Goal: Information Seeking & Learning: Learn about a topic

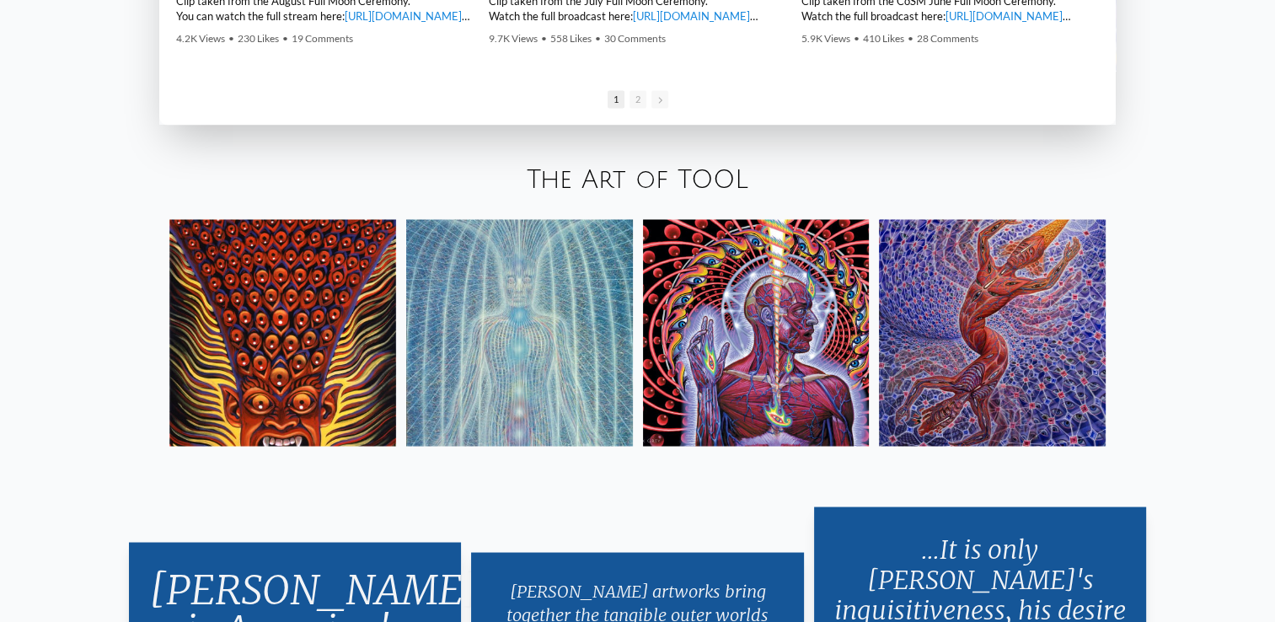
scroll to position [2901, 0]
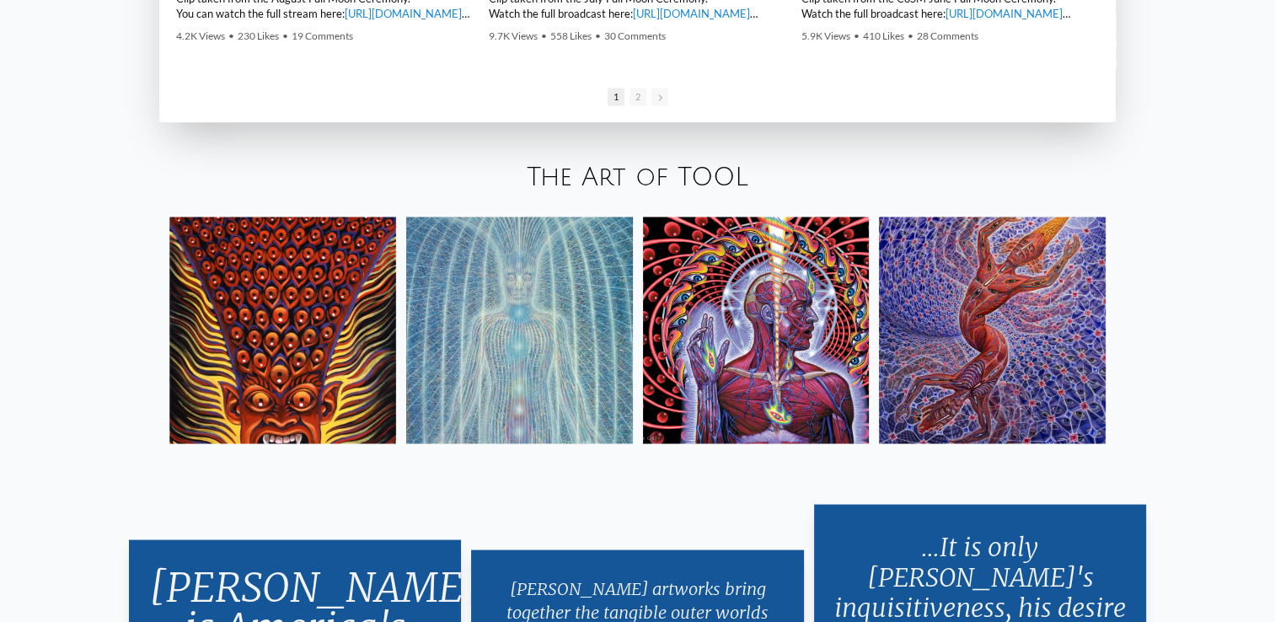
click at [339, 369] on img at bounding box center [282, 330] width 227 height 227
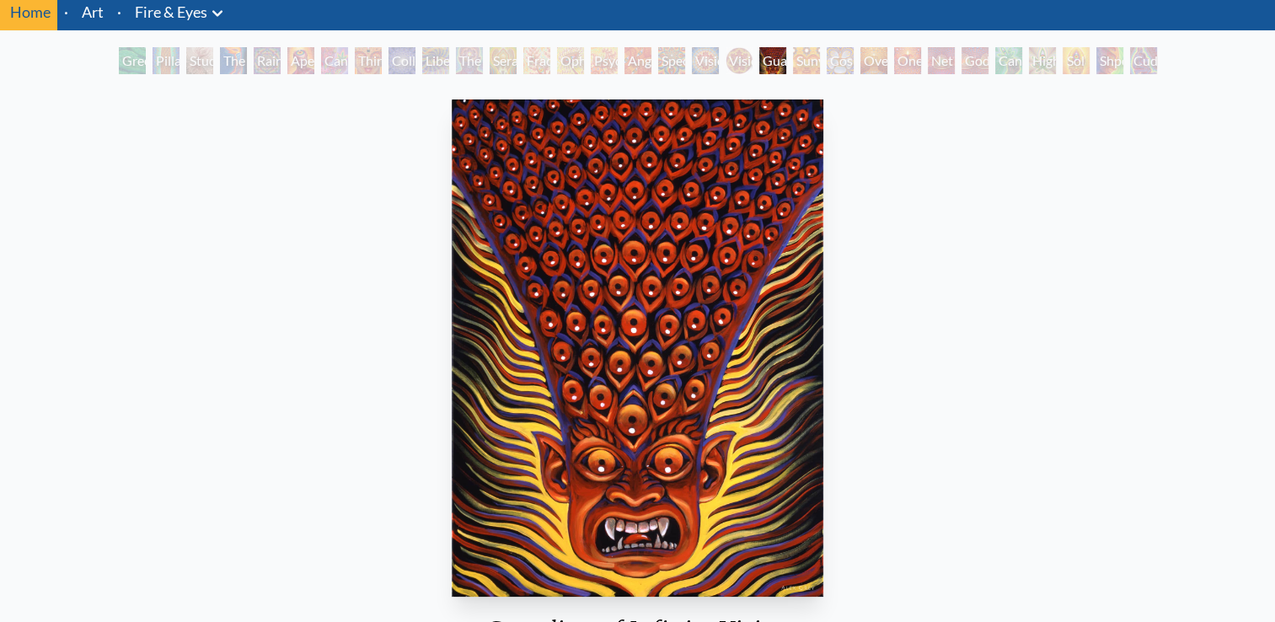
scroll to position [54, 0]
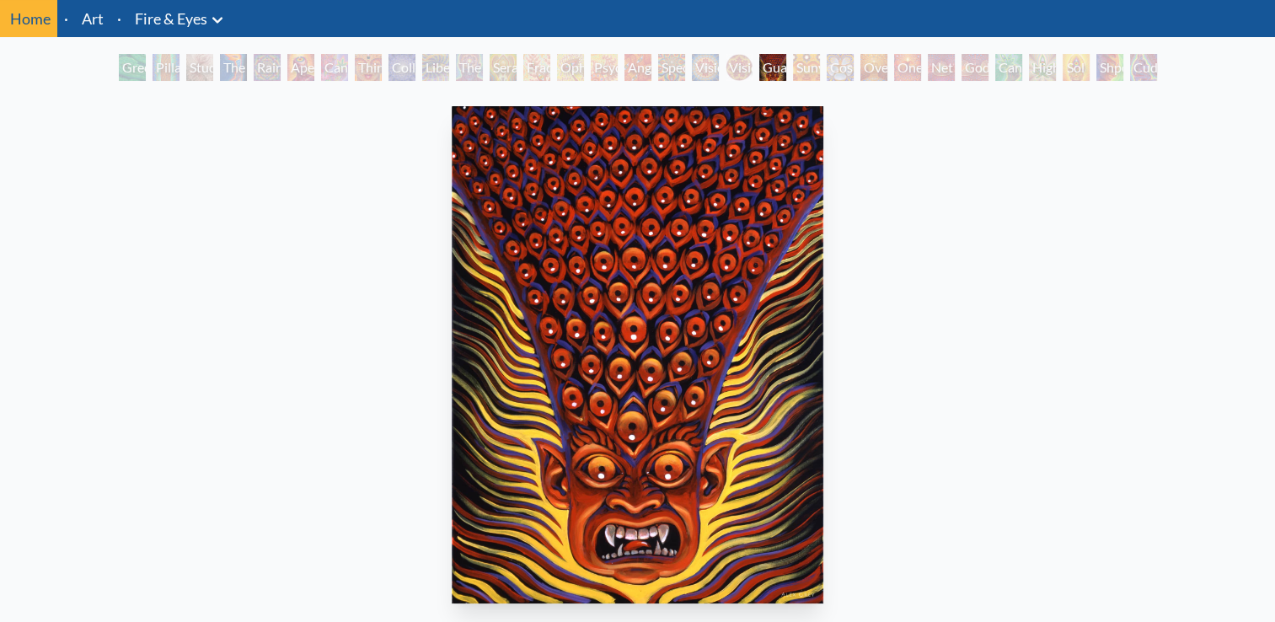
click at [797, 67] on div "Sunyata" at bounding box center [806, 67] width 27 height 27
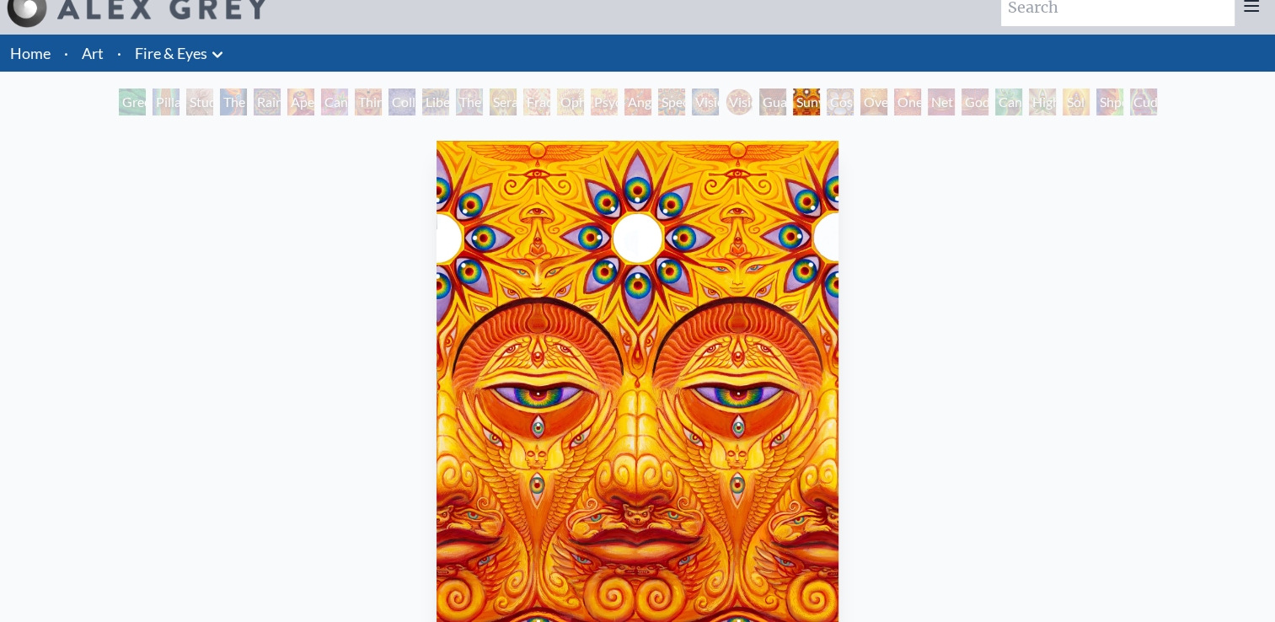
scroll to position [19, 0]
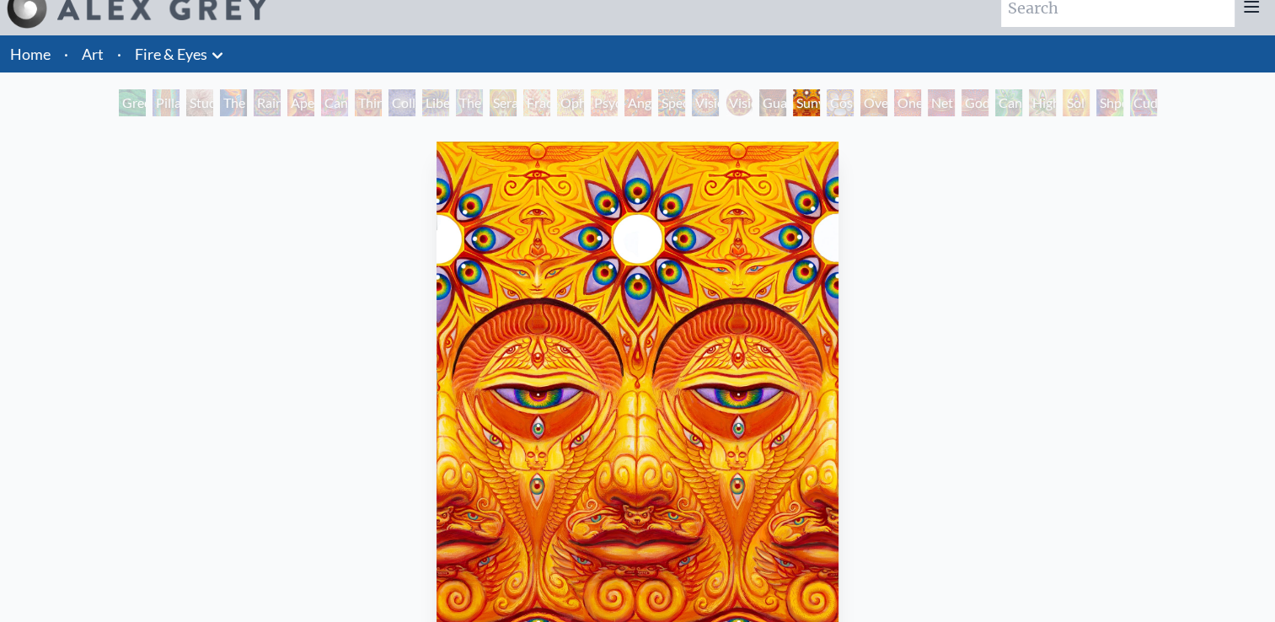
click at [827, 102] on div "Cosmic Elf" at bounding box center [840, 102] width 27 height 27
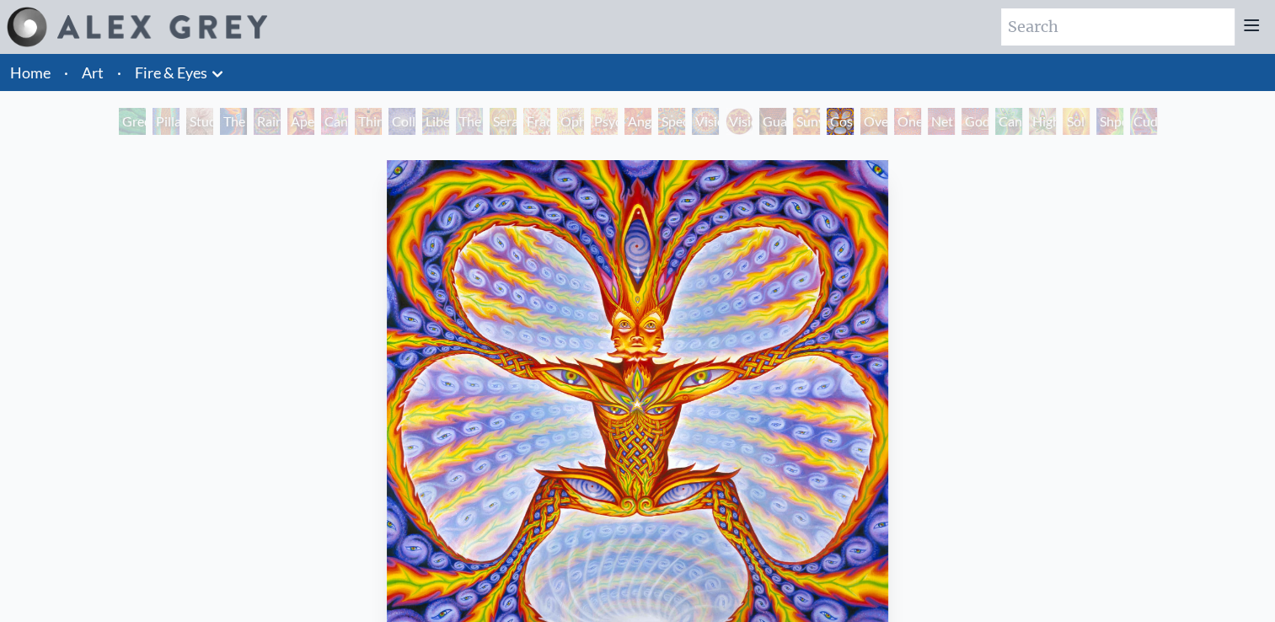
click at [860, 126] on div "Oversoul" at bounding box center [873, 121] width 27 height 27
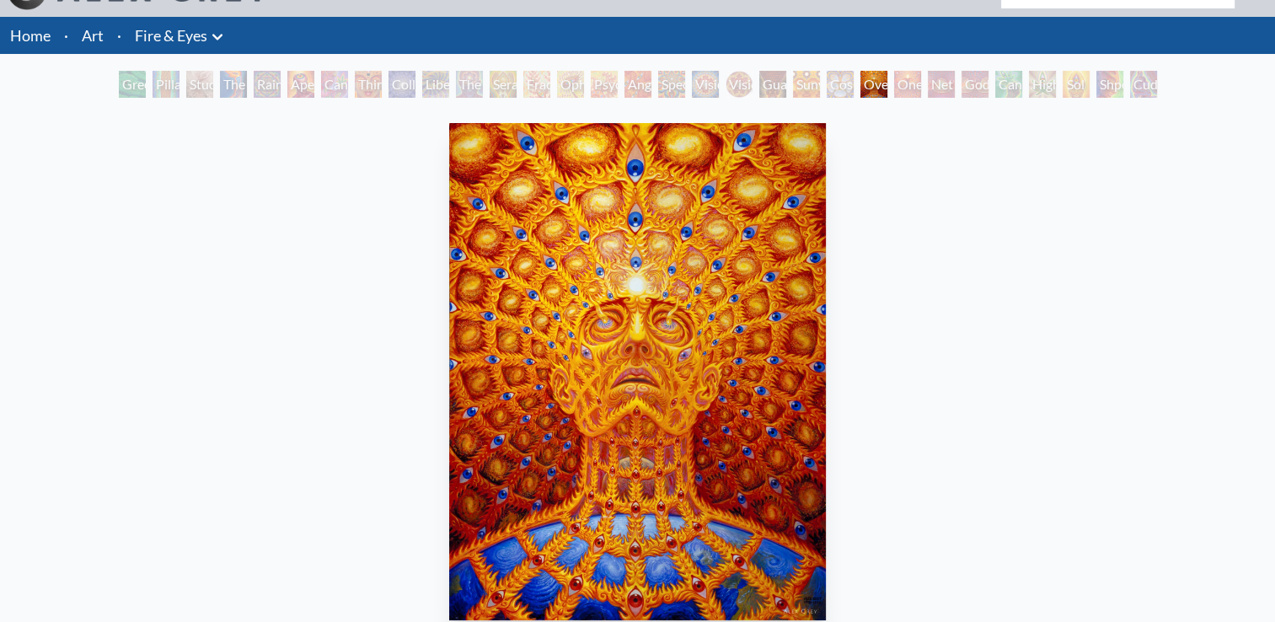
scroll to position [36, 0]
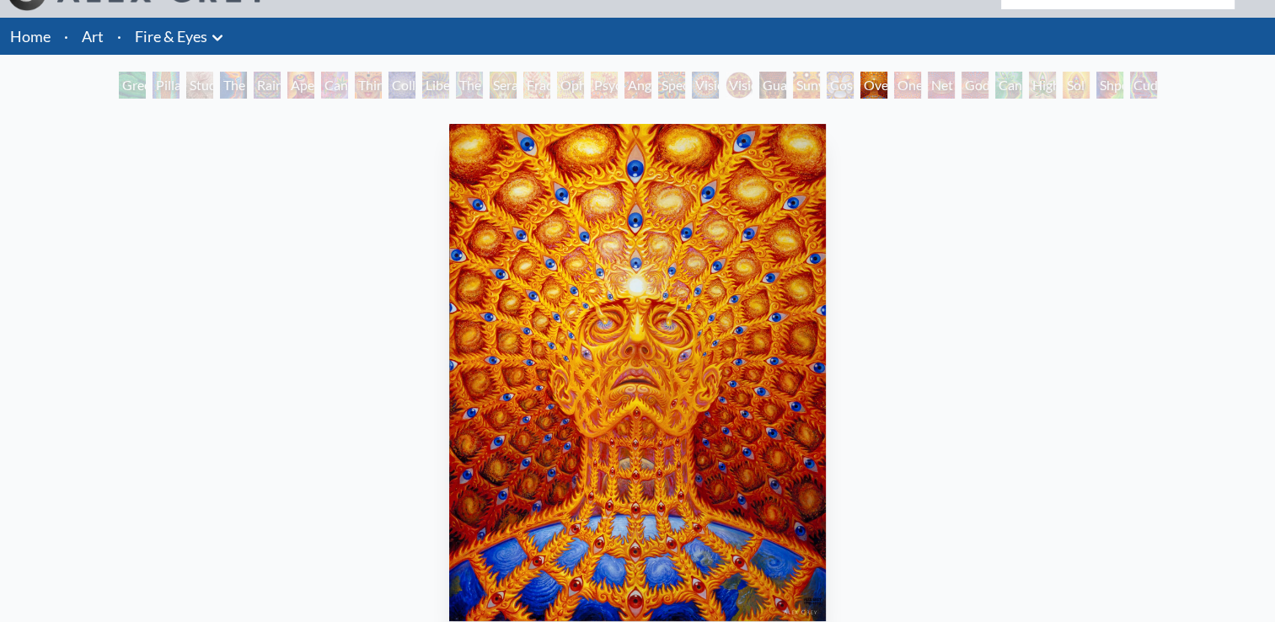
click at [897, 86] on div "One" at bounding box center [907, 85] width 27 height 27
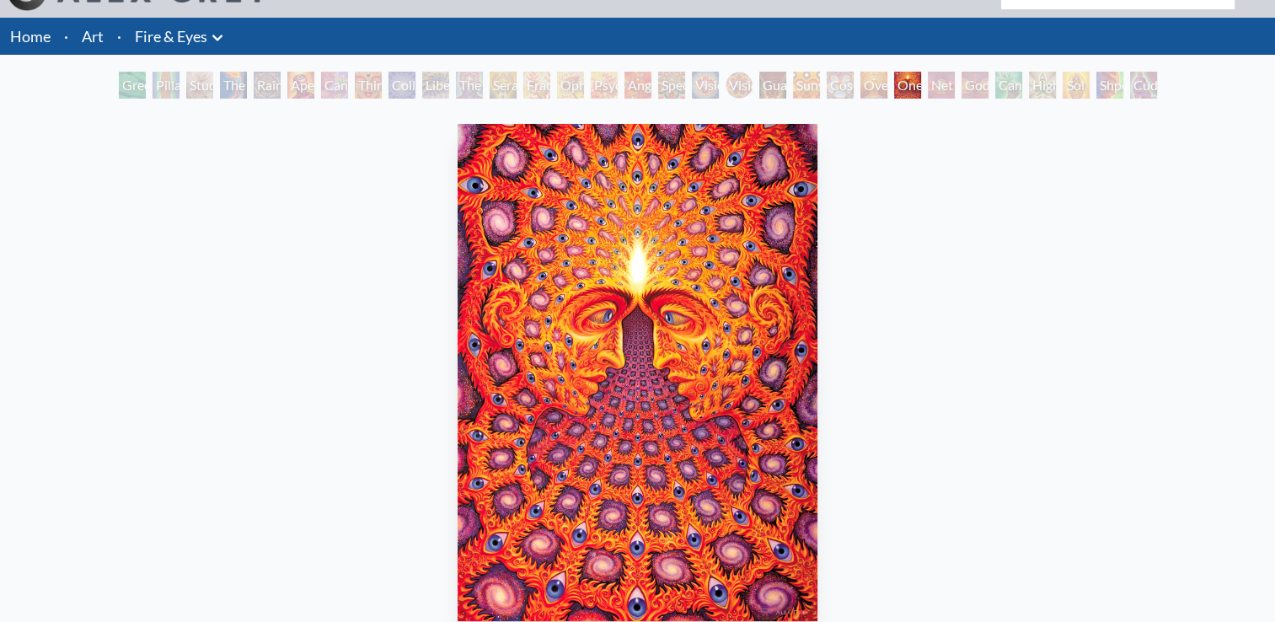
click at [938, 83] on div "Net of Being" at bounding box center [941, 85] width 27 height 27
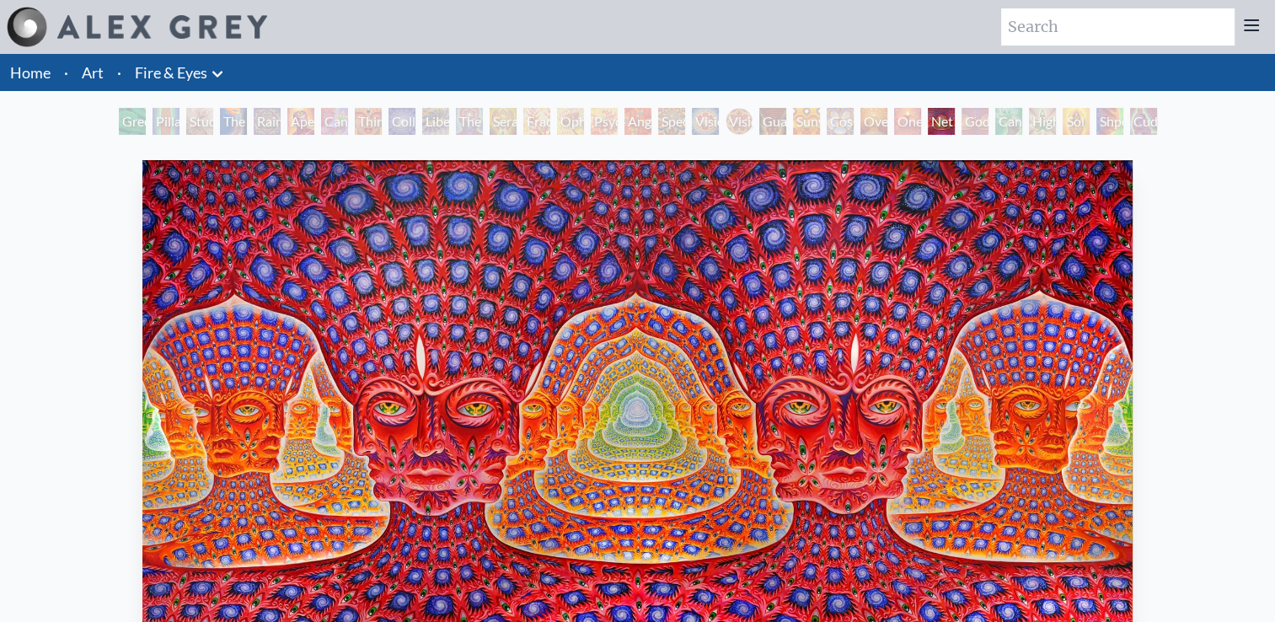
click at [987, 119] on div "Godself" at bounding box center [974, 121] width 27 height 27
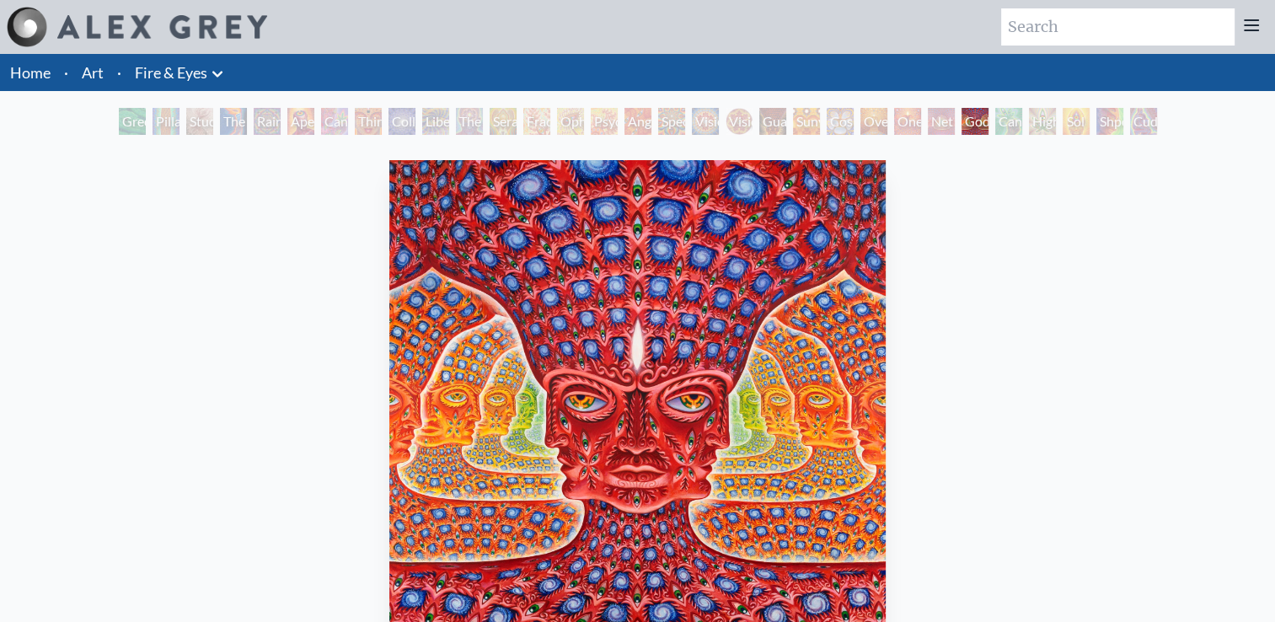
click at [1004, 110] on div "Cannafist" at bounding box center [1008, 121] width 27 height 27
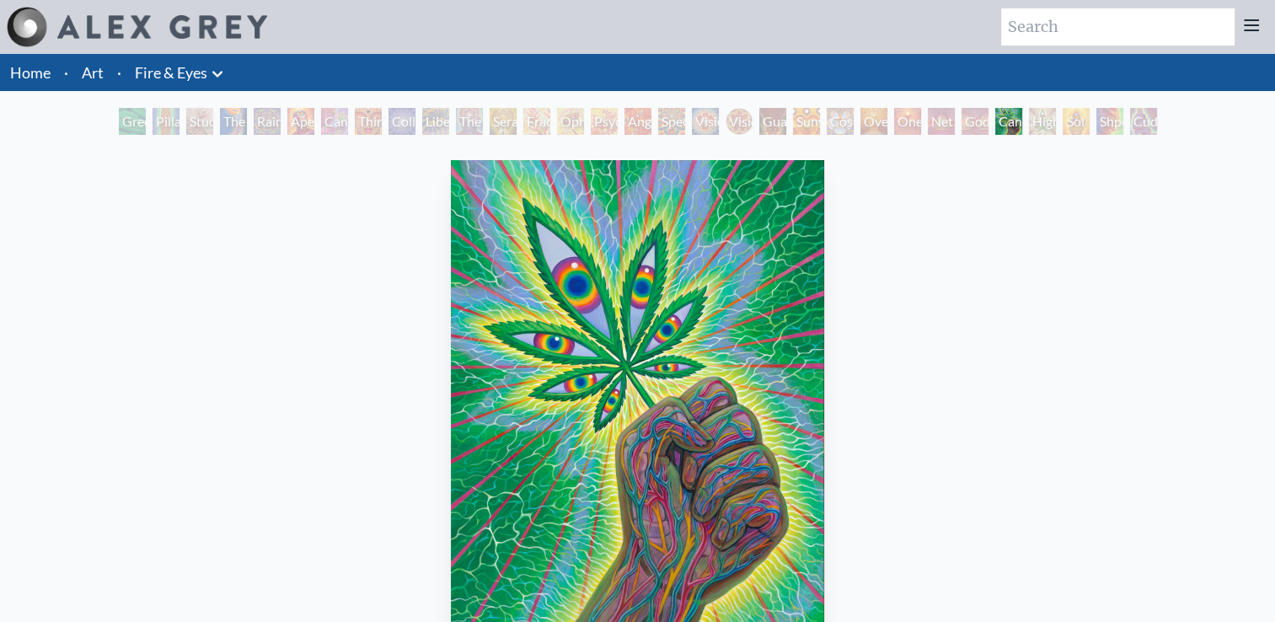
click at [1035, 120] on div "Higher Vision" at bounding box center [1042, 121] width 27 height 27
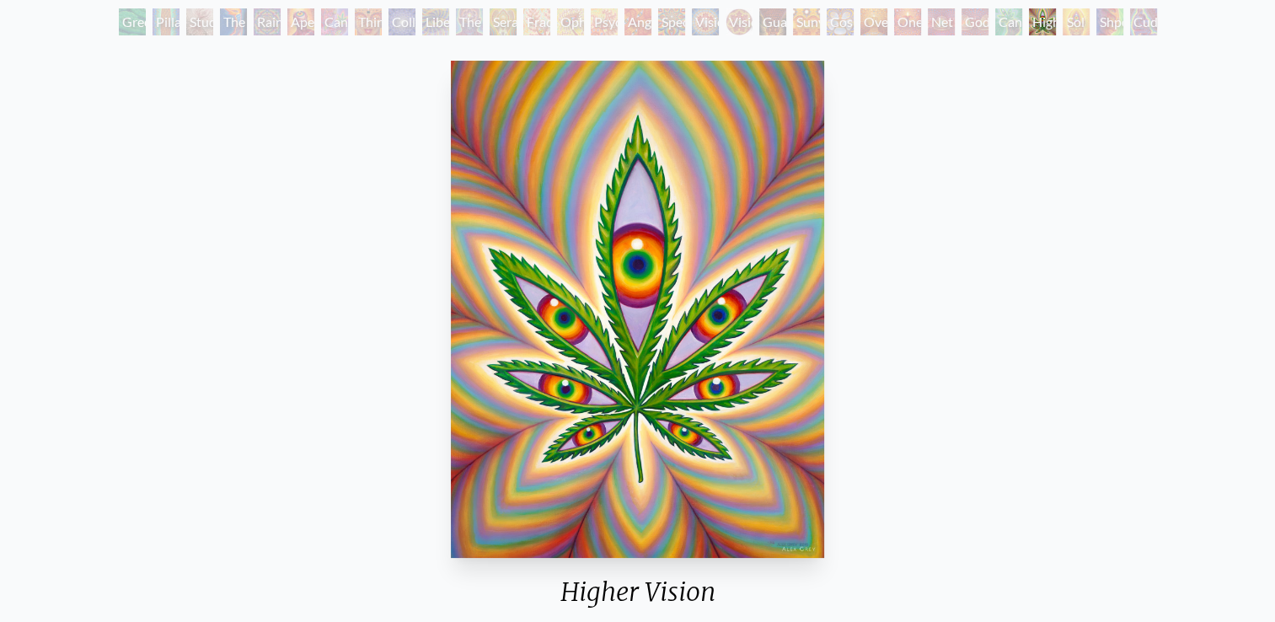
scroll to position [67, 0]
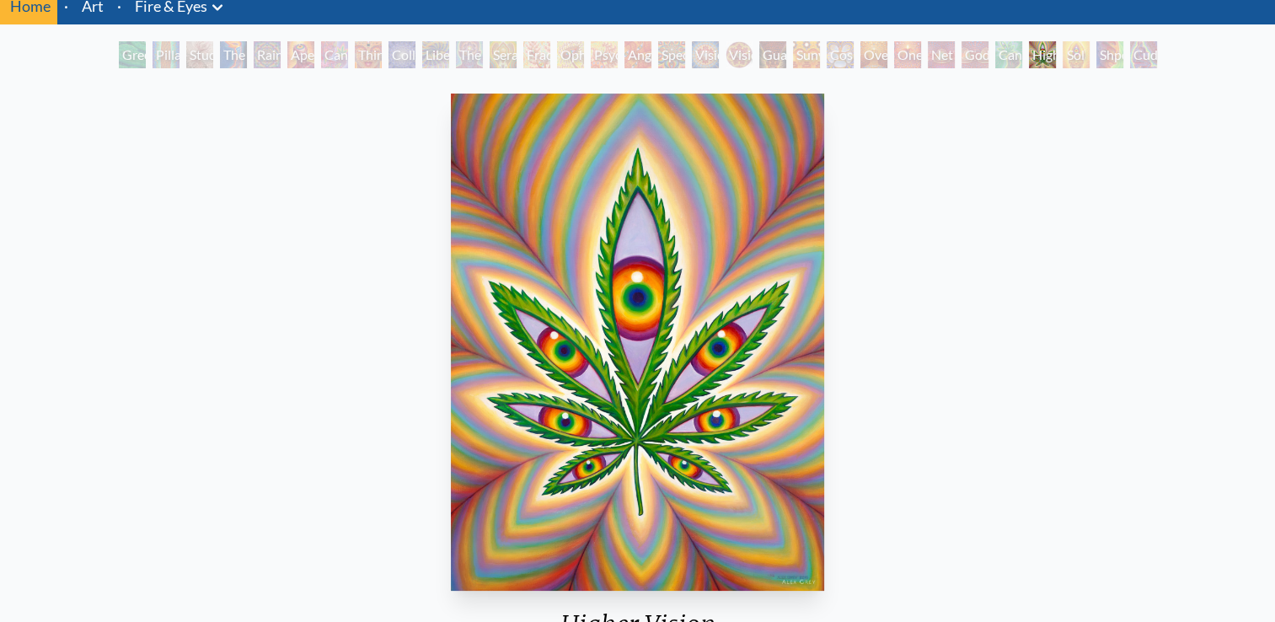
click at [1056, 58] on div "Higher Vision" at bounding box center [1042, 54] width 27 height 27
click at [1102, 50] on div "Shpongled" at bounding box center [1109, 54] width 27 height 27
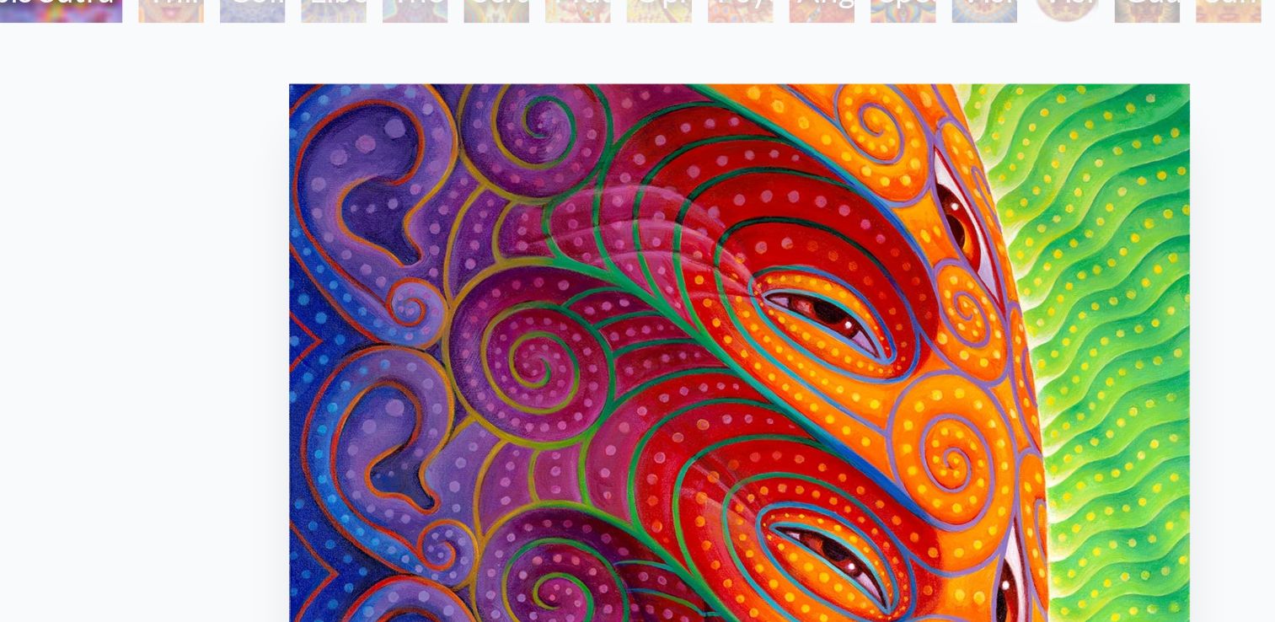
scroll to position [74, 0]
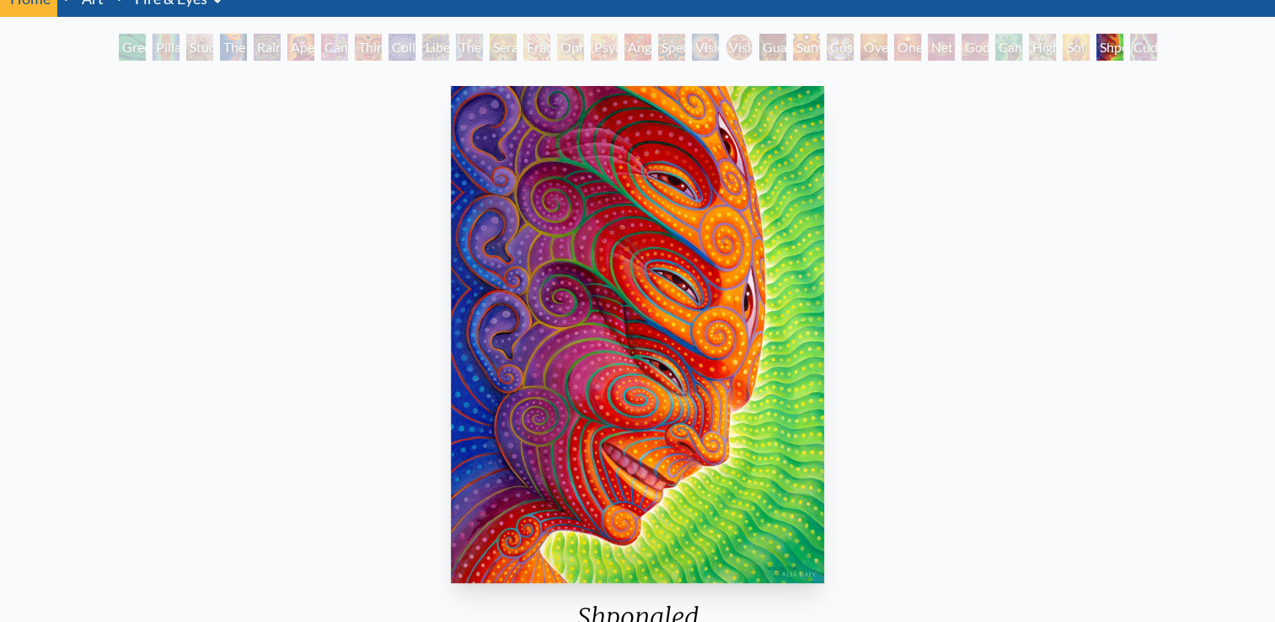
click at [1141, 42] on div "Cuddle" at bounding box center [1143, 47] width 27 height 27
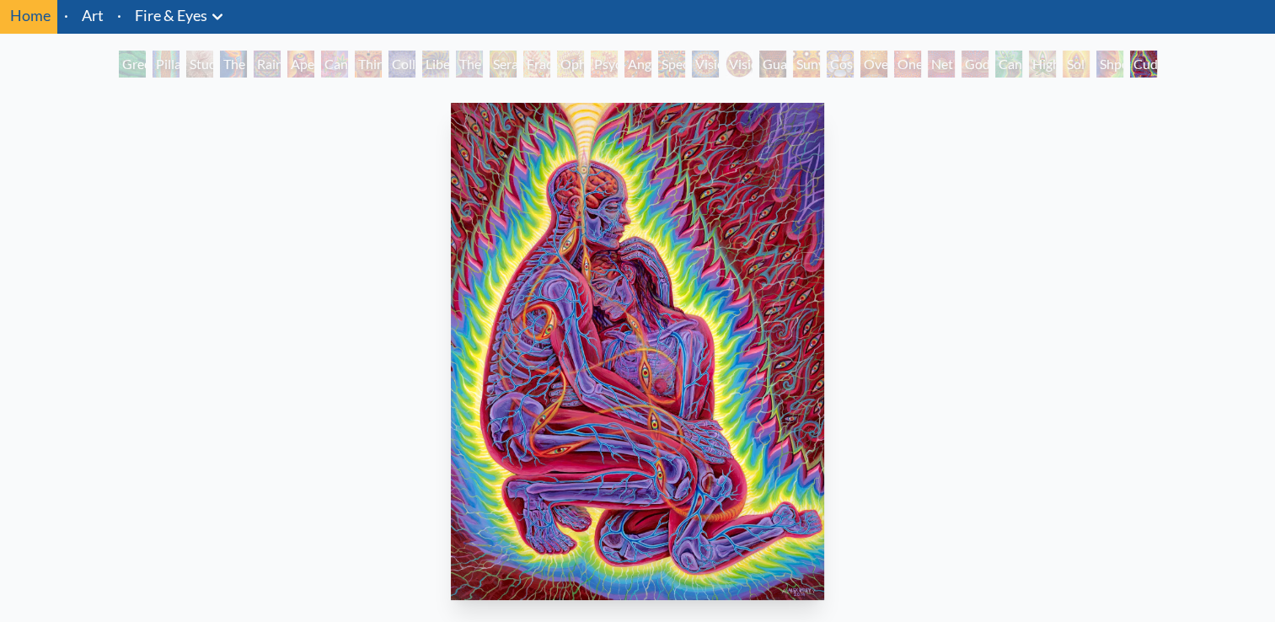
scroll to position [57, 0]
click at [120, 72] on div "Green Hand" at bounding box center [132, 64] width 27 height 27
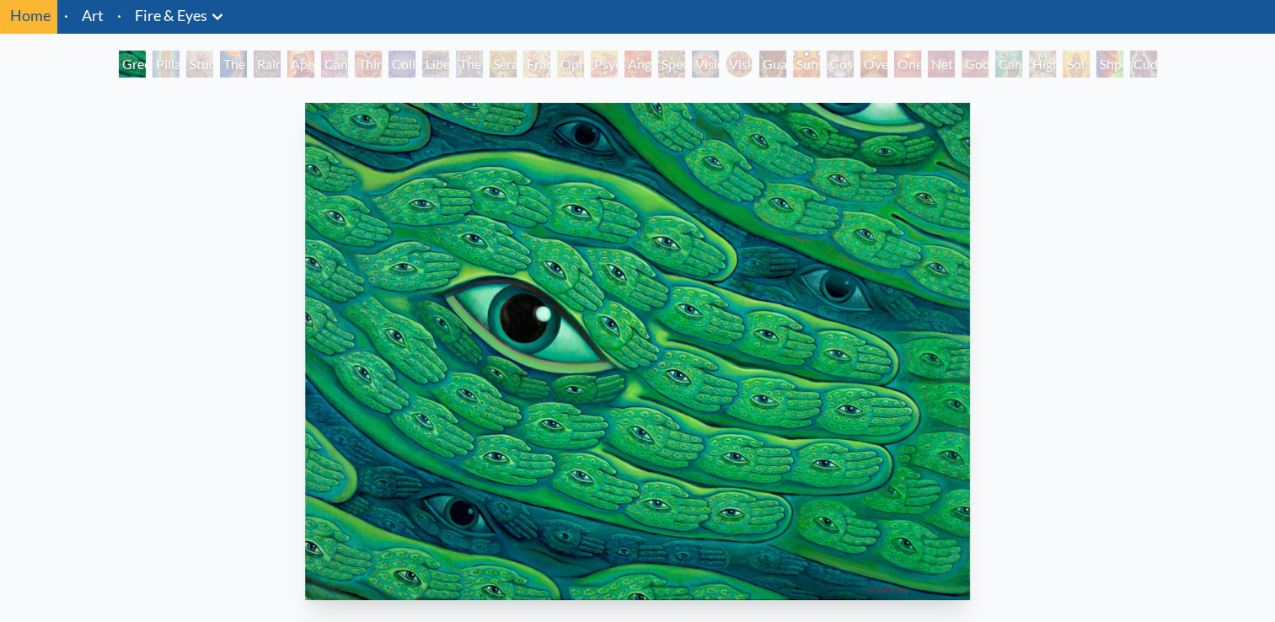
click at [175, 67] on div "Pillar of Awareness" at bounding box center [166, 64] width 27 height 27
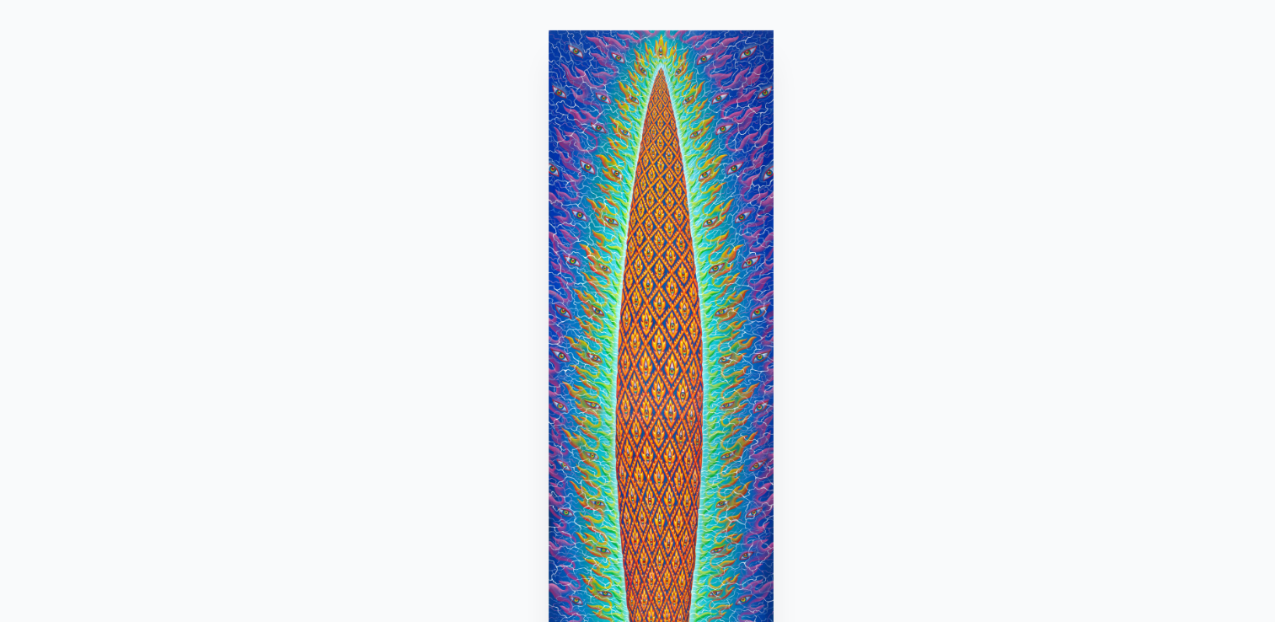
scroll to position [57, 0]
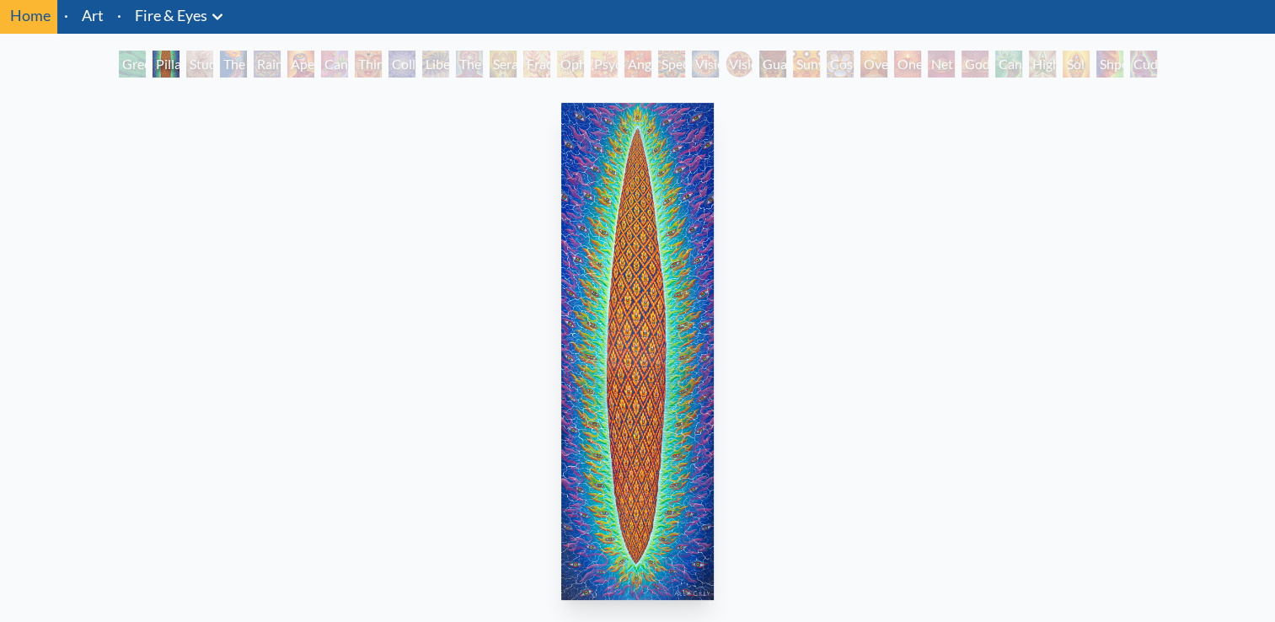
click at [186, 62] on div "Study for the Great Turn" at bounding box center [199, 64] width 27 height 27
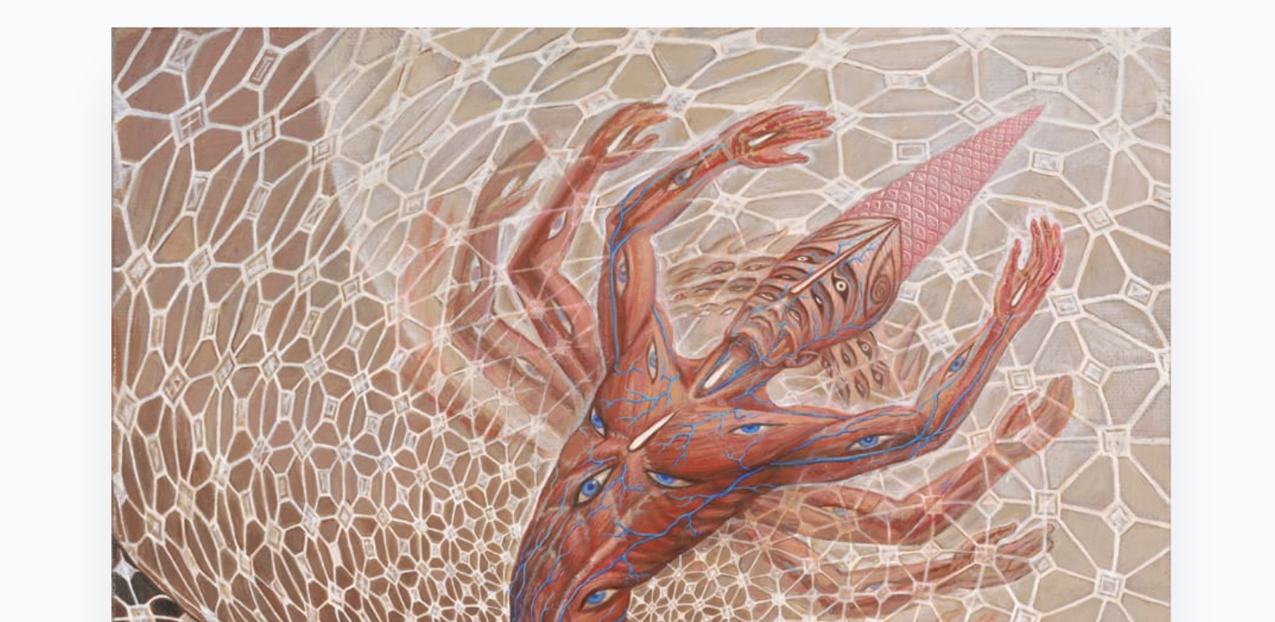
scroll to position [57, 0]
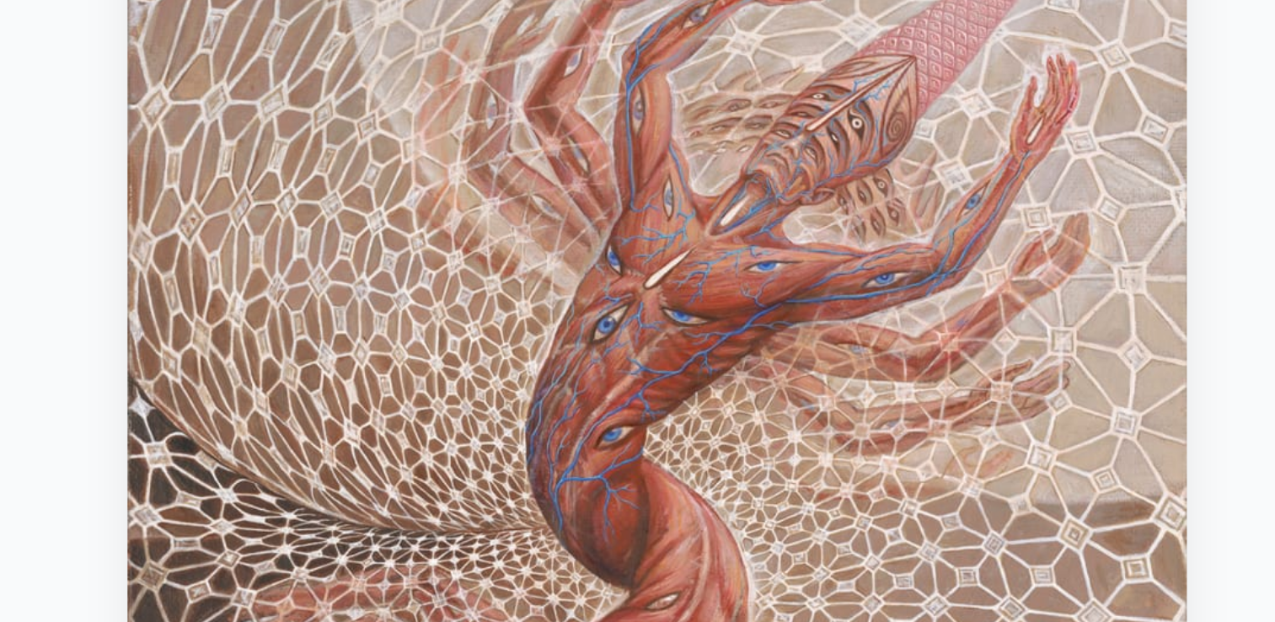
click at [629, 283] on img "3 / 31" at bounding box center [637, 351] width 411 height 497
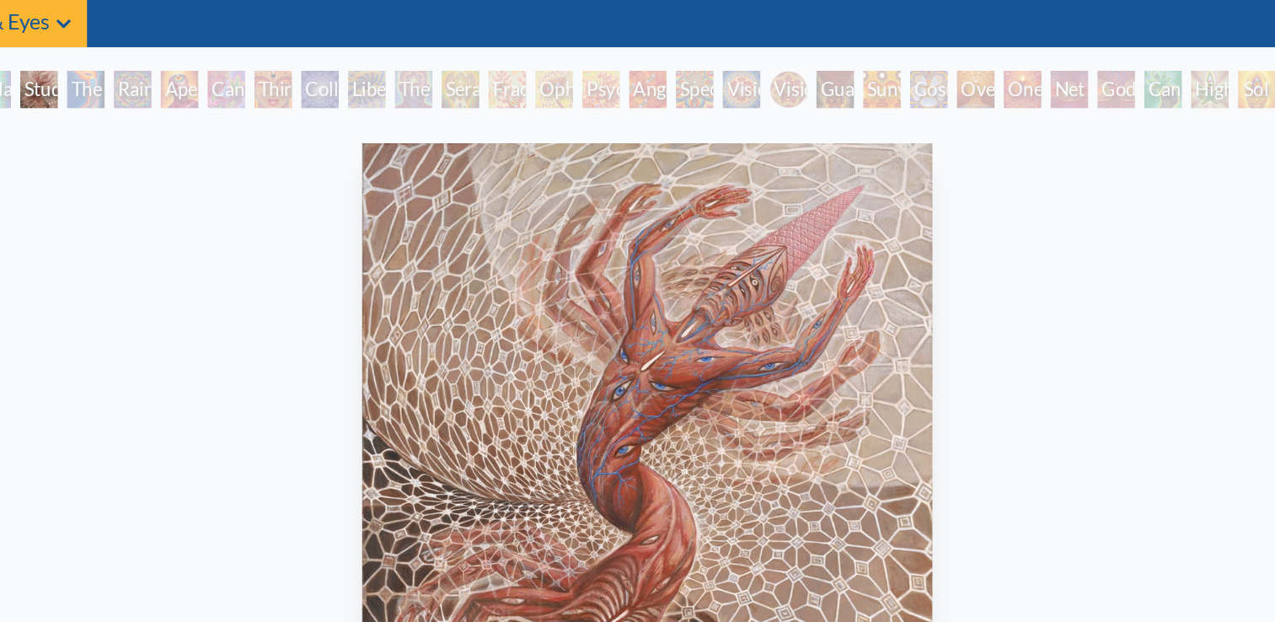
click at [232, 61] on div "The Torch" at bounding box center [233, 64] width 27 height 27
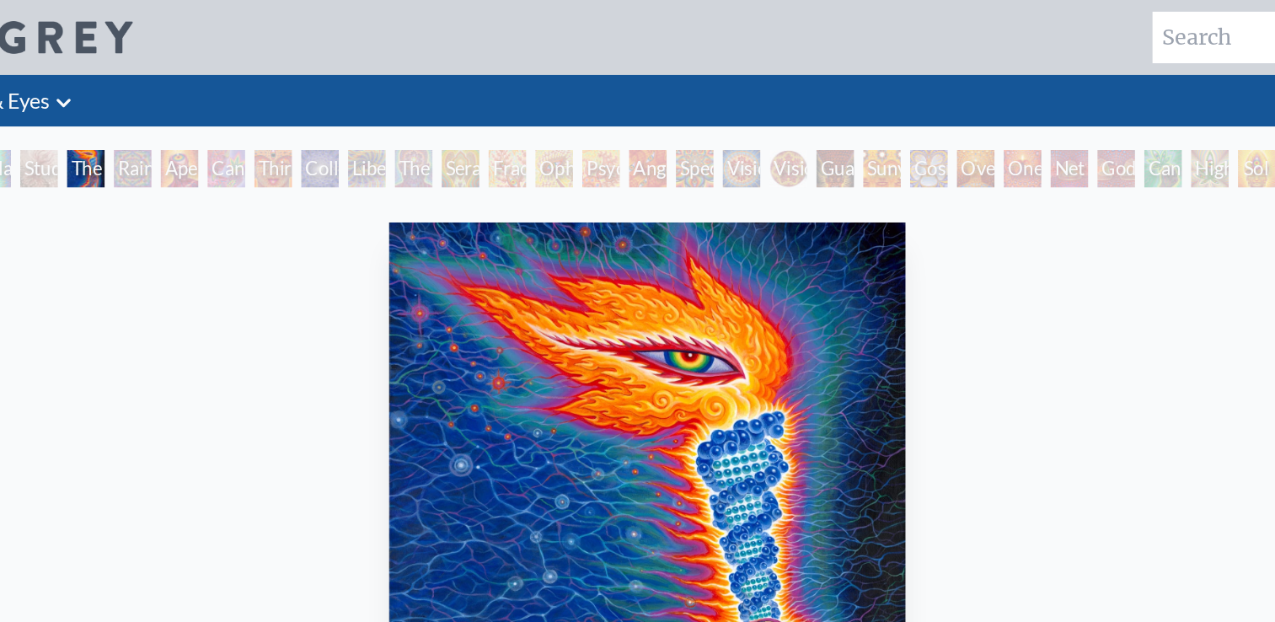
click at [259, 130] on div "Rainbow Eye Ripple" at bounding box center [267, 121] width 27 height 27
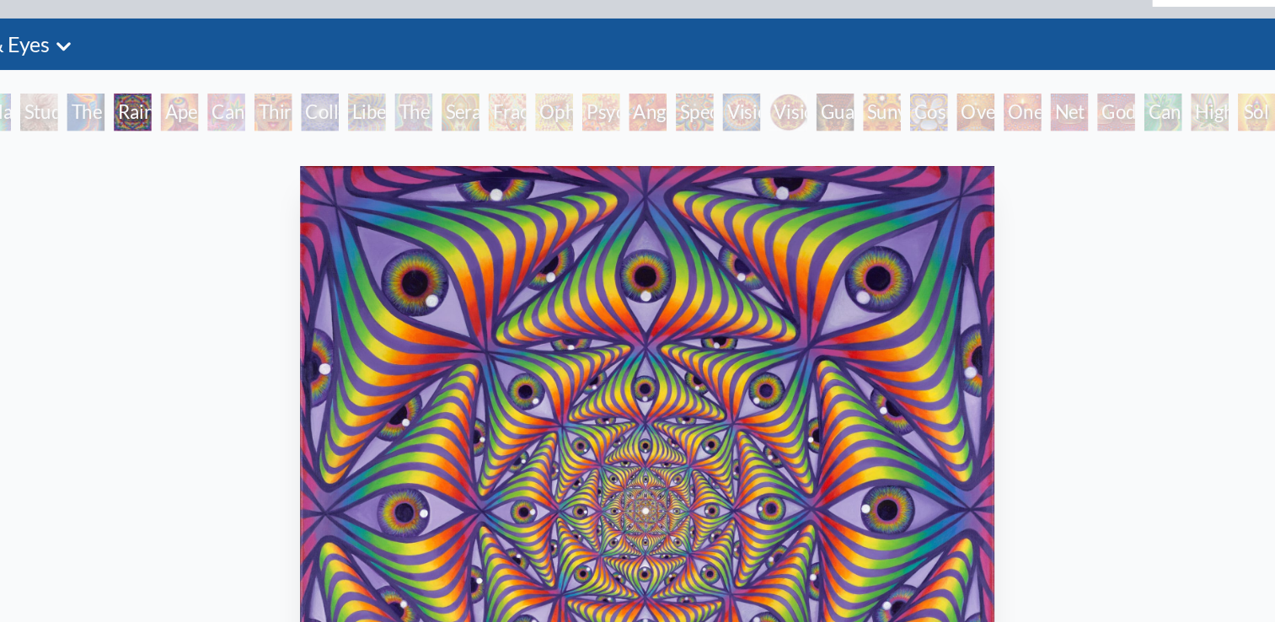
scroll to position [37, 0]
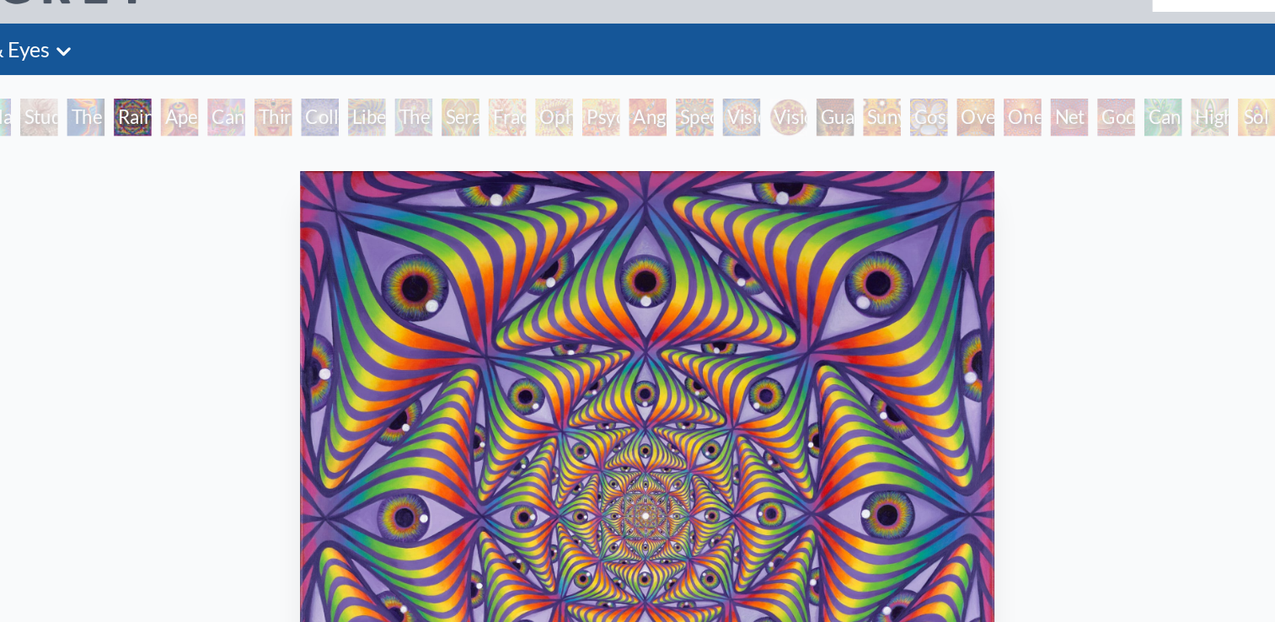
click at [294, 87] on div "Aperture" at bounding box center [300, 84] width 27 height 27
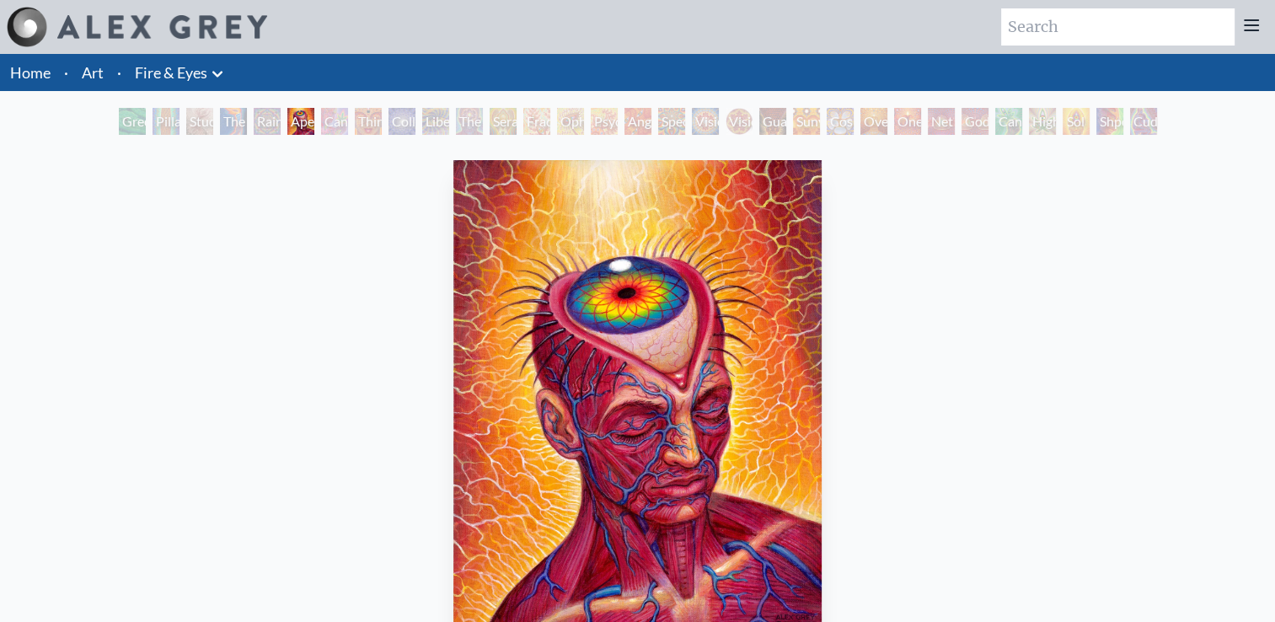
click at [321, 123] on div "Cannabis Sutra" at bounding box center [334, 121] width 27 height 27
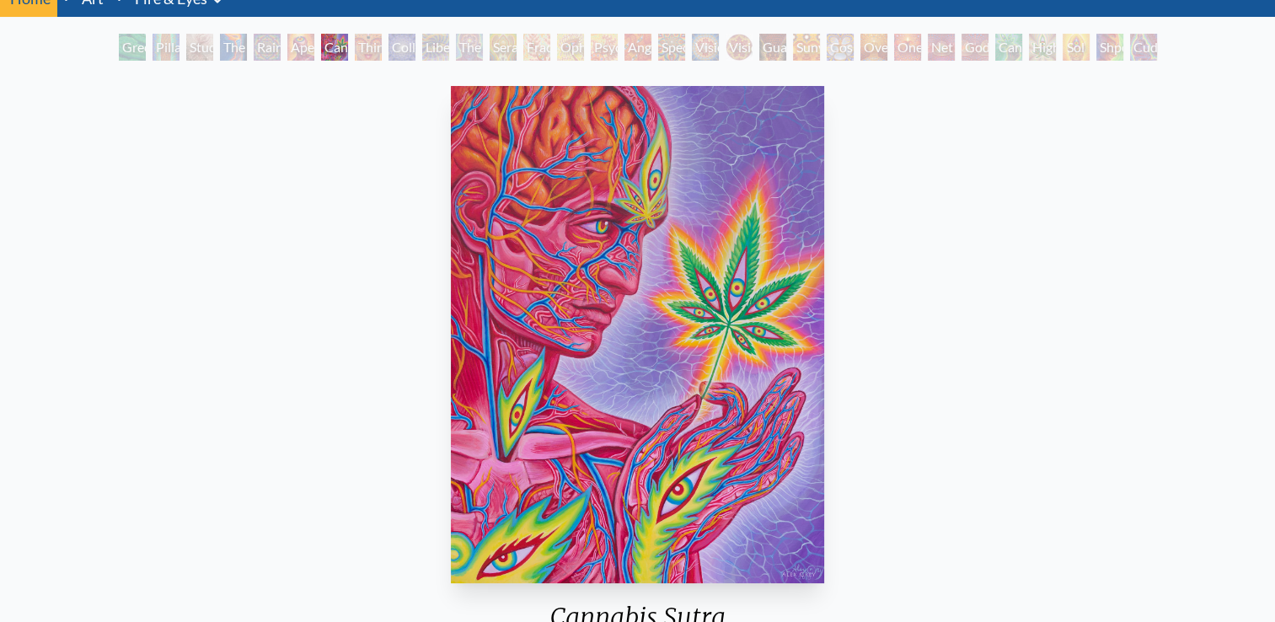
scroll to position [70, 0]
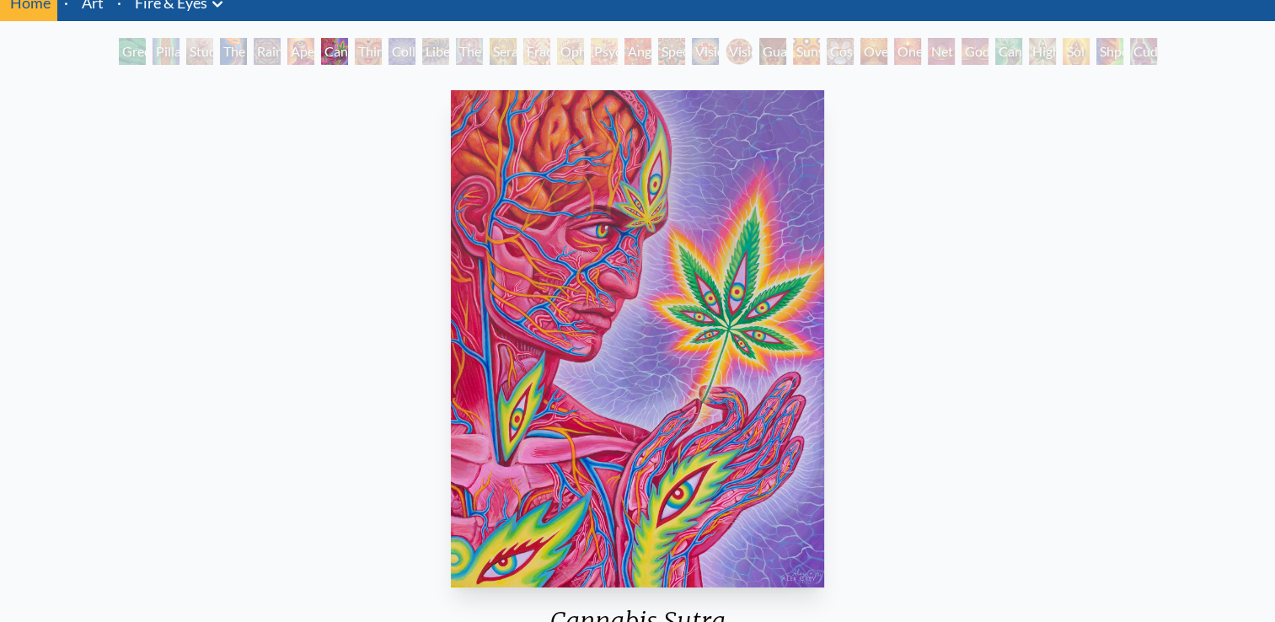
click at [359, 56] on div "Third Eye Tears of Joy" at bounding box center [368, 51] width 27 height 27
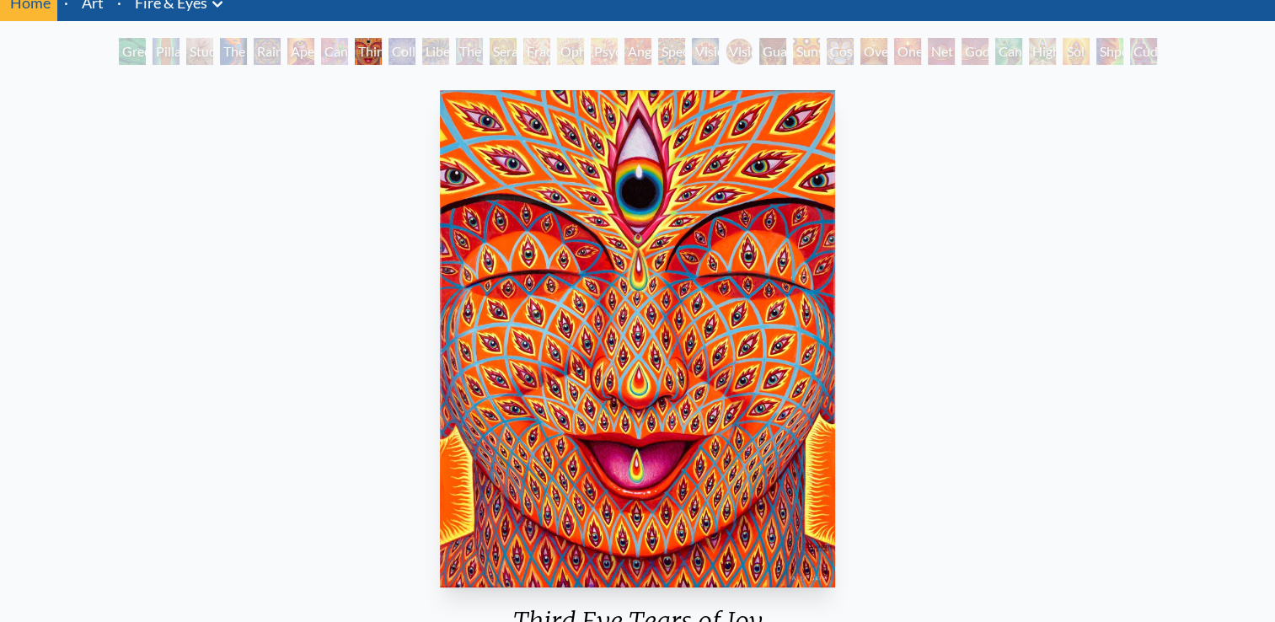
click at [391, 56] on div "Collective Vision" at bounding box center [401, 51] width 27 height 27
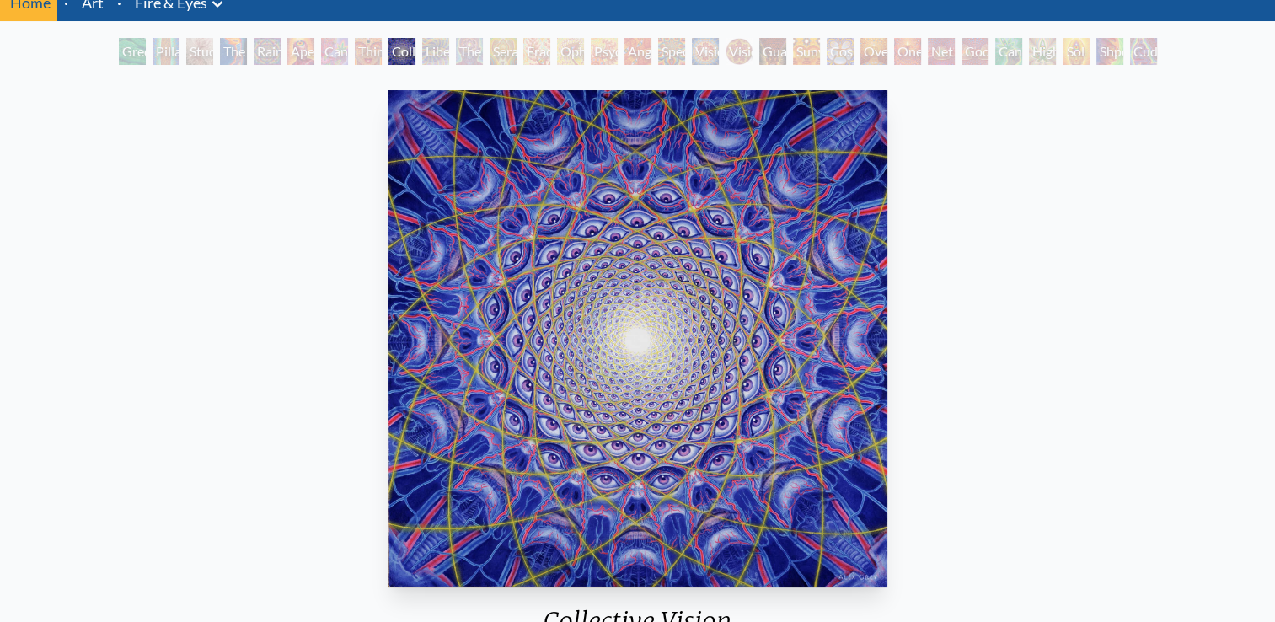
click at [422, 52] on div "Liberation Through Seeing" at bounding box center [435, 51] width 27 height 27
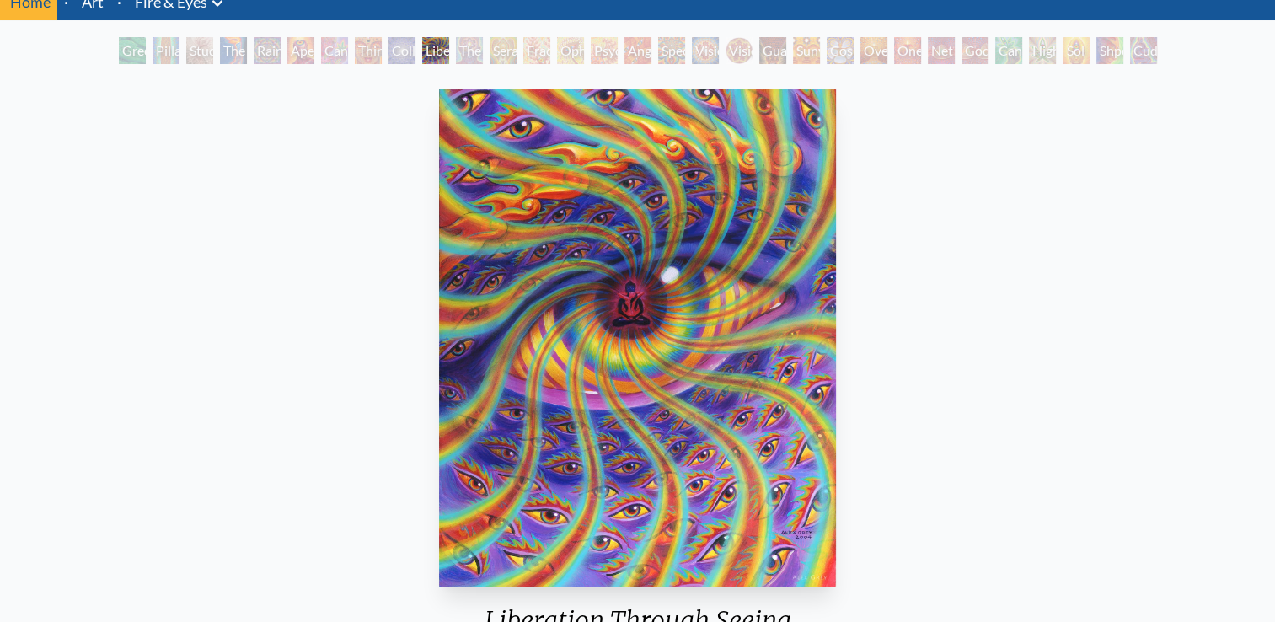
scroll to position [67, 0]
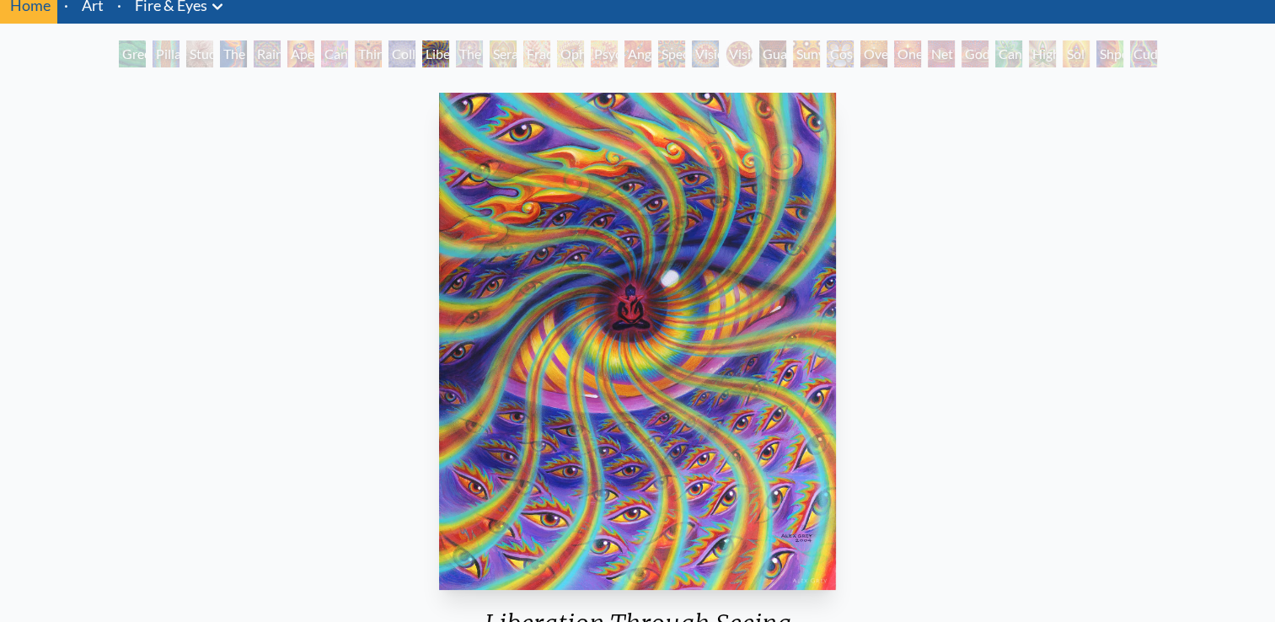
click at [460, 64] on div "The Seer" at bounding box center [469, 53] width 27 height 27
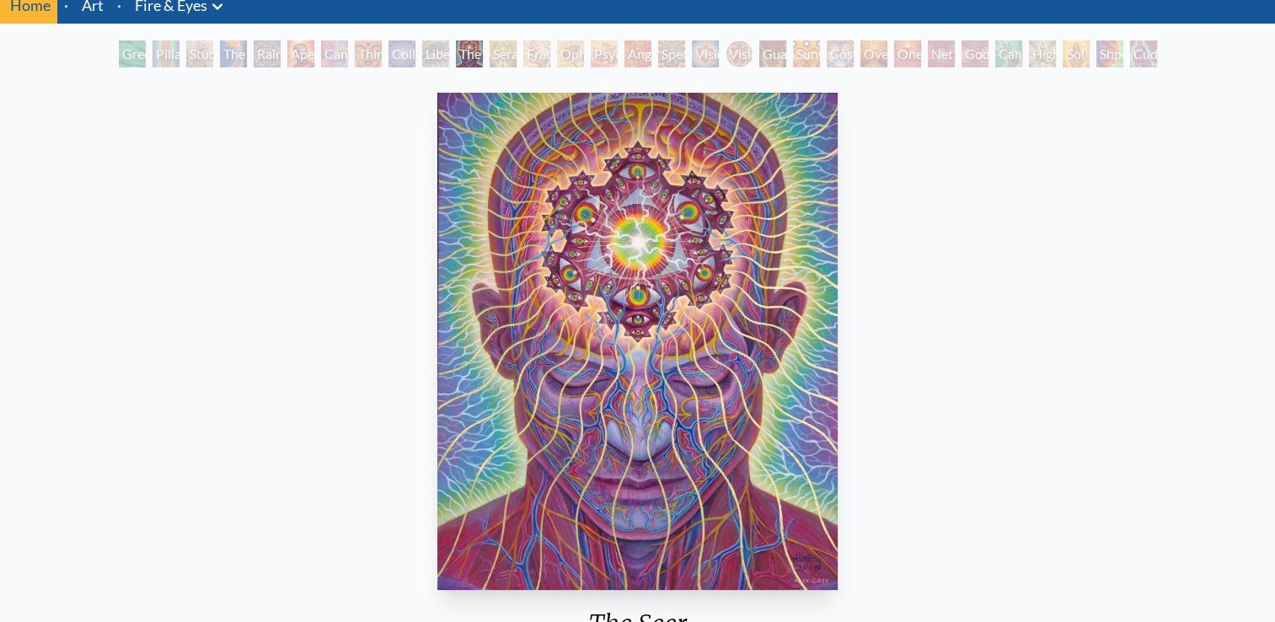
click at [499, 62] on div "Seraphic Transport Docking on the Third Eye" at bounding box center [503, 53] width 27 height 27
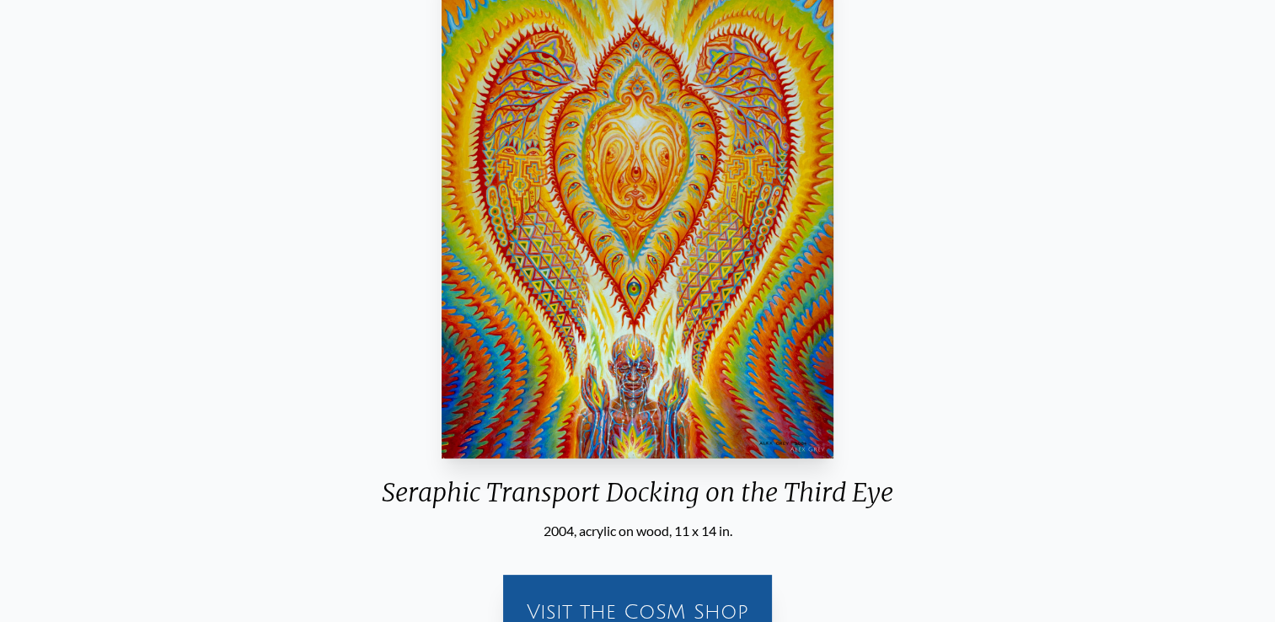
scroll to position [94, 0]
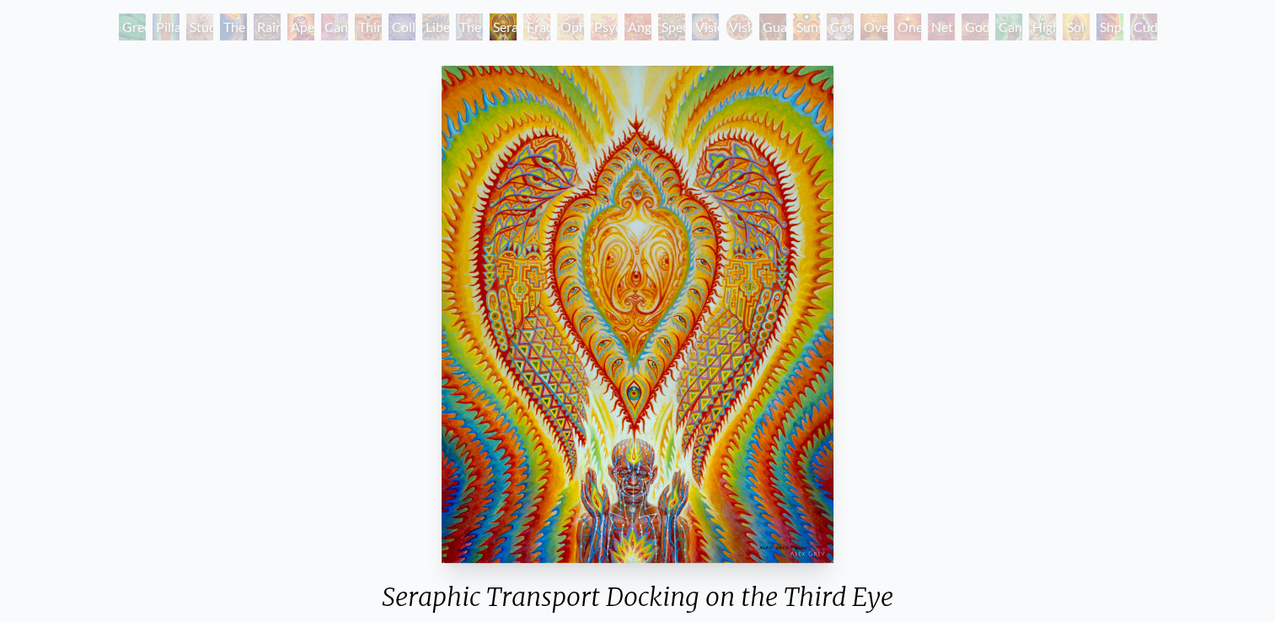
click at [525, 25] on div "Fractal Eyes" at bounding box center [536, 26] width 27 height 27
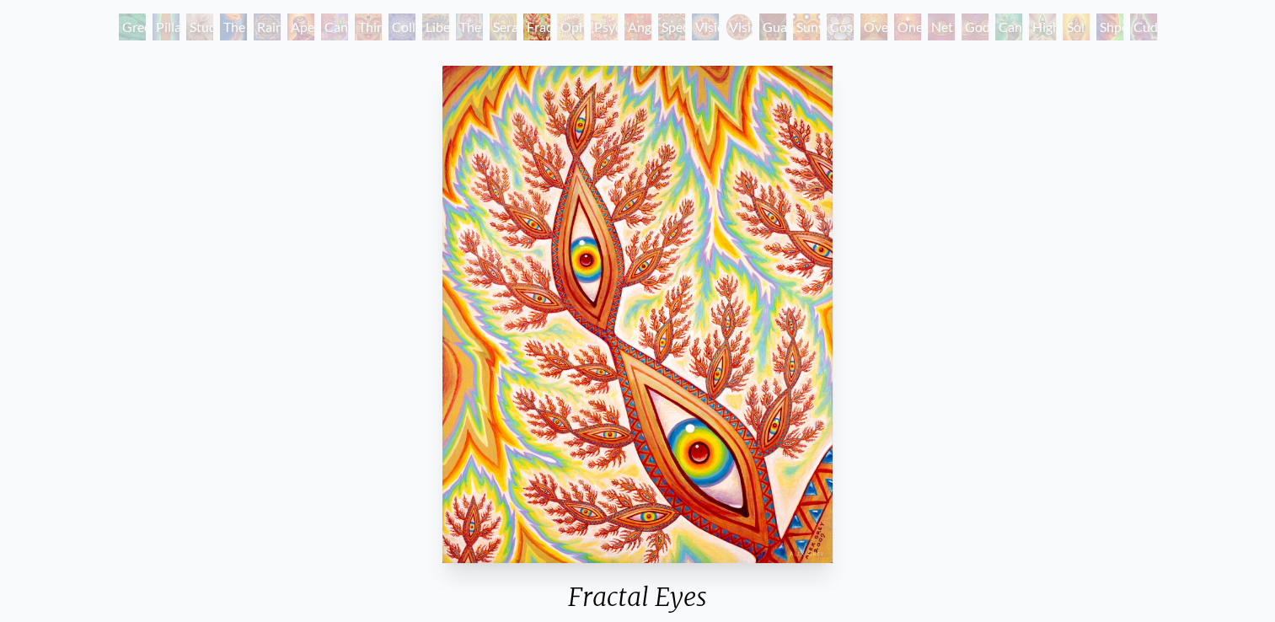
click at [569, 29] on div "Ophanic Eyelash" at bounding box center [570, 26] width 27 height 27
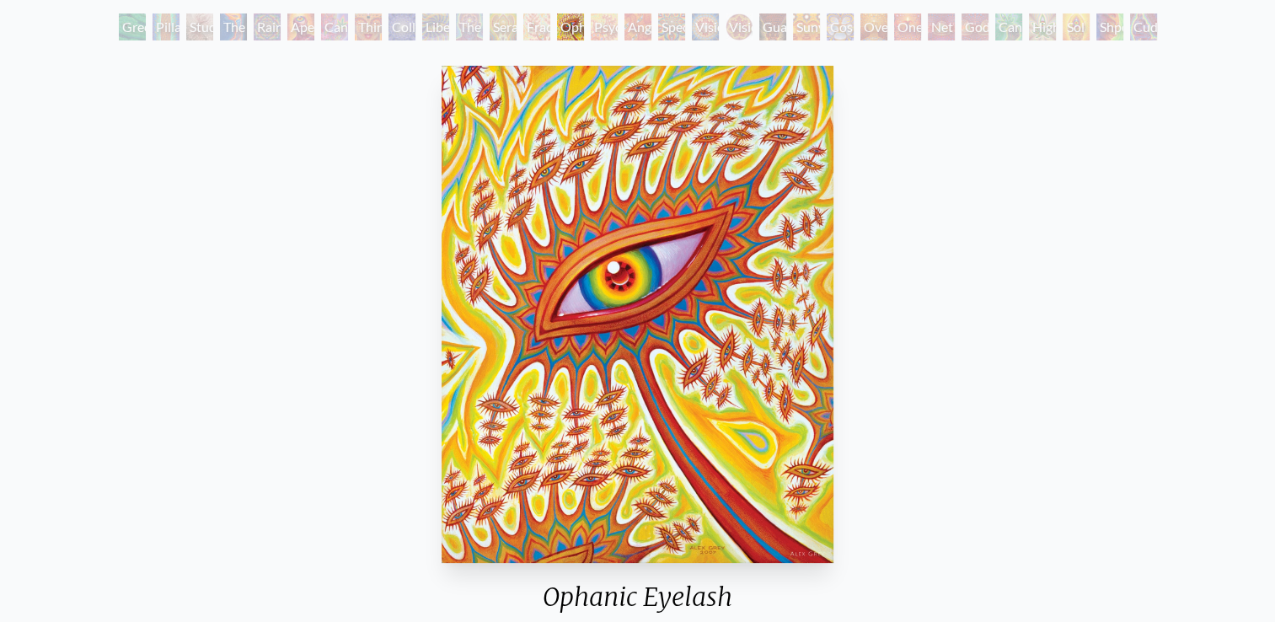
click at [600, 35] on div "Psychomicrograph of a Fractal Paisley Cherub Feather Tip" at bounding box center [604, 26] width 27 height 27
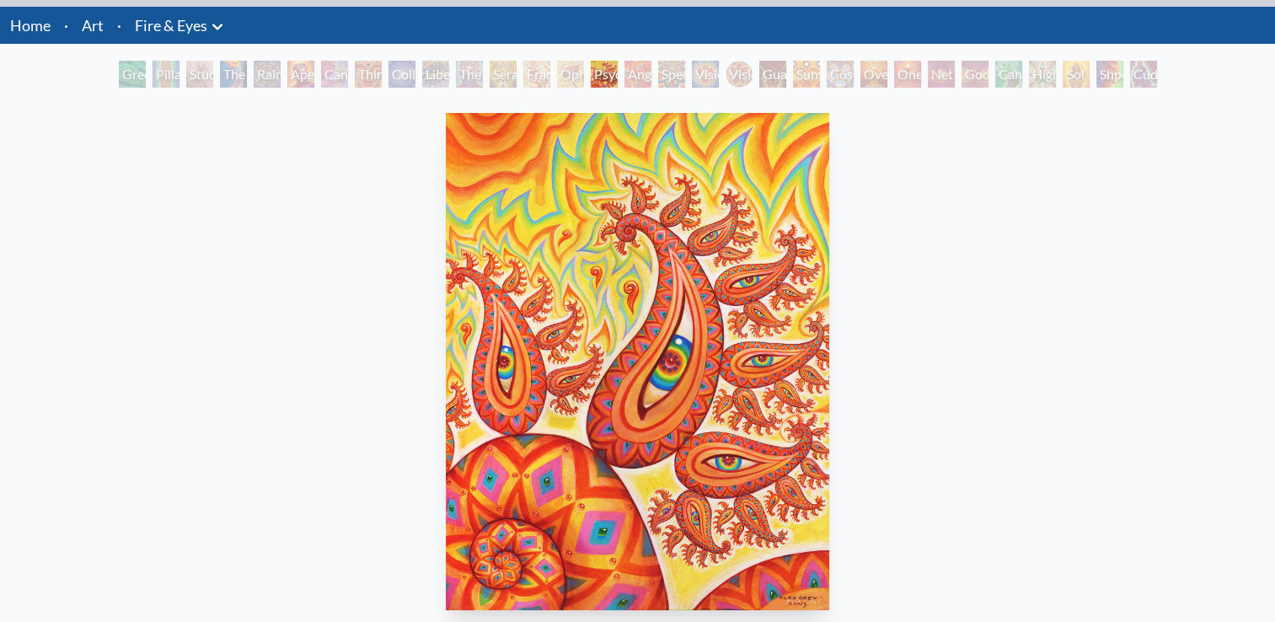
scroll to position [47, 0]
click at [624, 67] on div "Angel Skin" at bounding box center [637, 74] width 27 height 27
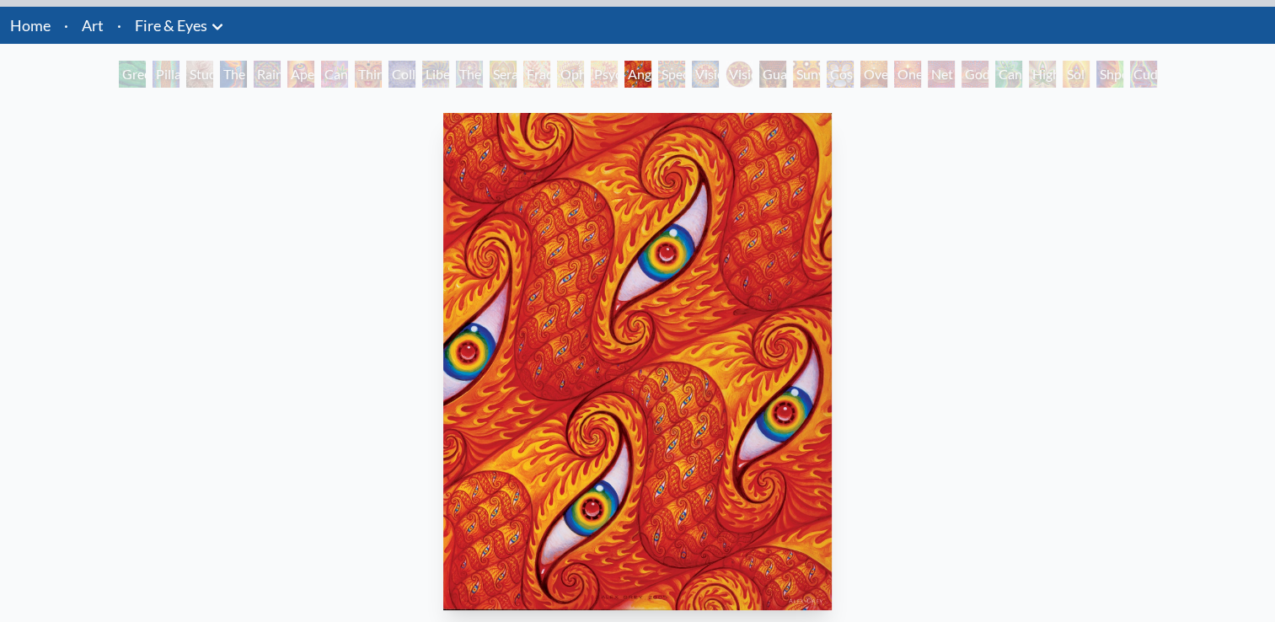
click at [664, 79] on div "Spectral Lotus" at bounding box center [671, 74] width 27 height 27
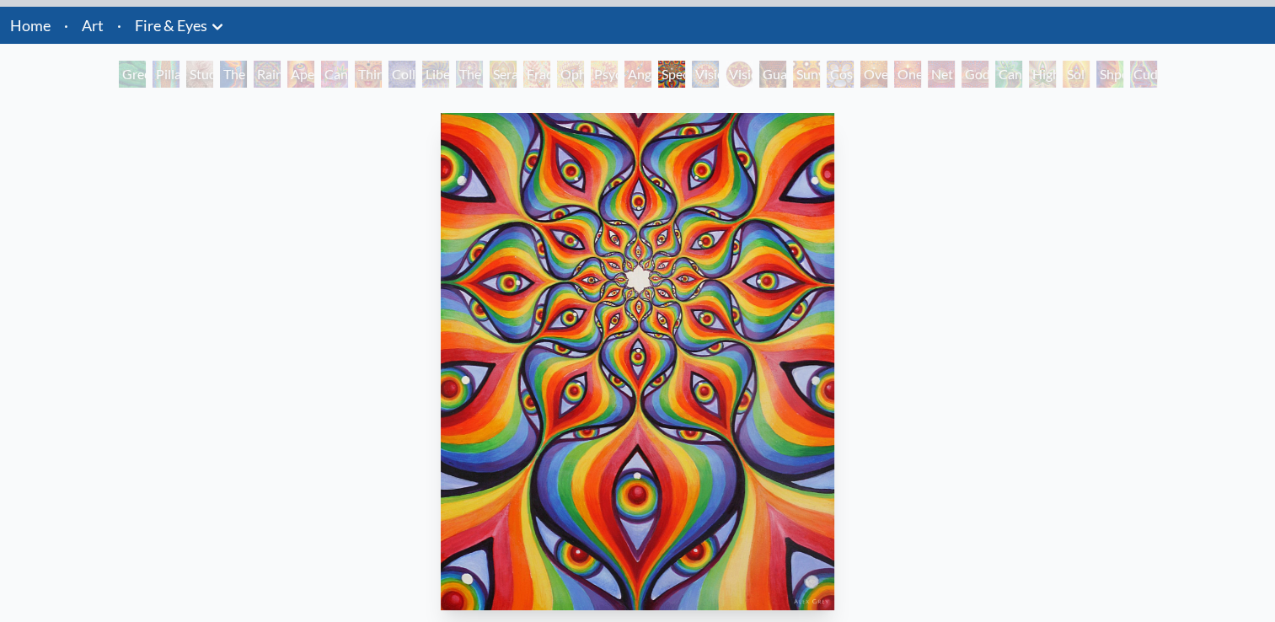
click at [701, 78] on div "Vision Crystal" at bounding box center [705, 74] width 27 height 27
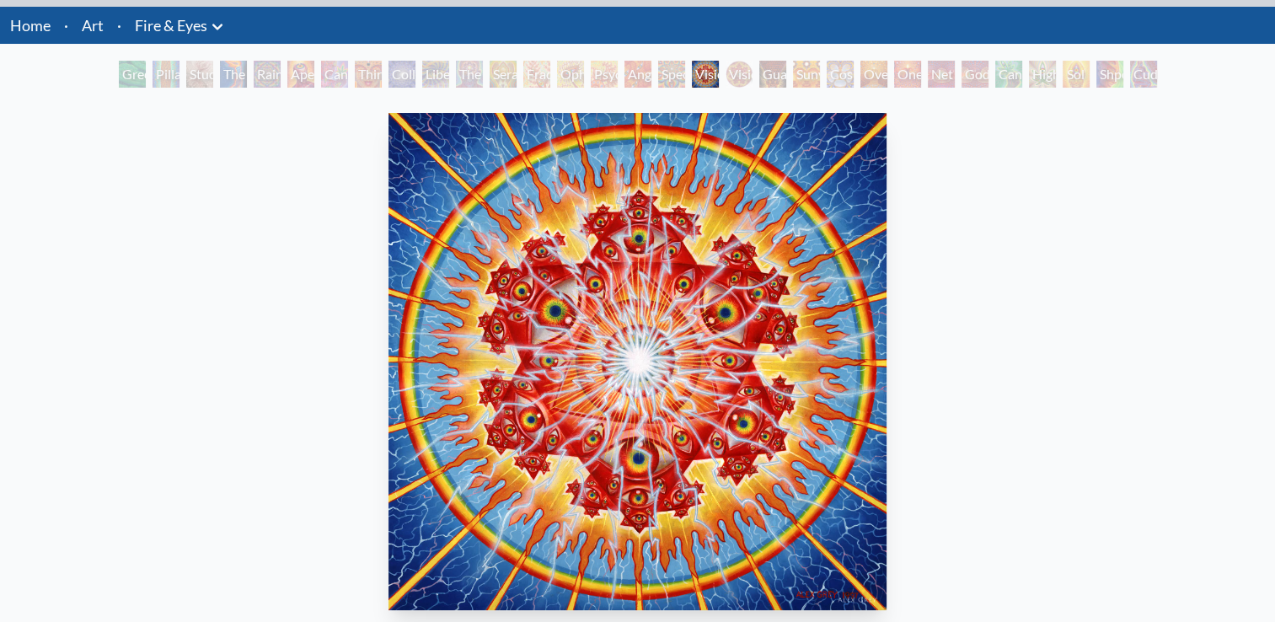
click at [738, 80] on div "Vision Crystal Tondo" at bounding box center [738, 74] width 27 height 27
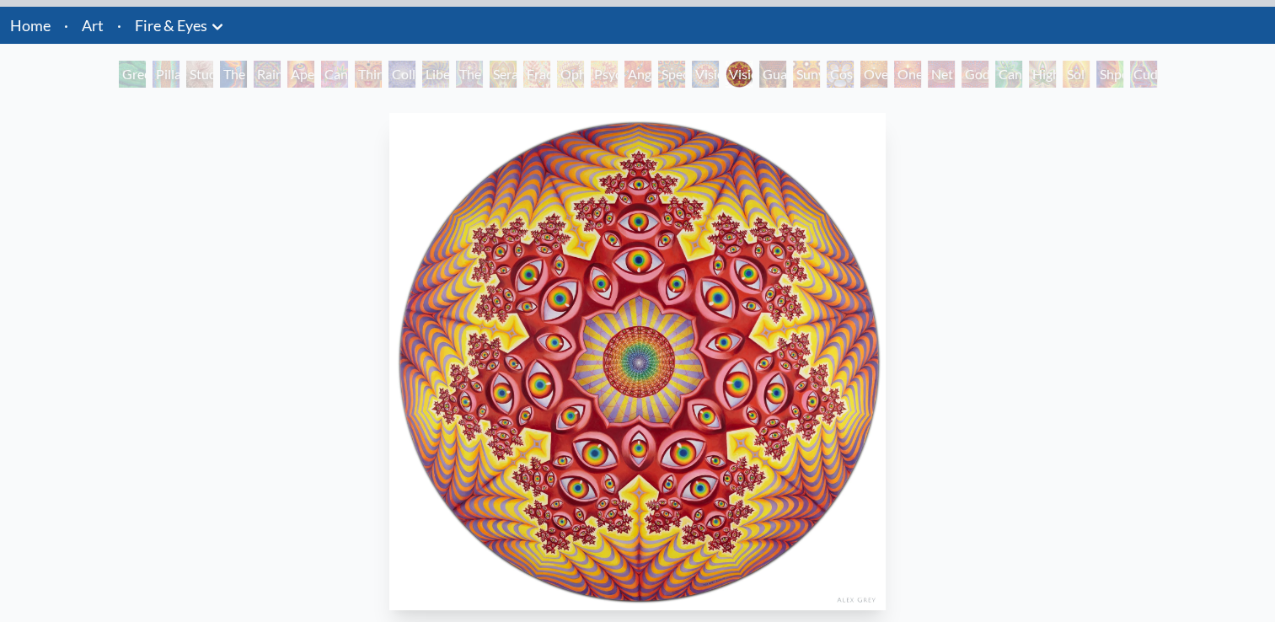
click at [766, 76] on div "Guardian of Infinite Vision" at bounding box center [772, 74] width 27 height 27
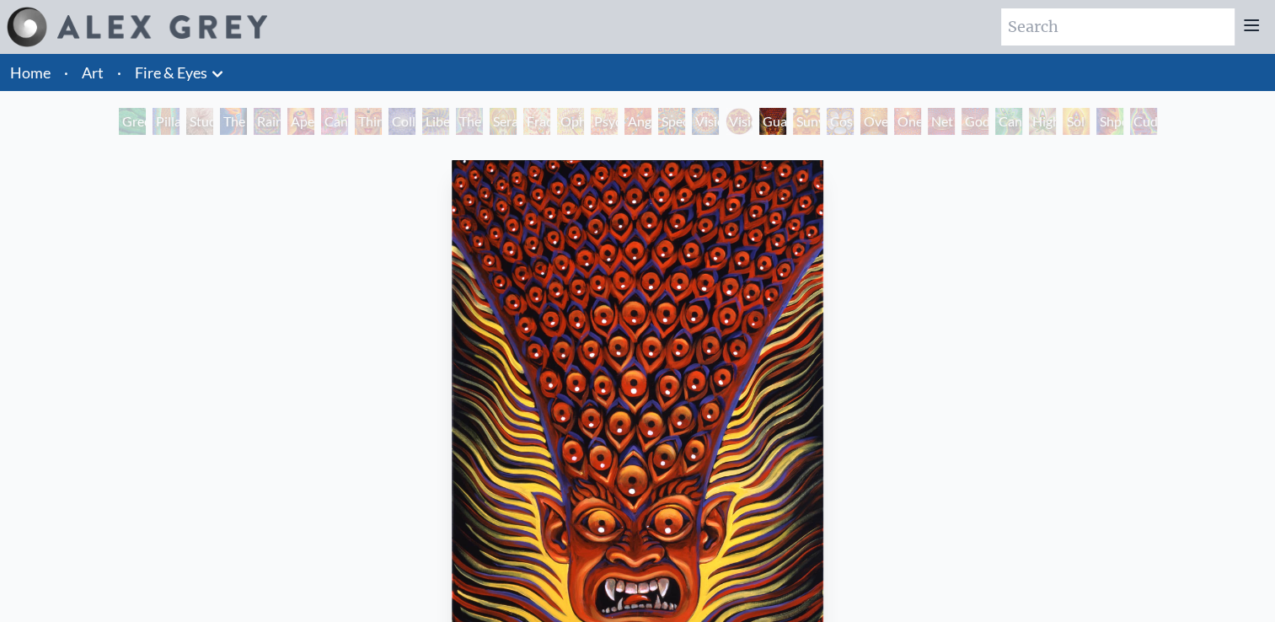
click at [193, 70] on link "Fire & Eyes" at bounding box center [171, 73] width 72 height 24
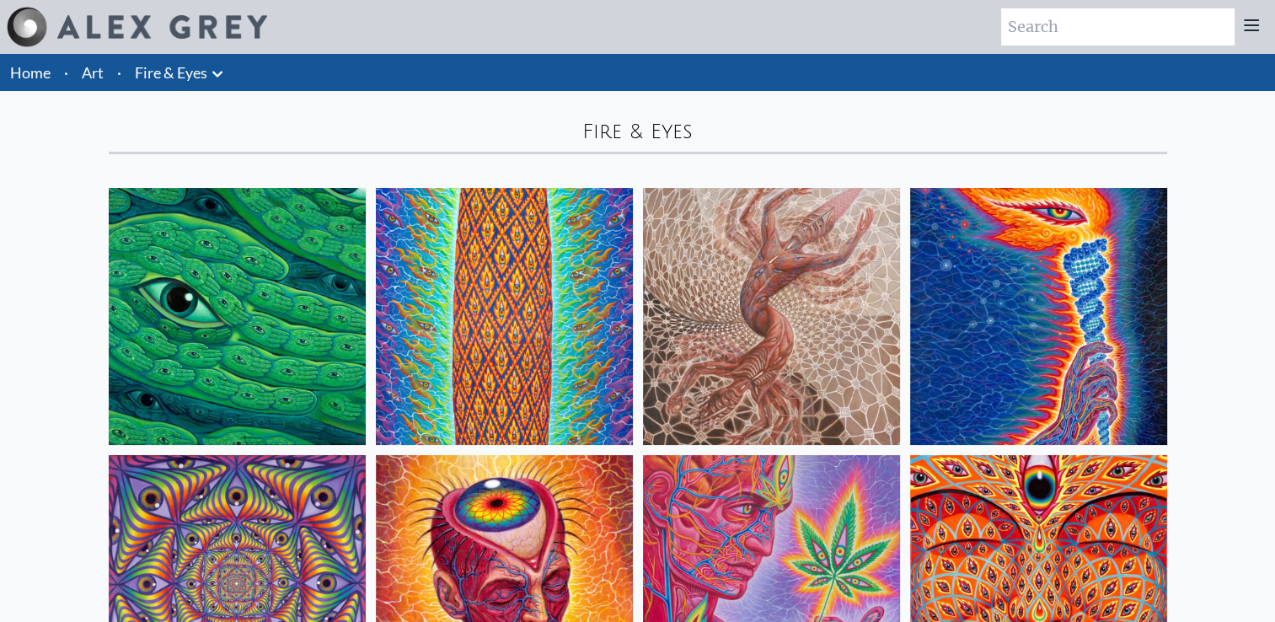
click at [104, 72] on li "Art" at bounding box center [92, 72] width 35 height 37
click at [87, 72] on link "Art" at bounding box center [93, 73] width 22 height 24
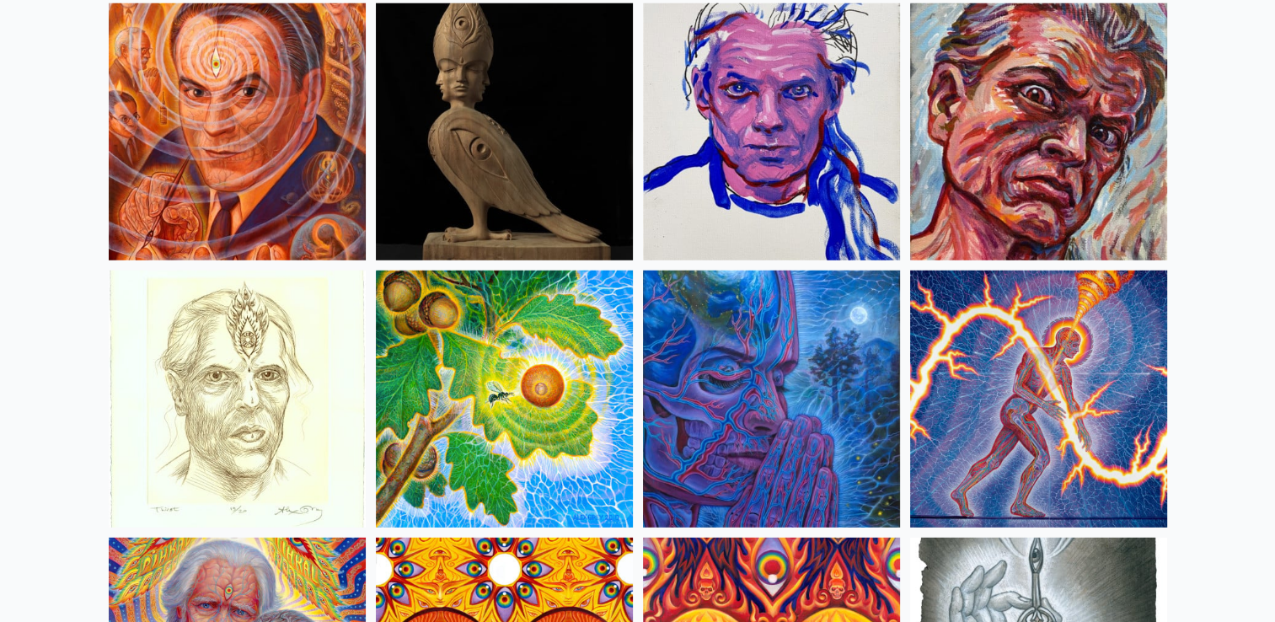
scroll to position [4729, 0]
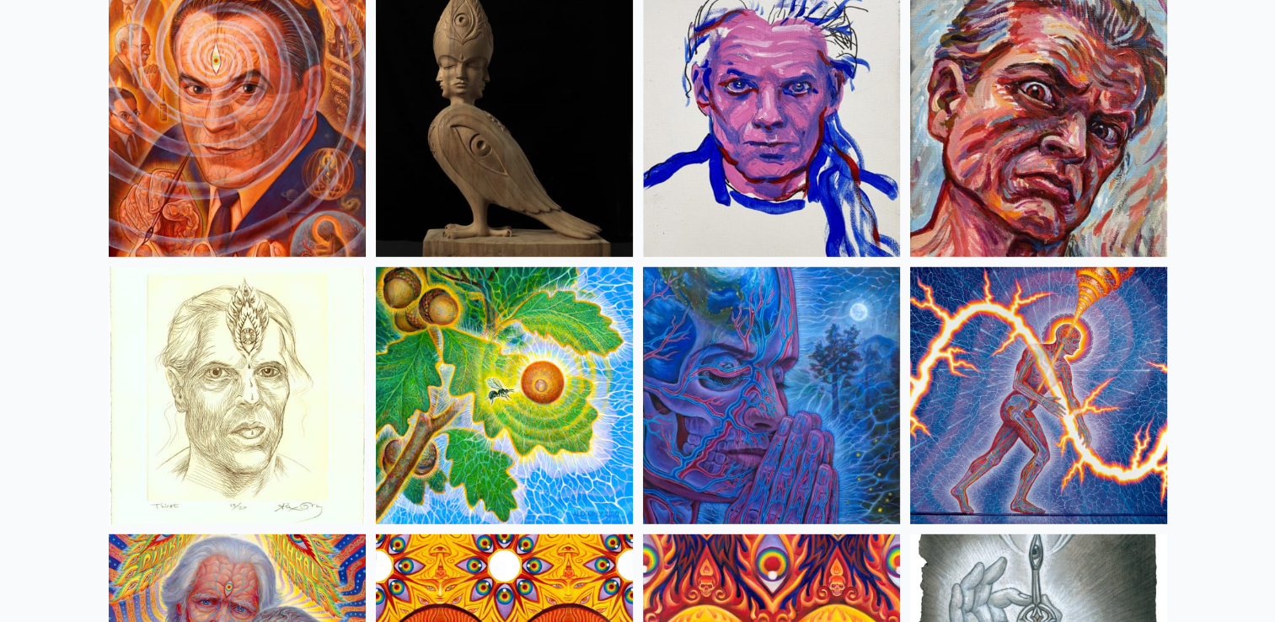
click at [1019, 377] on img at bounding box center [1038, 395] width 257 height 257
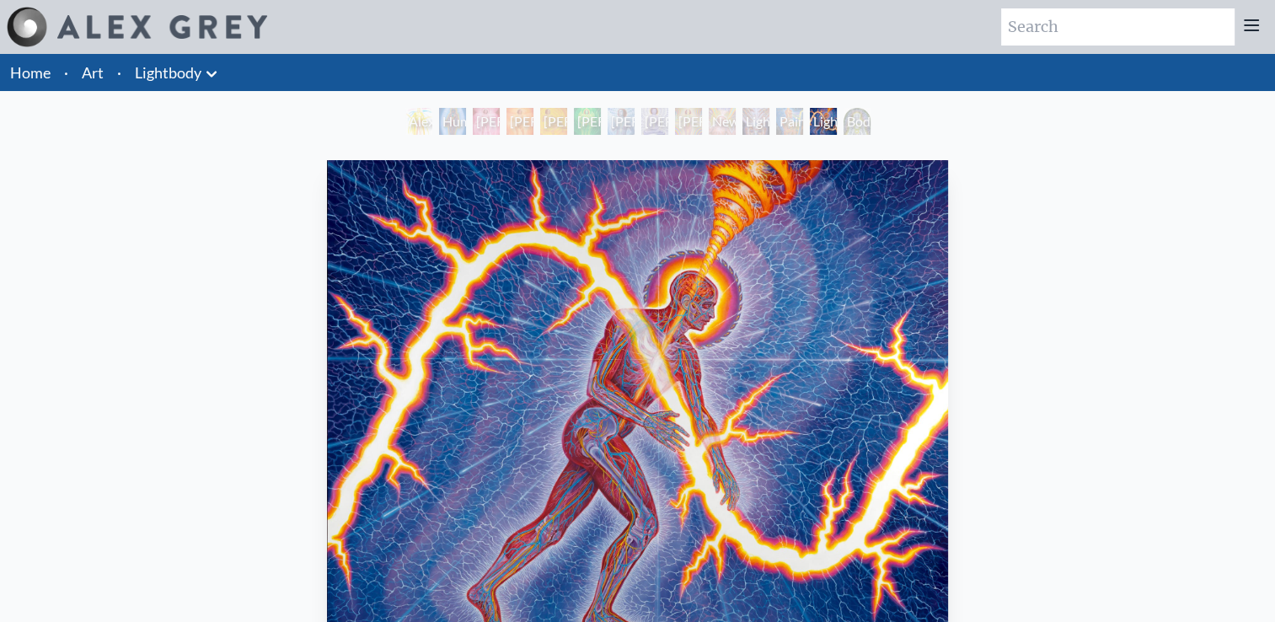
click at [843, 116] on div "Body/Mind as a Vibratory Field of Energy" at bounding box center [856, 121] width 27 height 27
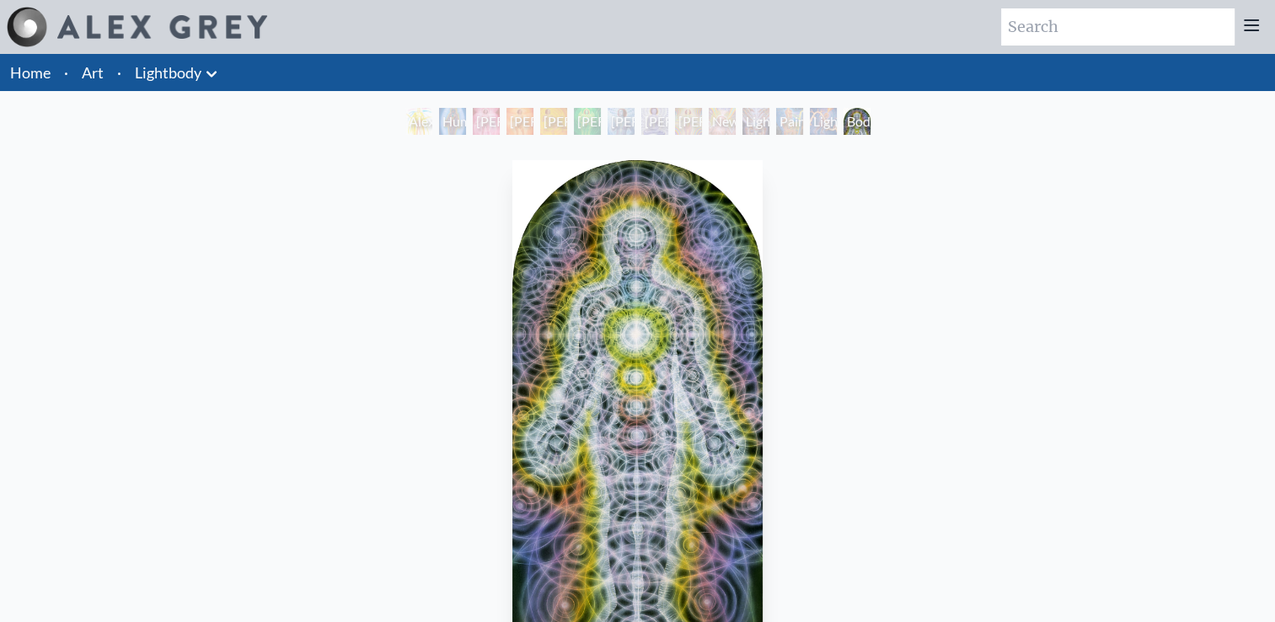
click at [444, 127] on div "Human Energy Field" at bounding box center [452, 121] width 27 height 27
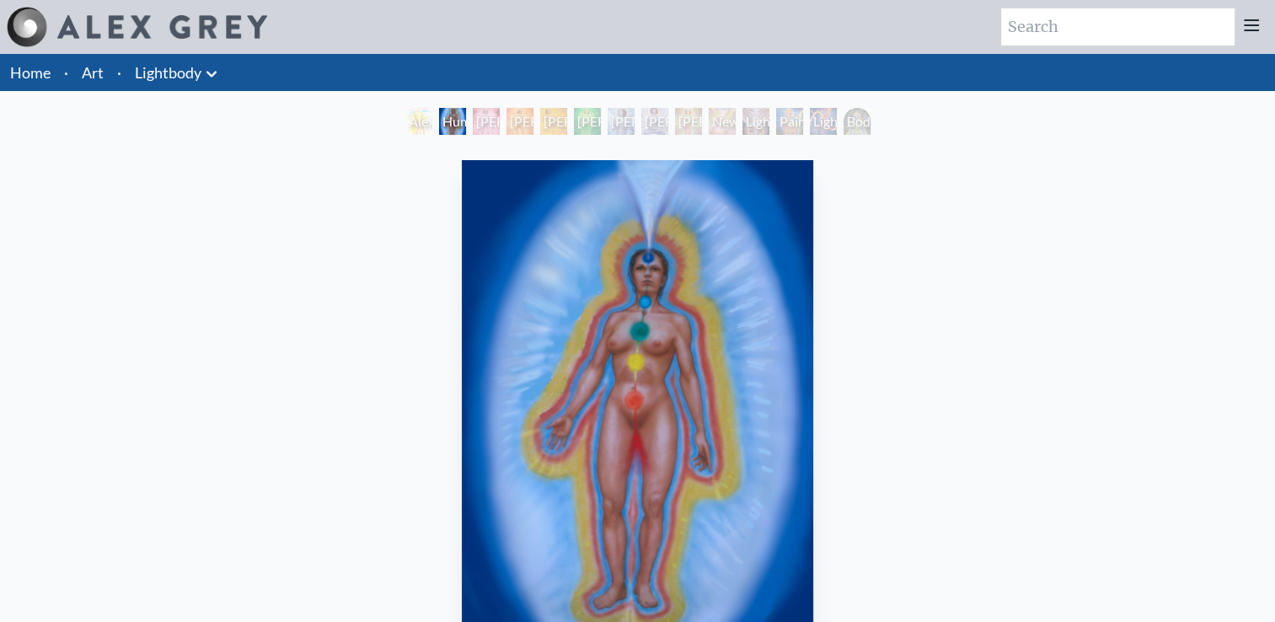
click at [478, 120] on div "Lightbody 1" at bounding box center [486, 121] width 27 height 27
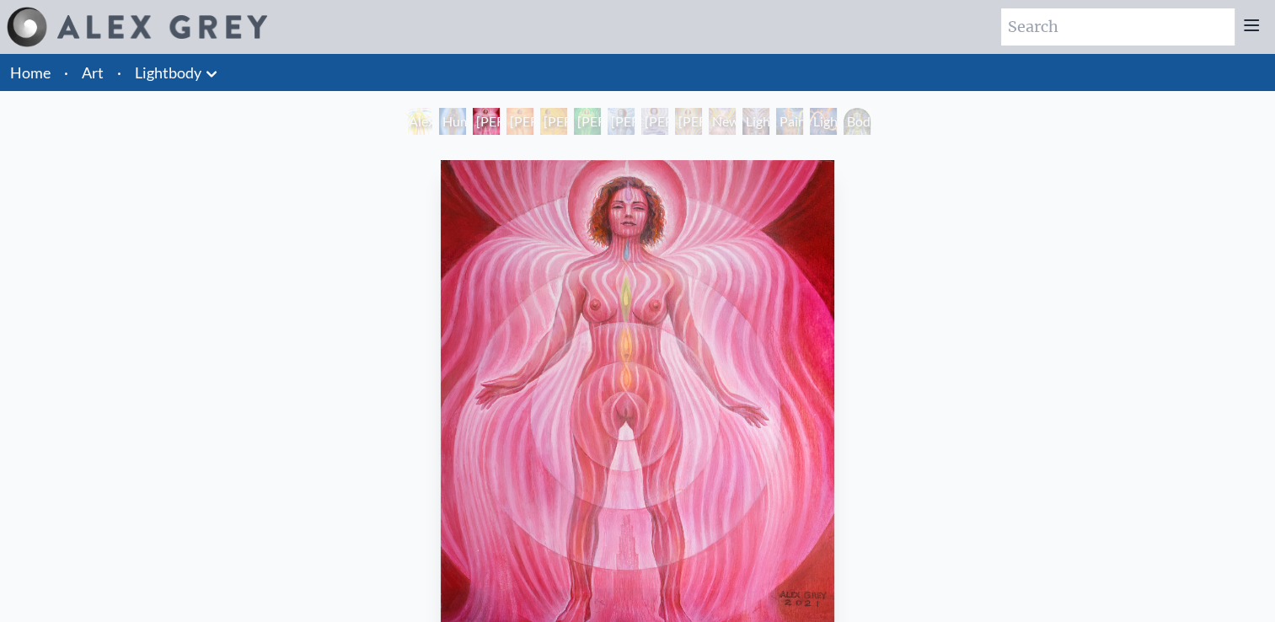
click at [567, 120] on div "Lightbody 3" at bounding box center [553, 121] width 27 height 27
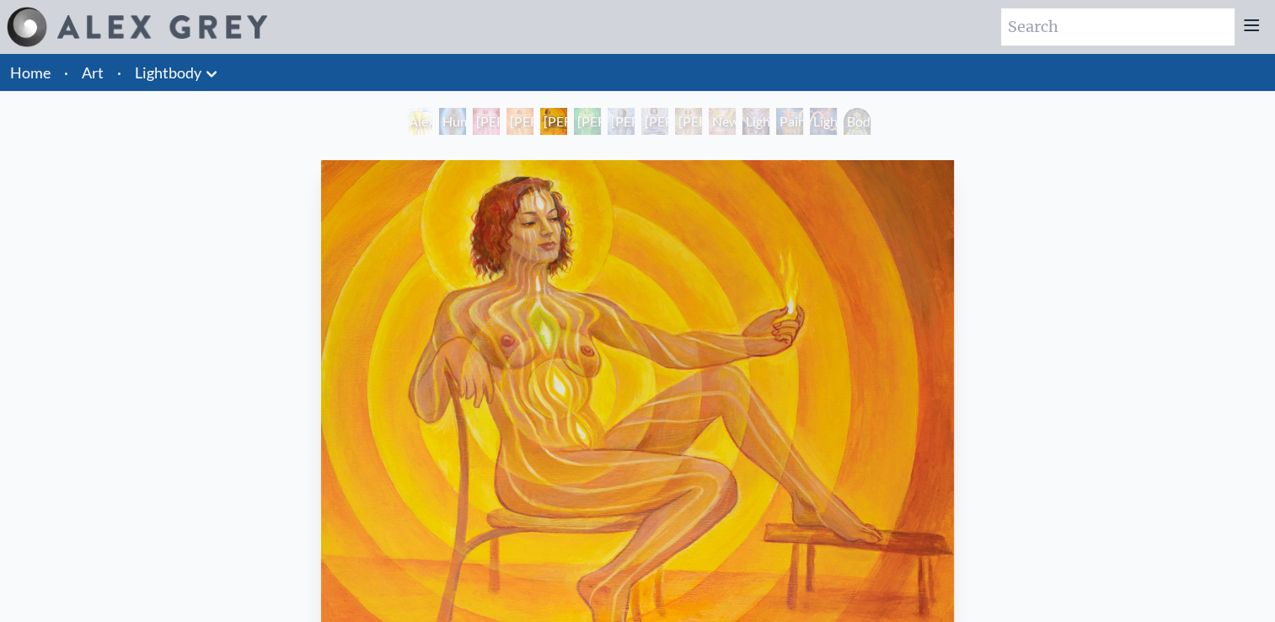
click at [664, 121] on div "Lightbody 6" at bounding box center [654, 121] width 27 height 27
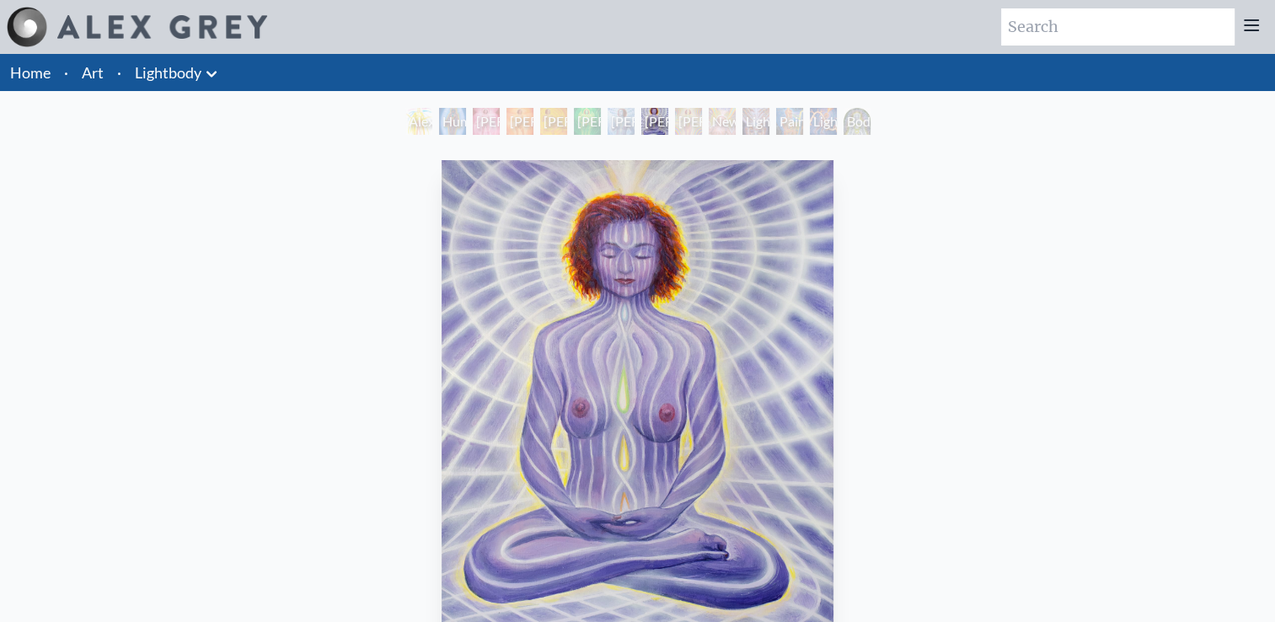
click at [725, 119] on div "Newborn" at bounding box center [722, 121] width 27 height 27
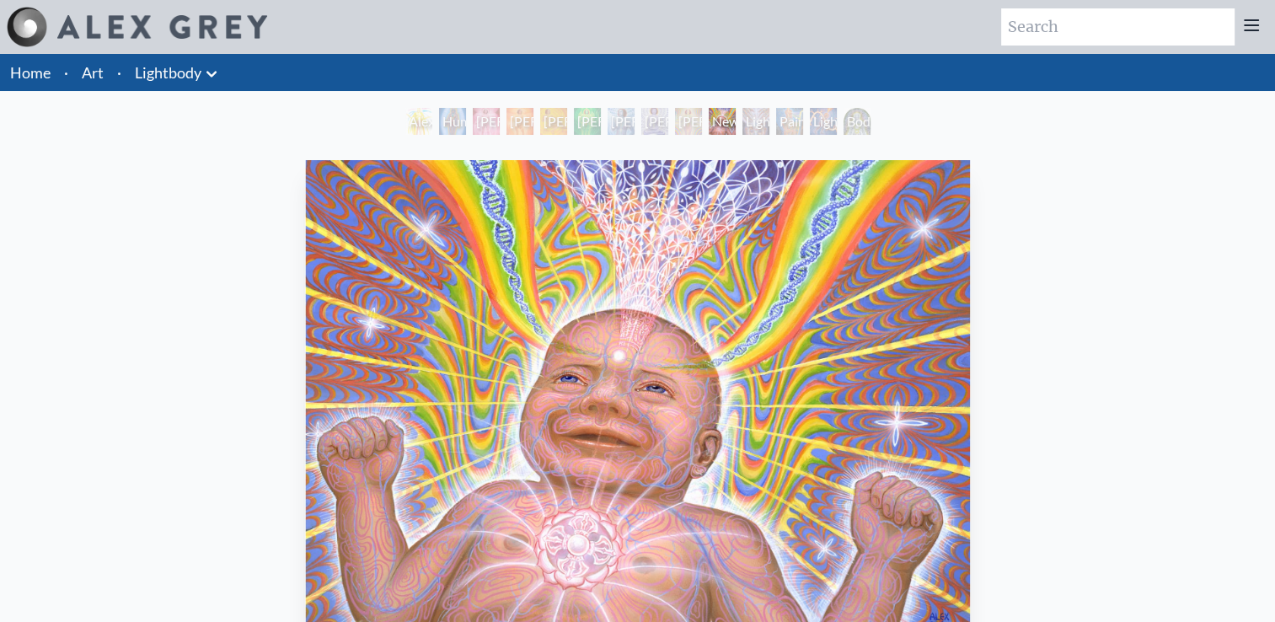
click at [742, 115] on div "Lightweaver" at bounding box center [755, 121] width 27 height 27
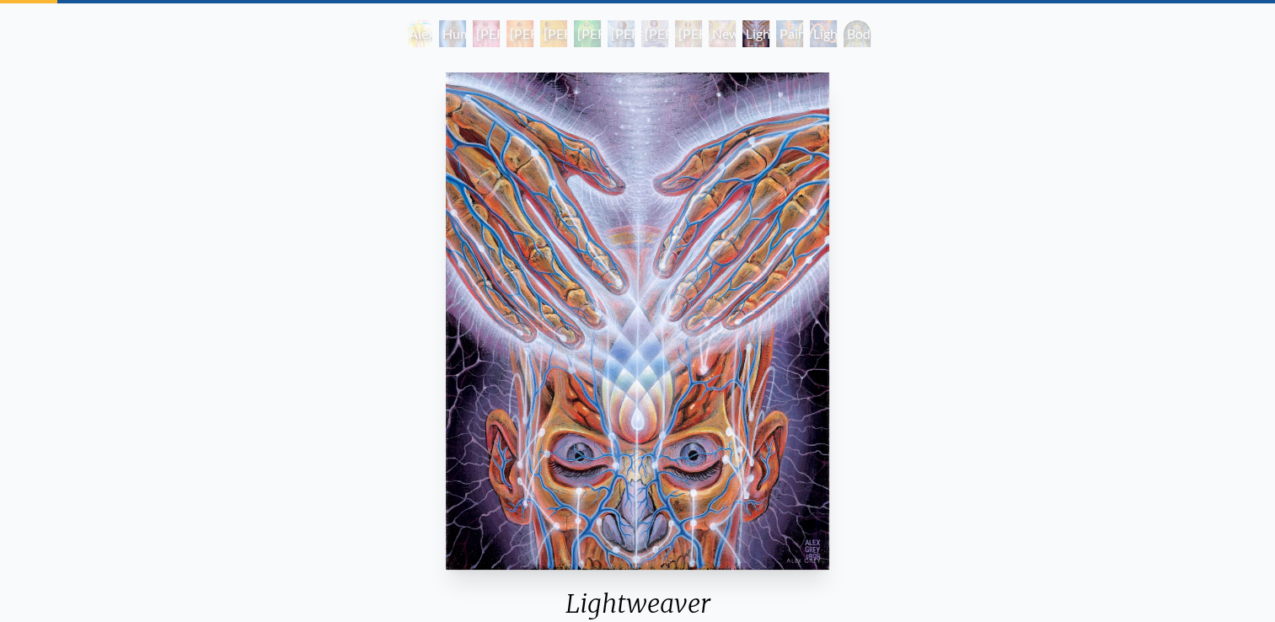
scroll to position [17, 0]
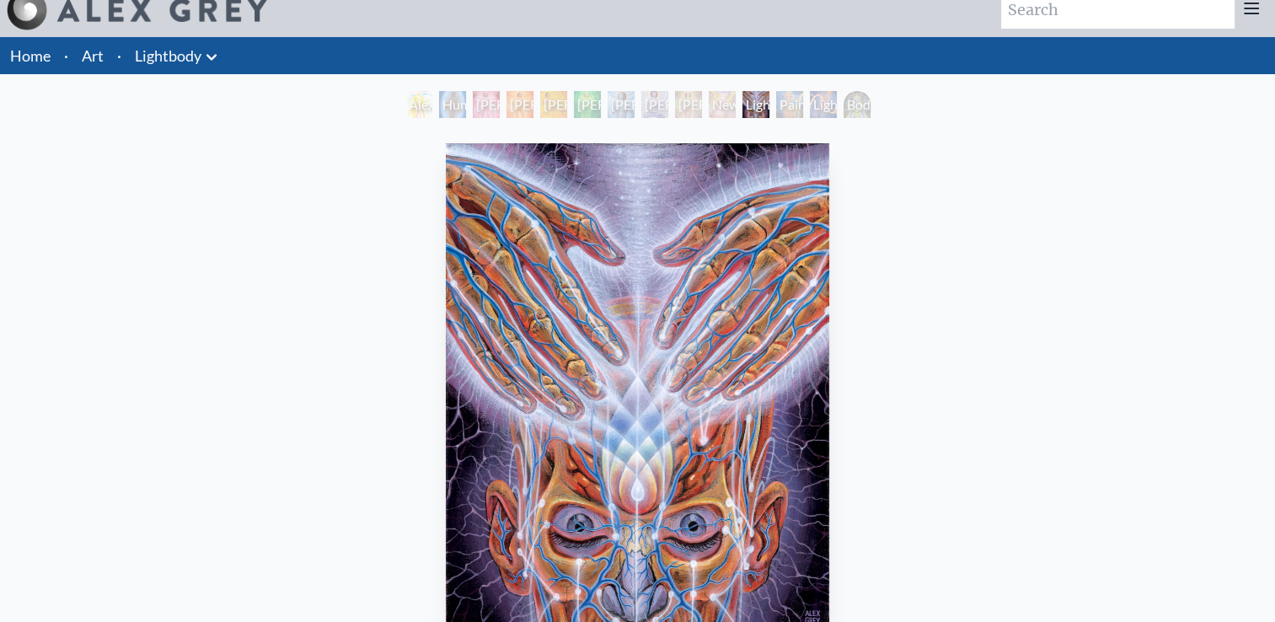
click at [776, 102] on div "Painting" at bounding box center [789, 104] width 27 height 27
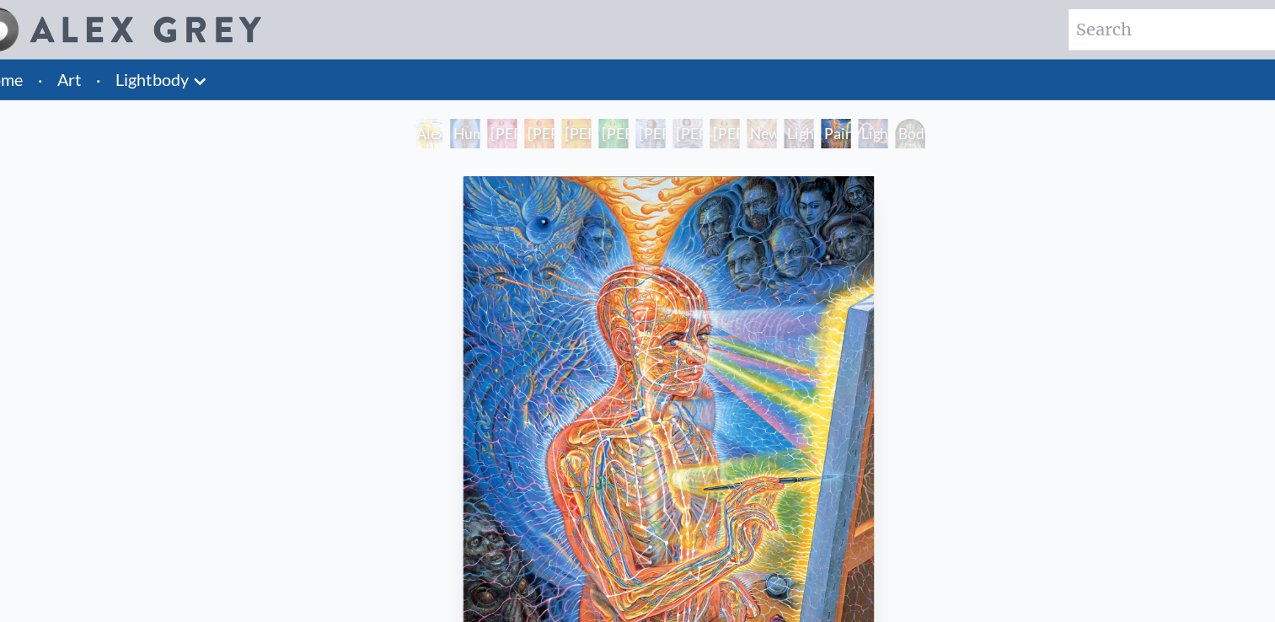
click at [93, 72] on link "Art" at bounding box center [93, 73] width 22 height 24
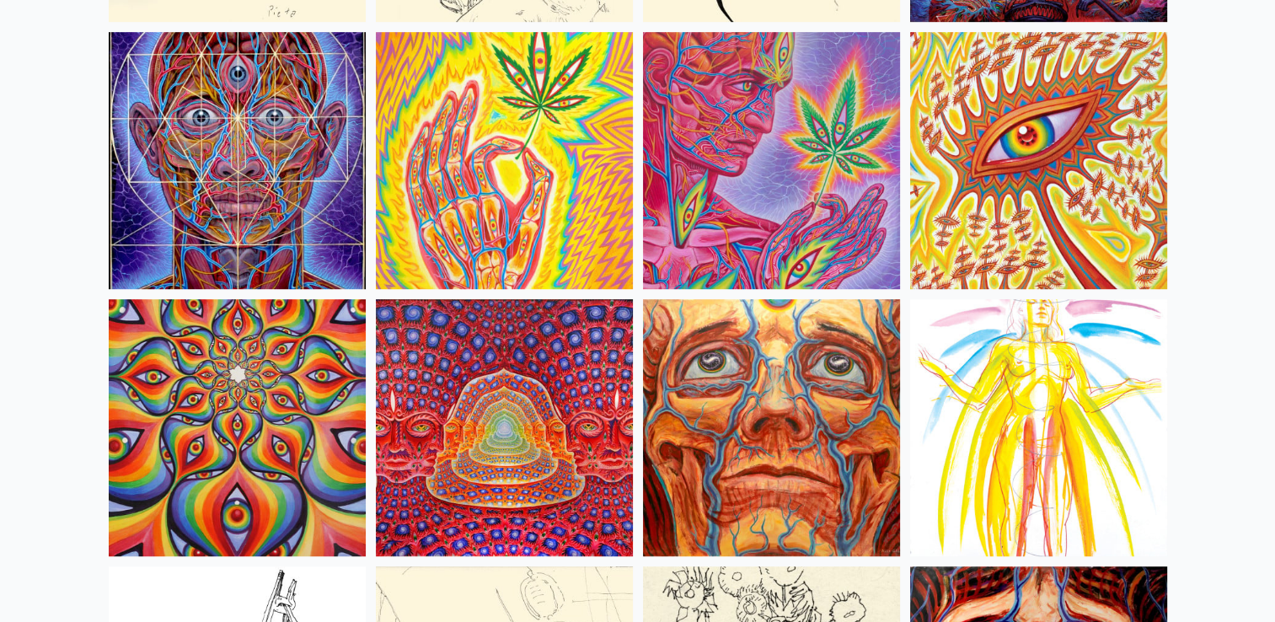
scroll to position [7367, 0]
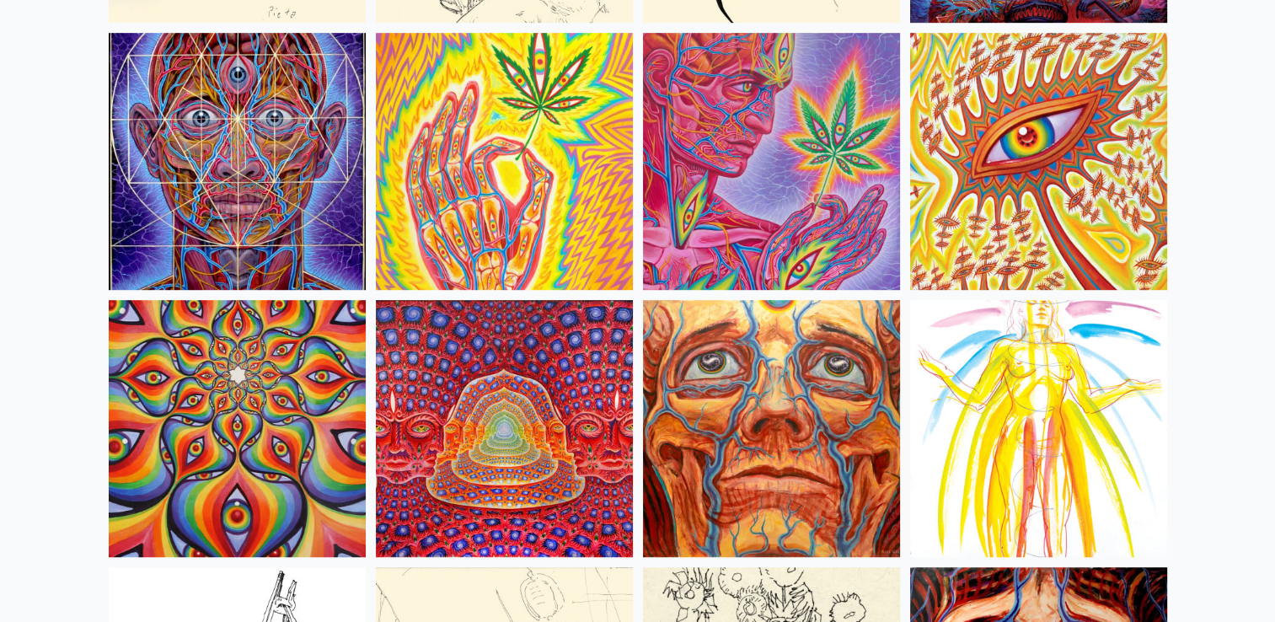
click at [245, 152] on img at bounding box center [237, 161] width 257 height 257
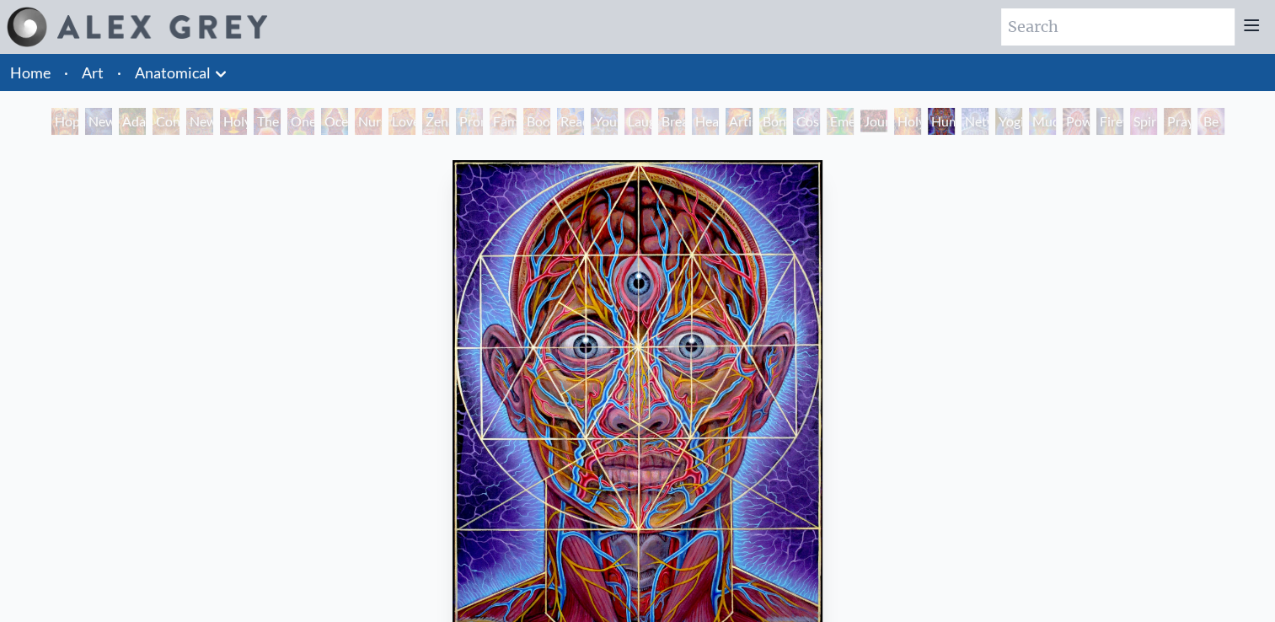
click at [693, 118] on div "Healing" at bounding box center [705, 121] width 27 height 27
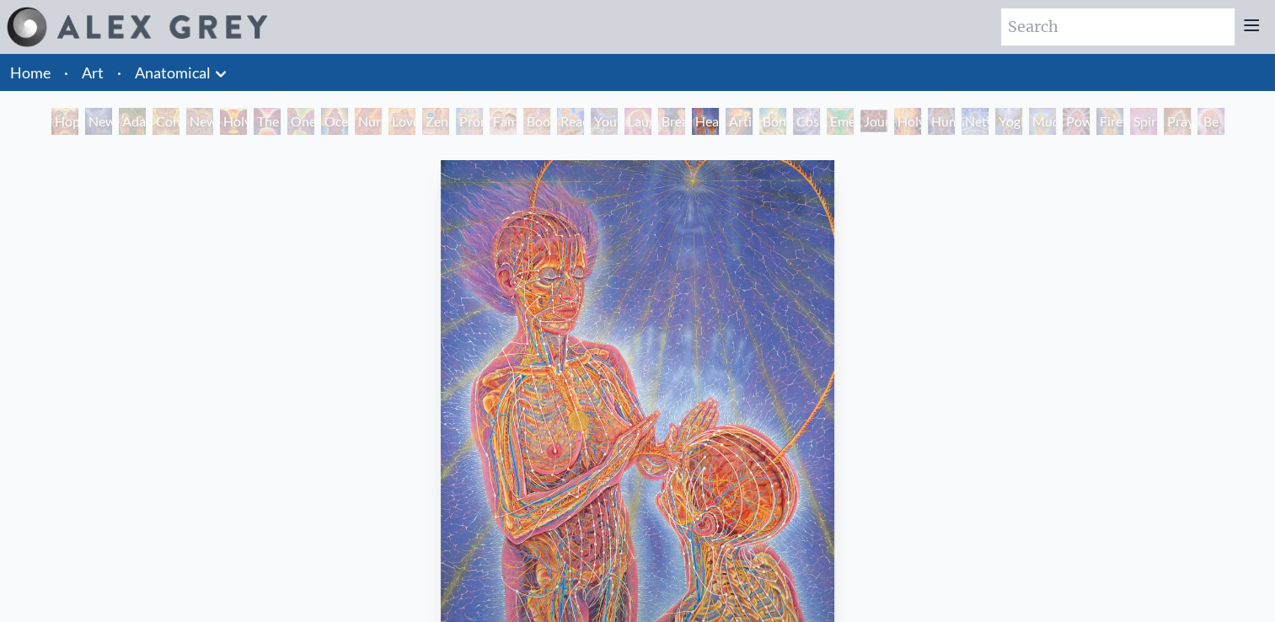
click at [725, 123] on div "Artist's Hand" at bounding box center [738, 121] width 27 height 27
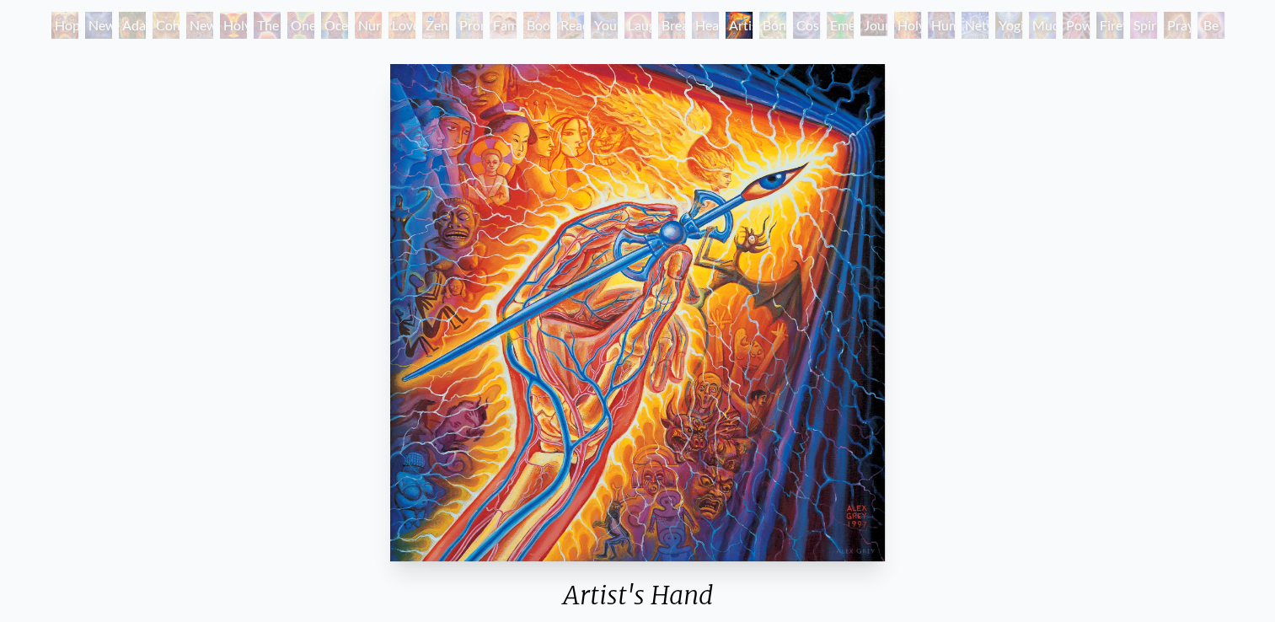
scroll to position [84, 0]
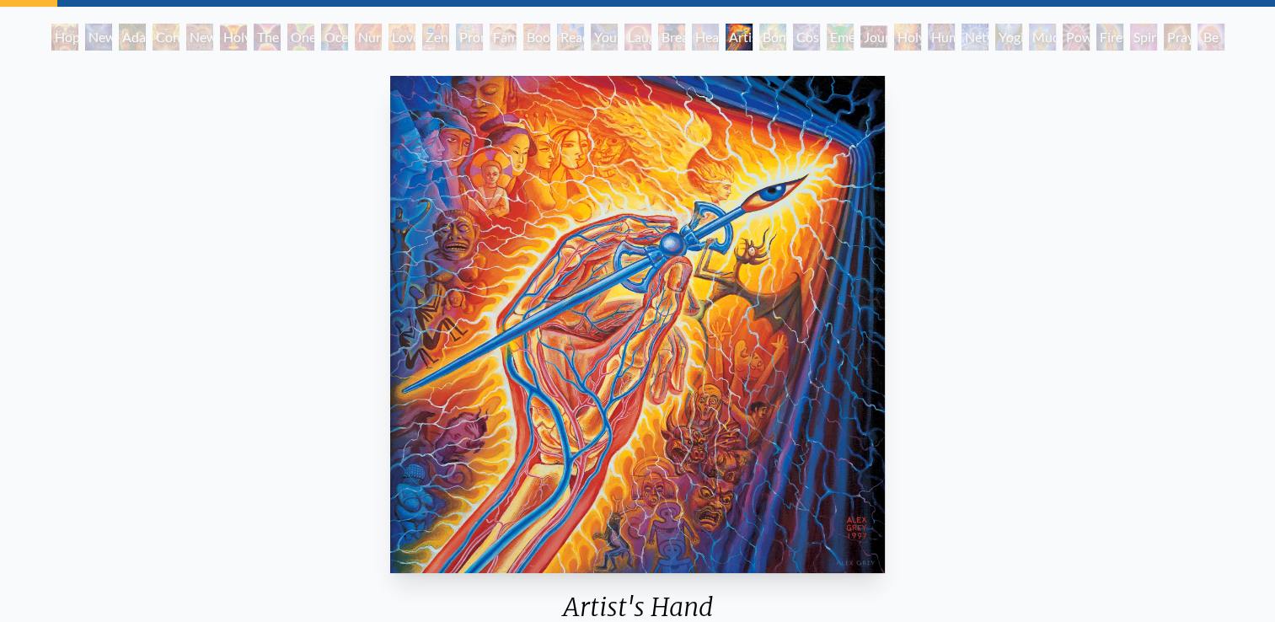
click at [357, 40] on div "Nursing" at bounding box center [368, 37] width 27 height 27
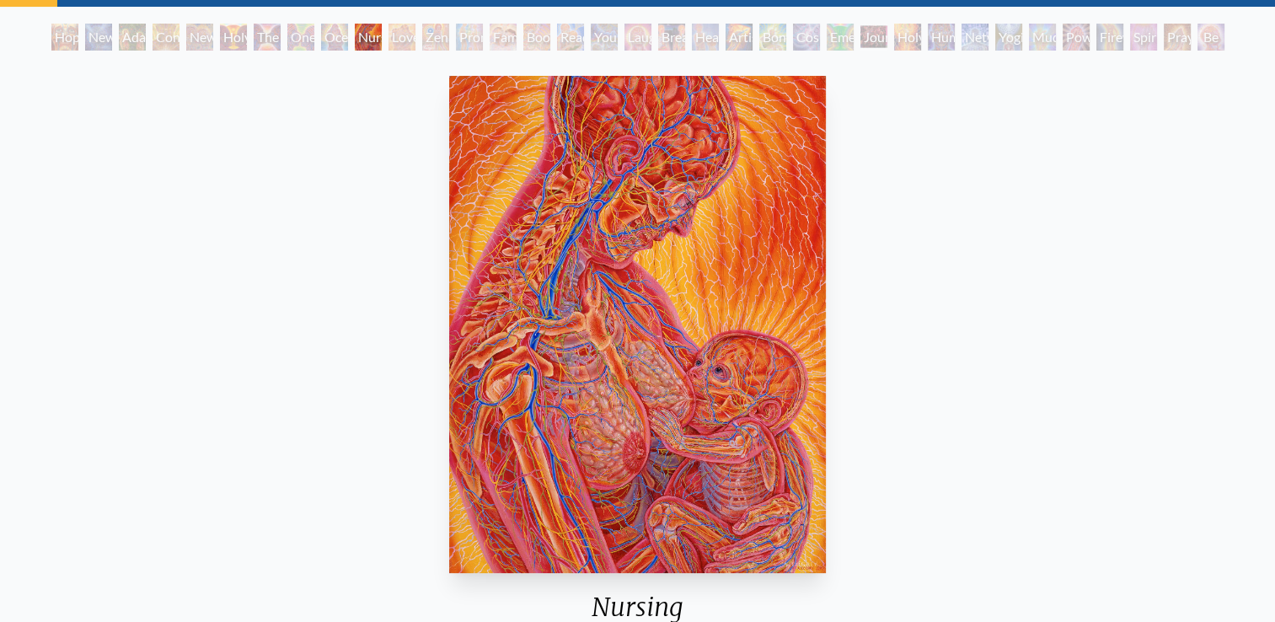
click at [252, 22] on div "Home · Art · Anatomical Anatomical Drawings" at bounding box center [637, 569] width 1275 height 1198
click at [255, 29] on div "The Kiss" at bounding box center [267, 37] width 27 height 27
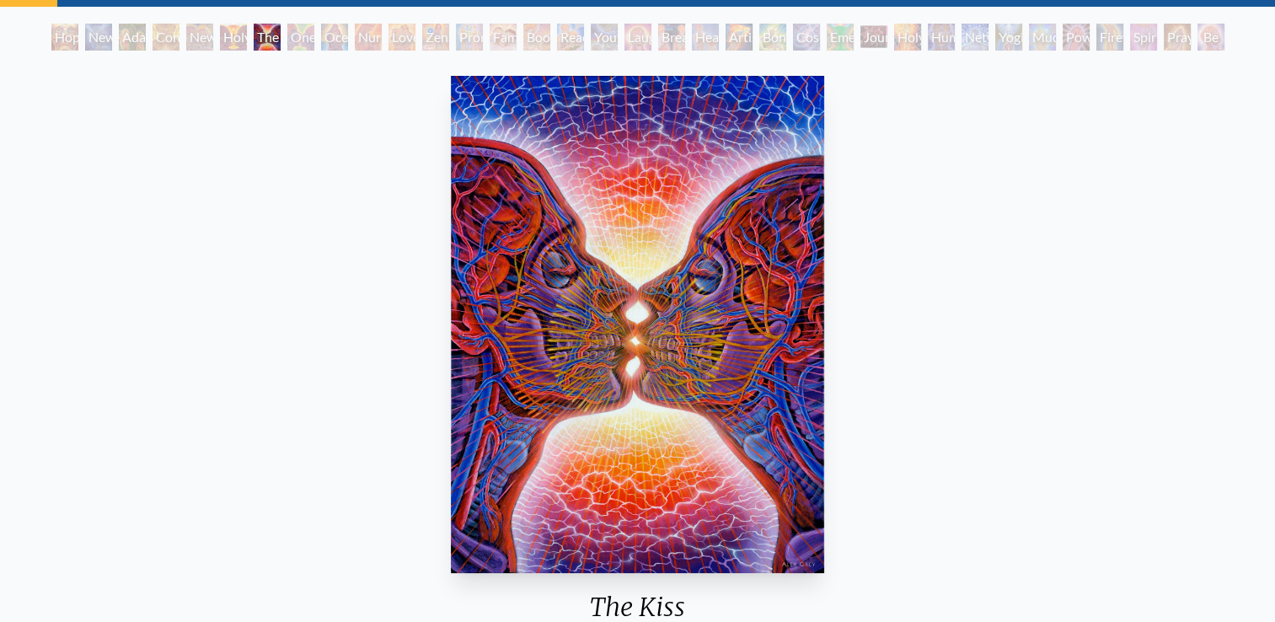
click at [220, 39] on div "Holy Grail" at bounding box center [233, 37] width 27 height 27
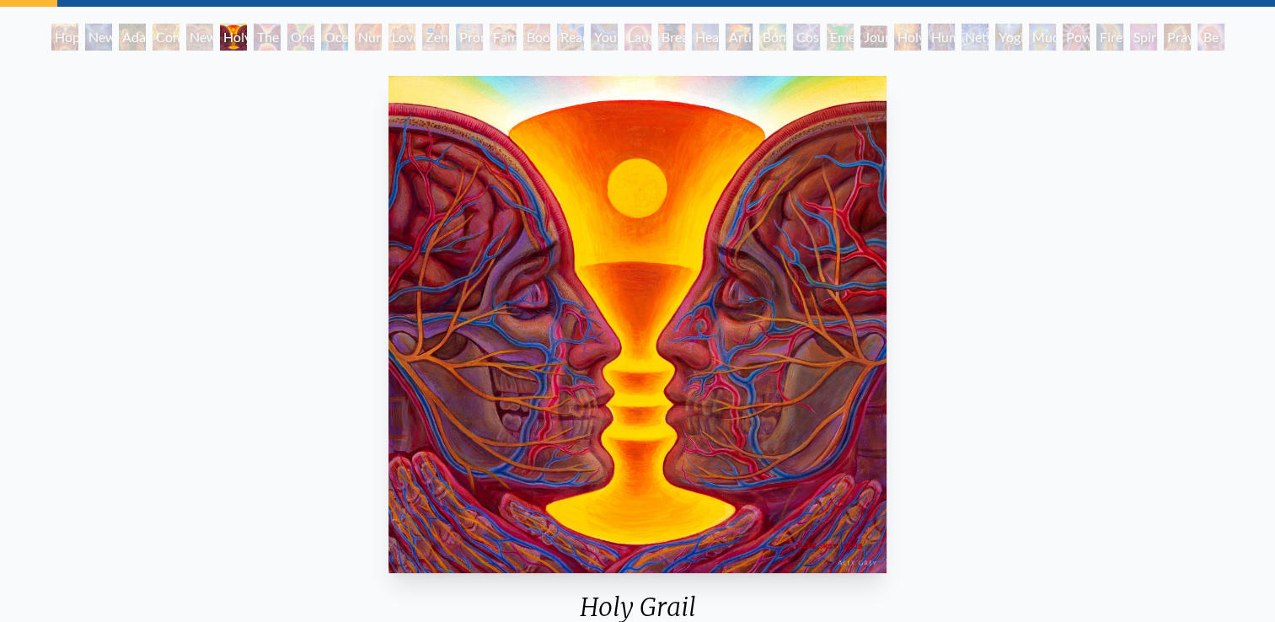
click at [153, 39] on div "Contemplation" at bounding box center [166, 37] width 27 height 27
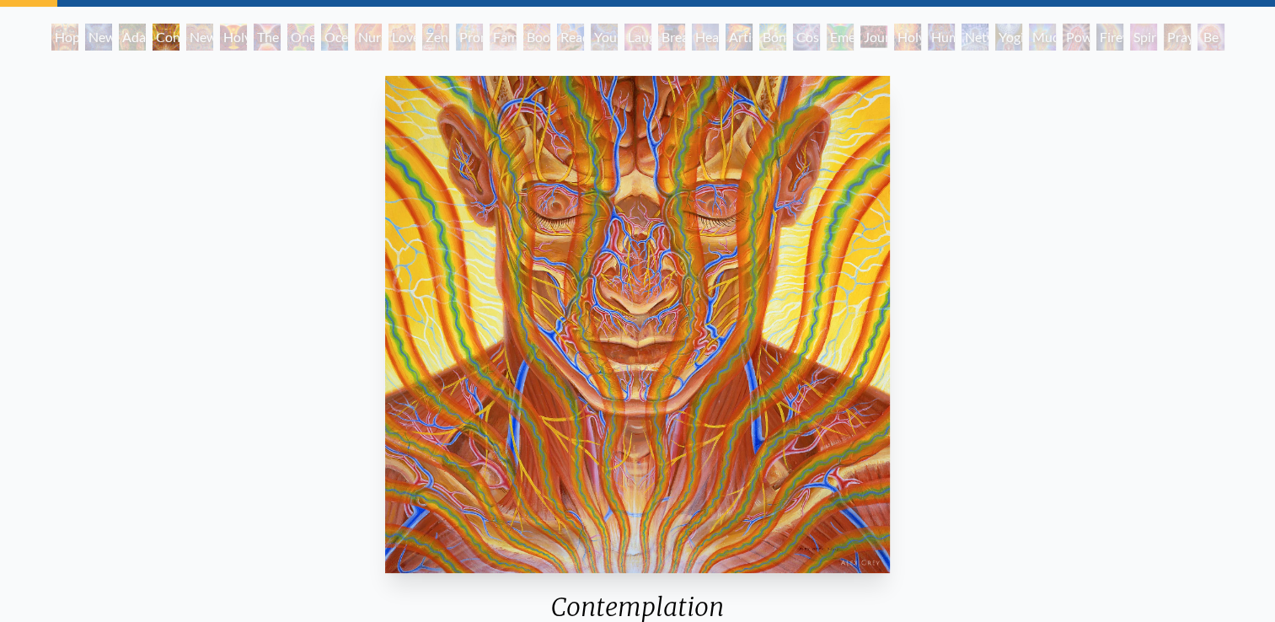
click at [91, 39] on div "New Man [DEMOGRAPHIC_DATA]: [DEMOGRAPHIC_DATA] Mind" at bounding box center [98, 37] width 27 height 27
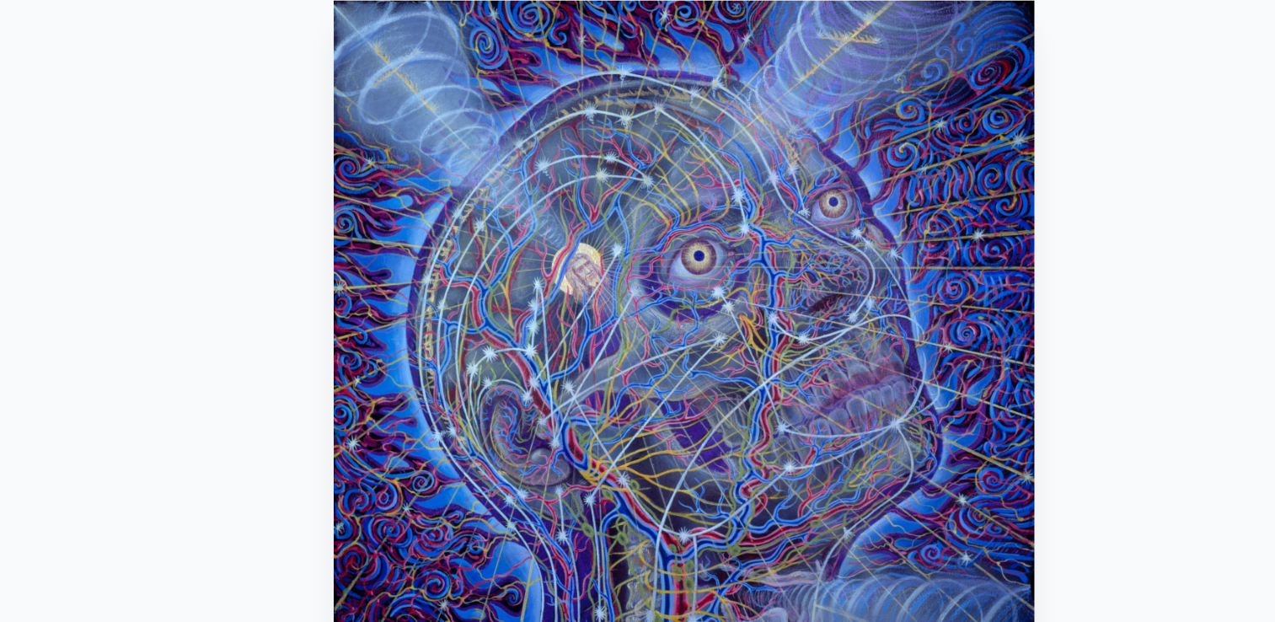
scroll to position [84, 0]
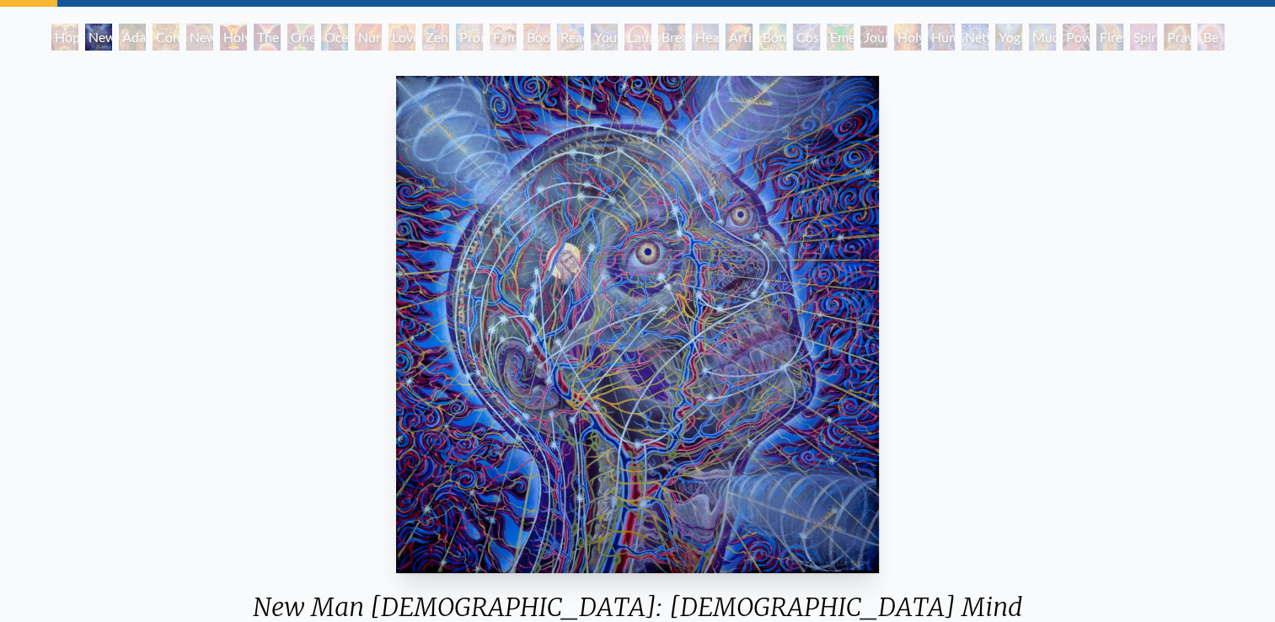
click at [56, 38] on div "Hope" at bounding box center [64, 37] width 27 height 27
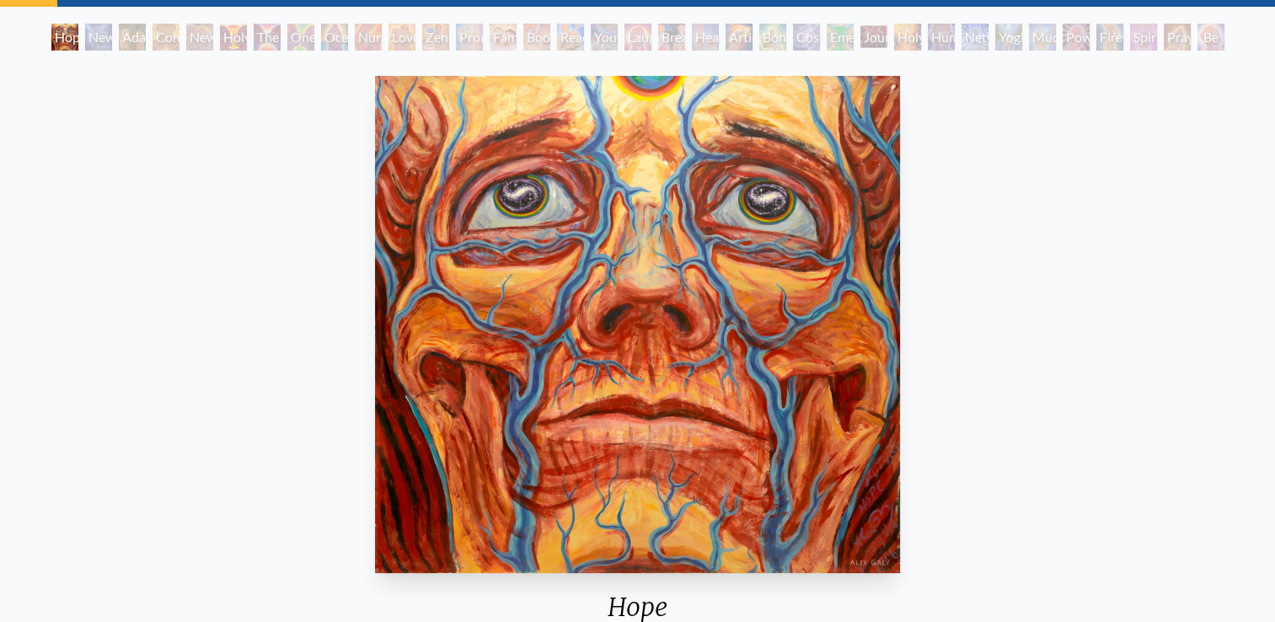
click at [429, 40] on div "Zena Lotus" at bounding box center [435, 37] width 27 height 27
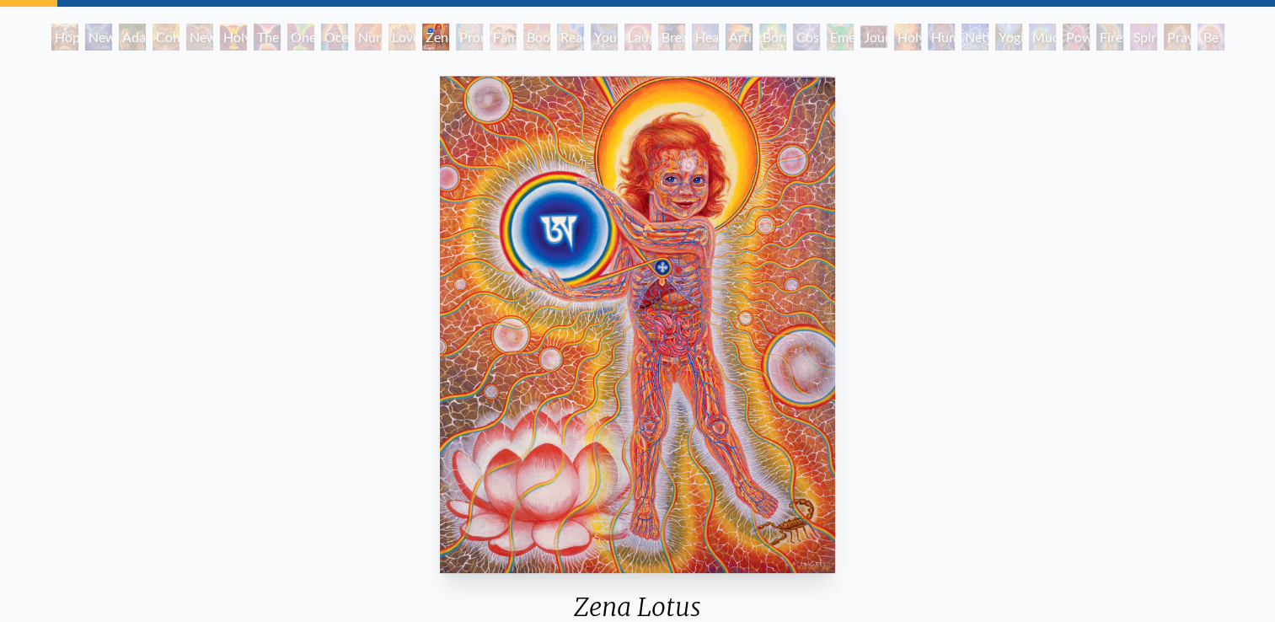
click at [456, 36] on div "Promise" at bounding box center [469, 37] width 27 height 27
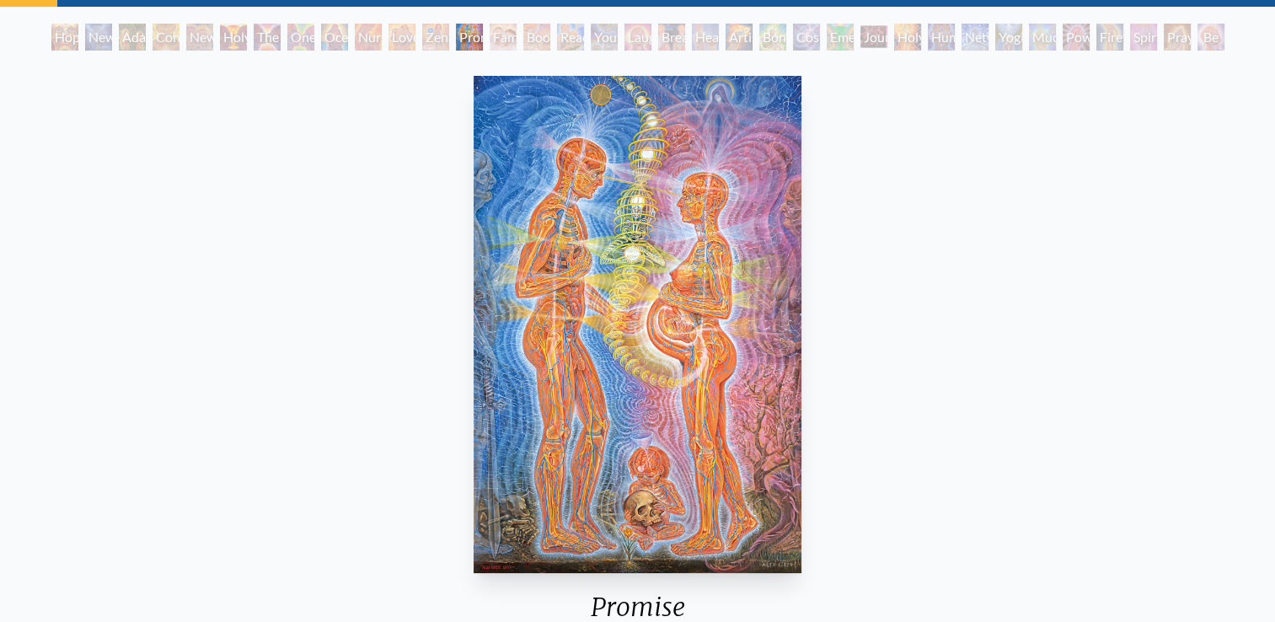
click at [510, 34] on div "Family" at bounding box center [503, 37] width 27 height 27
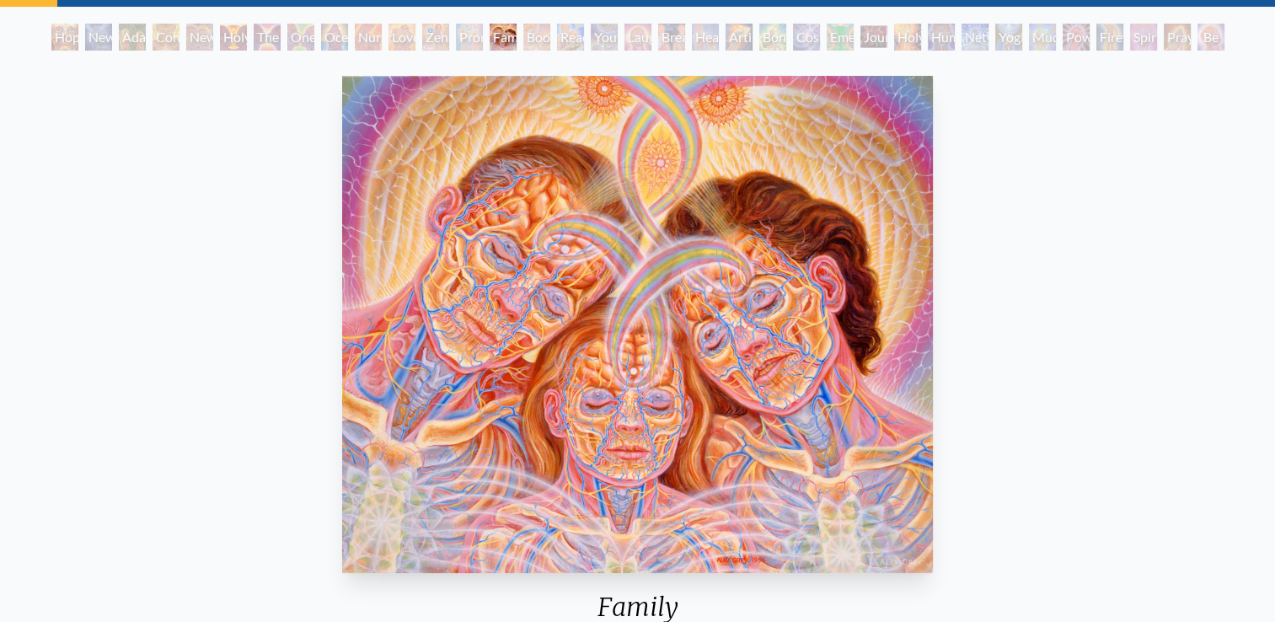
click at [543, 32] on div "Boo-boo" at bounding box center [536, 37] width 27 height 27
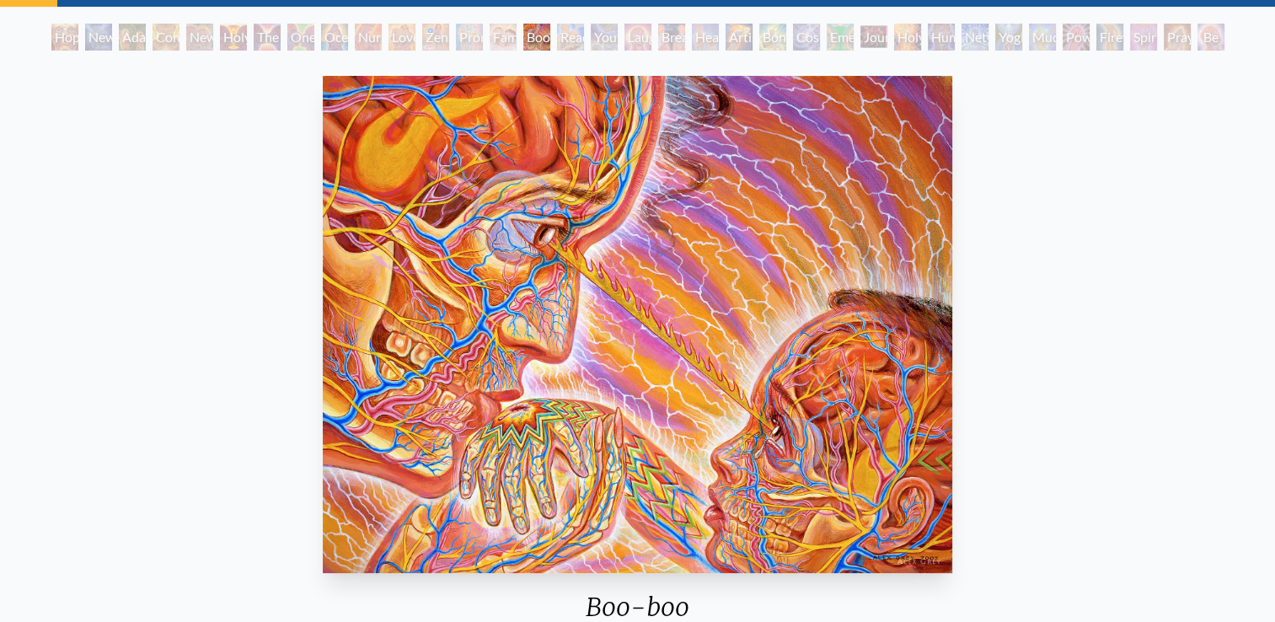
click at [583, 37] on div "Reading" at bounding box center [570, 37] width 27 height 27
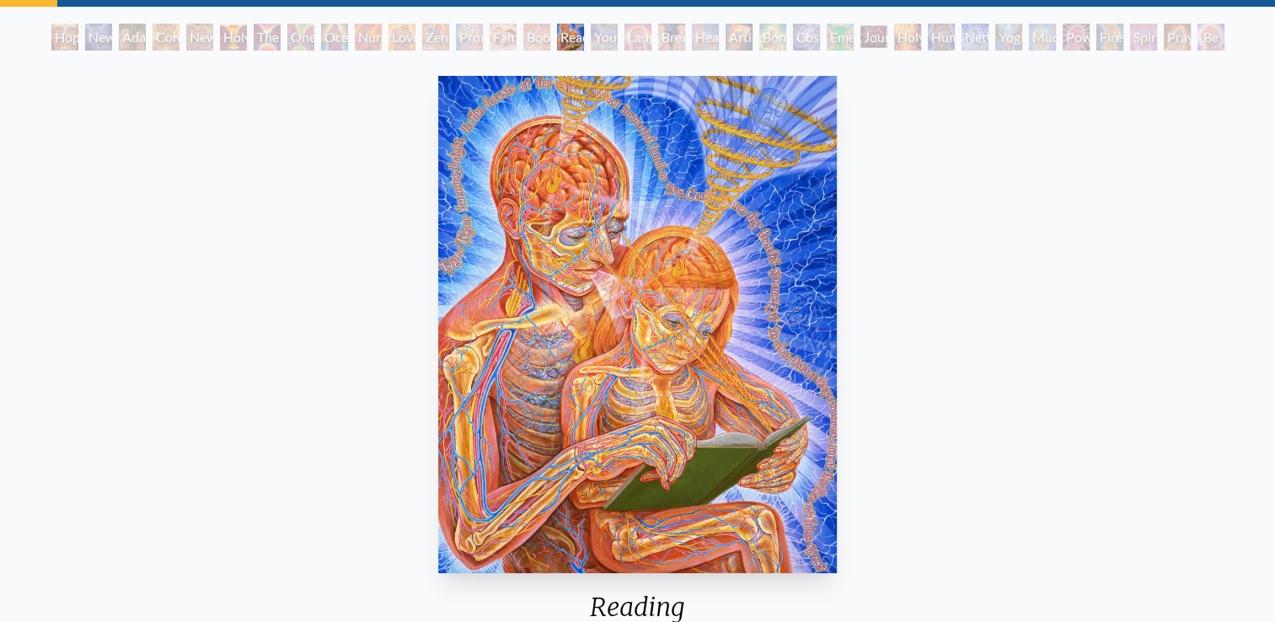
click at [618, 36] on div "Young & Old" at bounding box center [604, 37] width 27 height 27
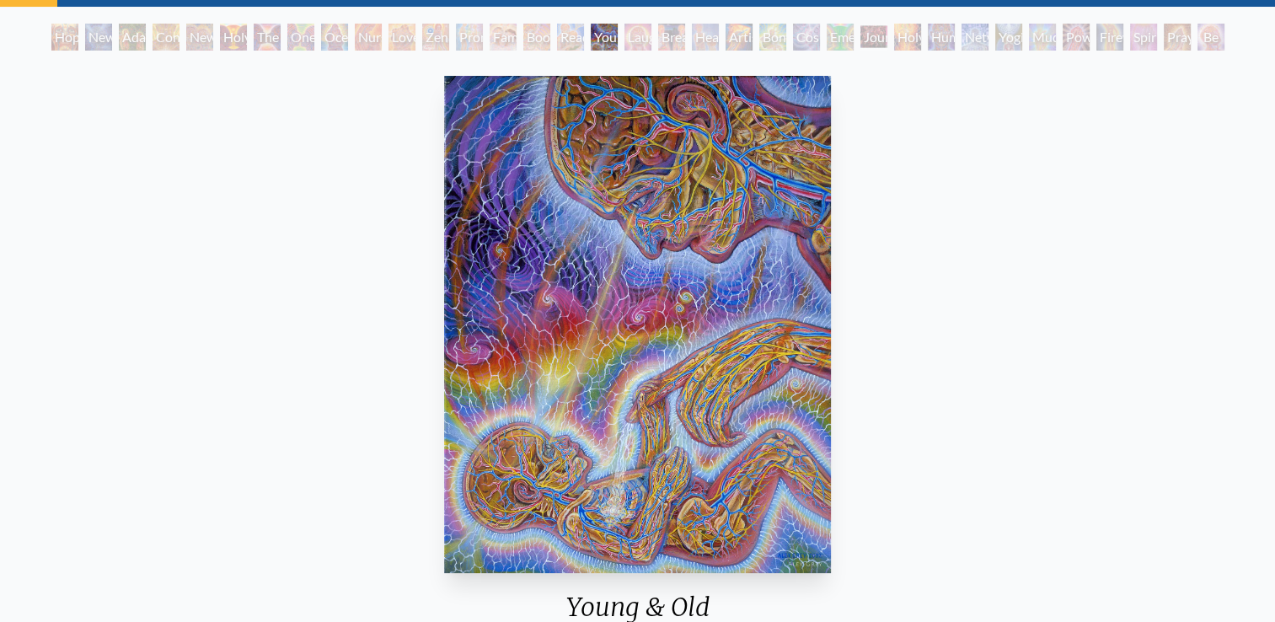
click at [624, 35] on div "Laughing Man" at bounding box center [637, 37] width 27 height 27
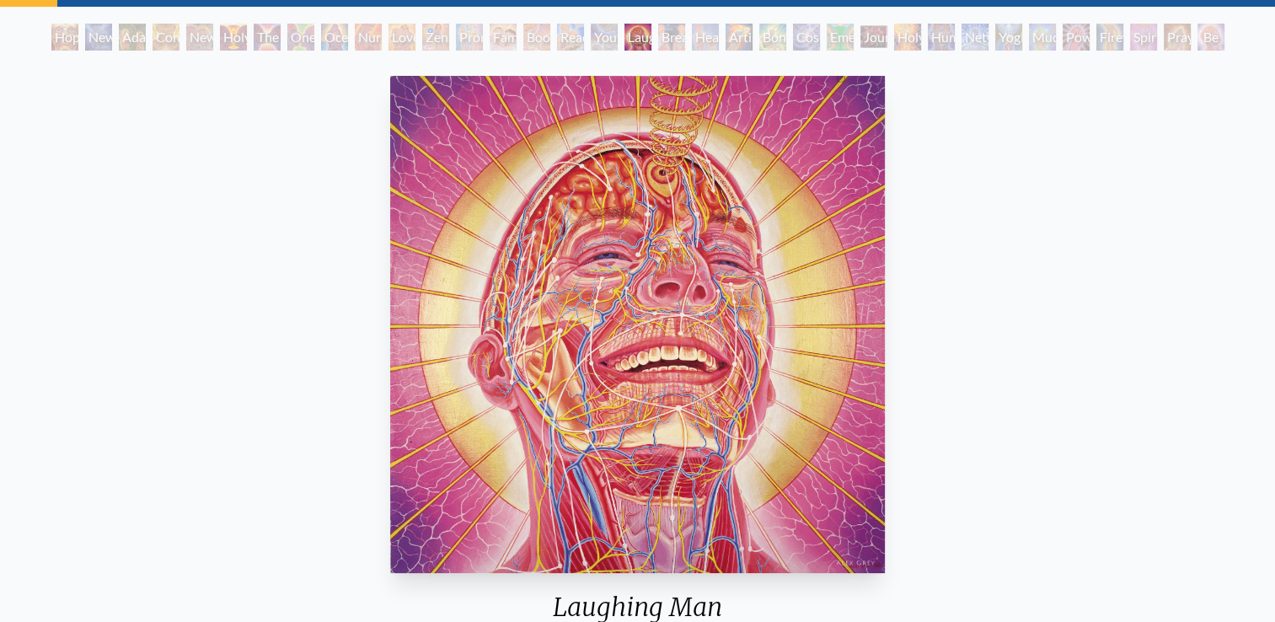
click at [671, 35] on div "Breathing" at bounding box center [671, 37] width 27 height 27
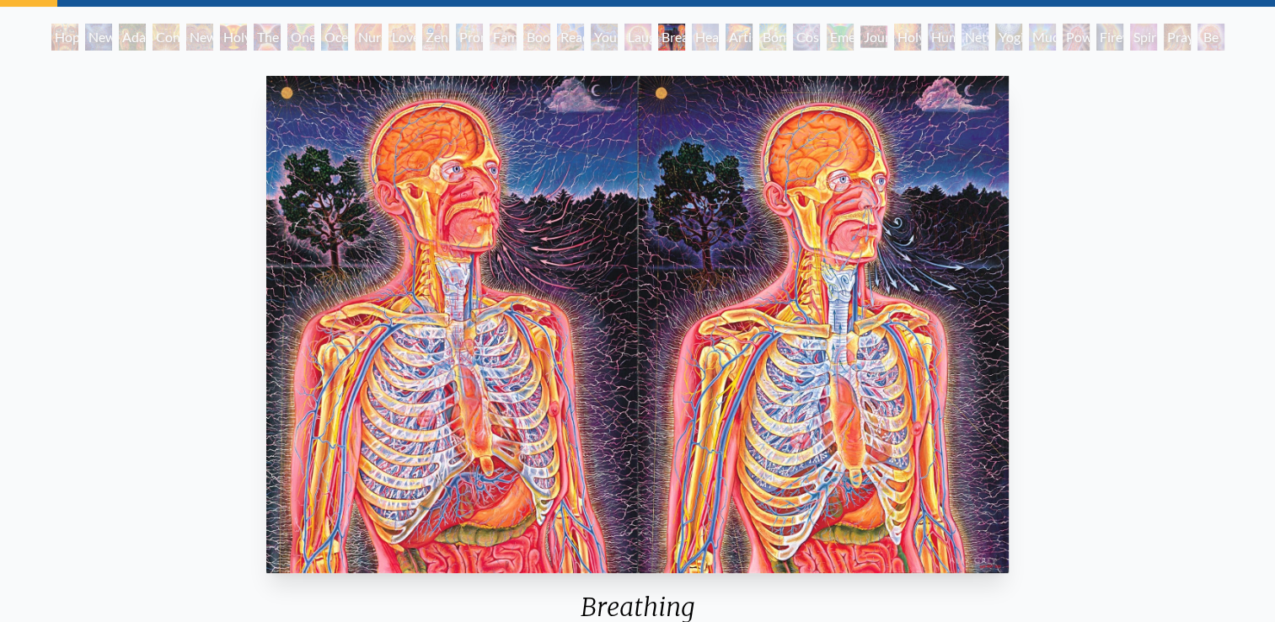
click at [692, 35] on div "Healing" at bounding box center [705, 37] width 27 height 27
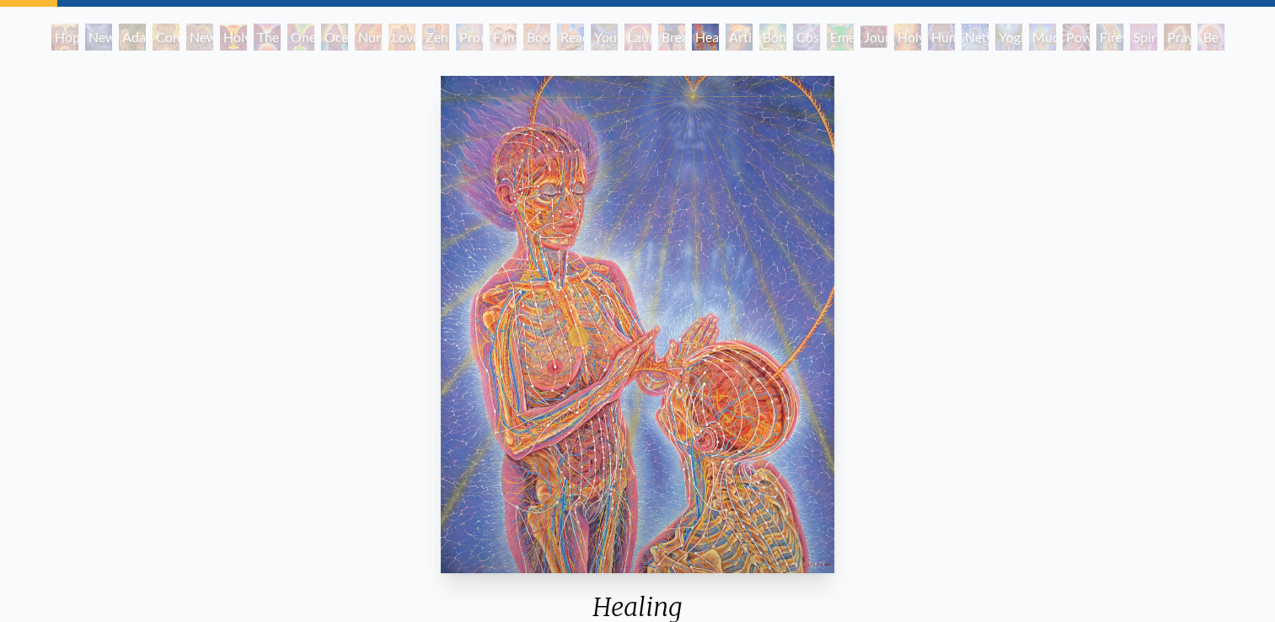
click at [746, 39] on div "Artist's Hand" at bounding box center [738, 37] width 27 height 27
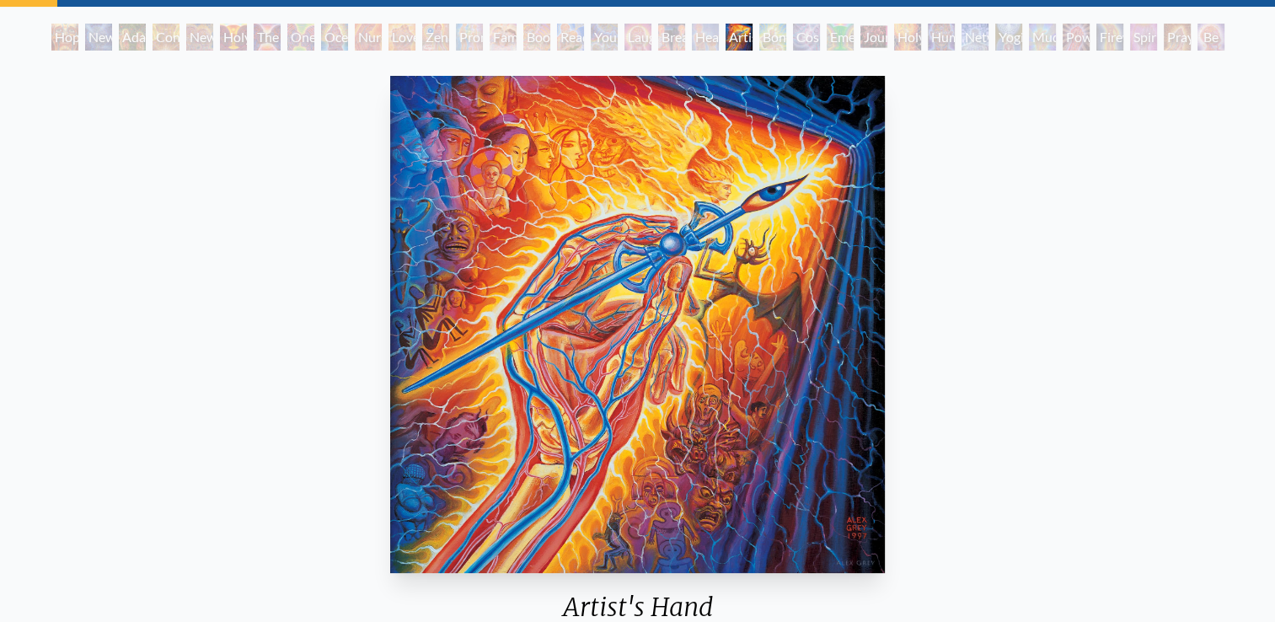
click at [779, 35] on div "Bond" at bounding box center [772, 37] width 27 height 27
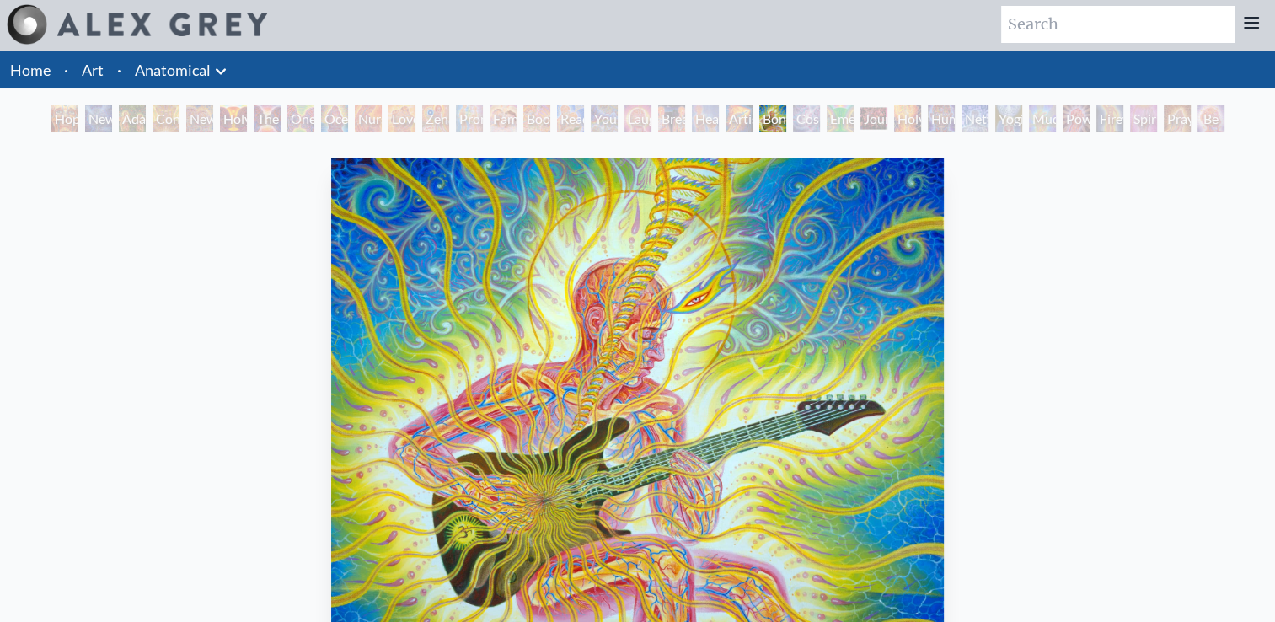
scroll to position [2, 0]
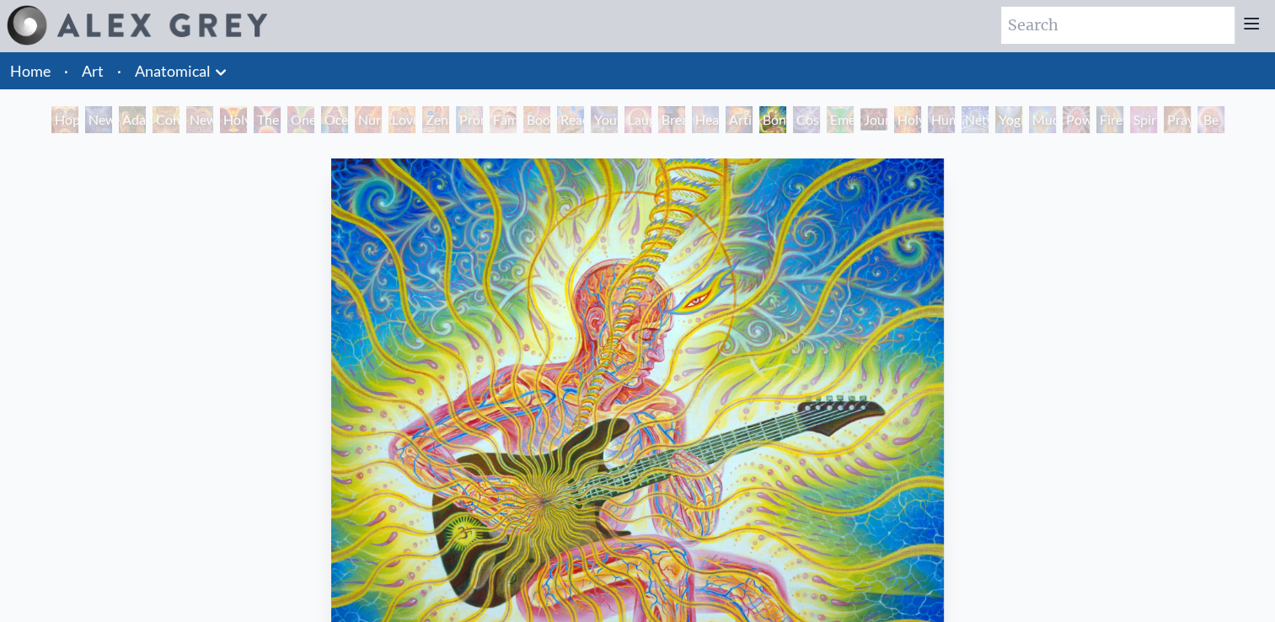
click at [805, 118] on div "Cosmic Lovers" at bounding box center [806, 119] width 27 height 27
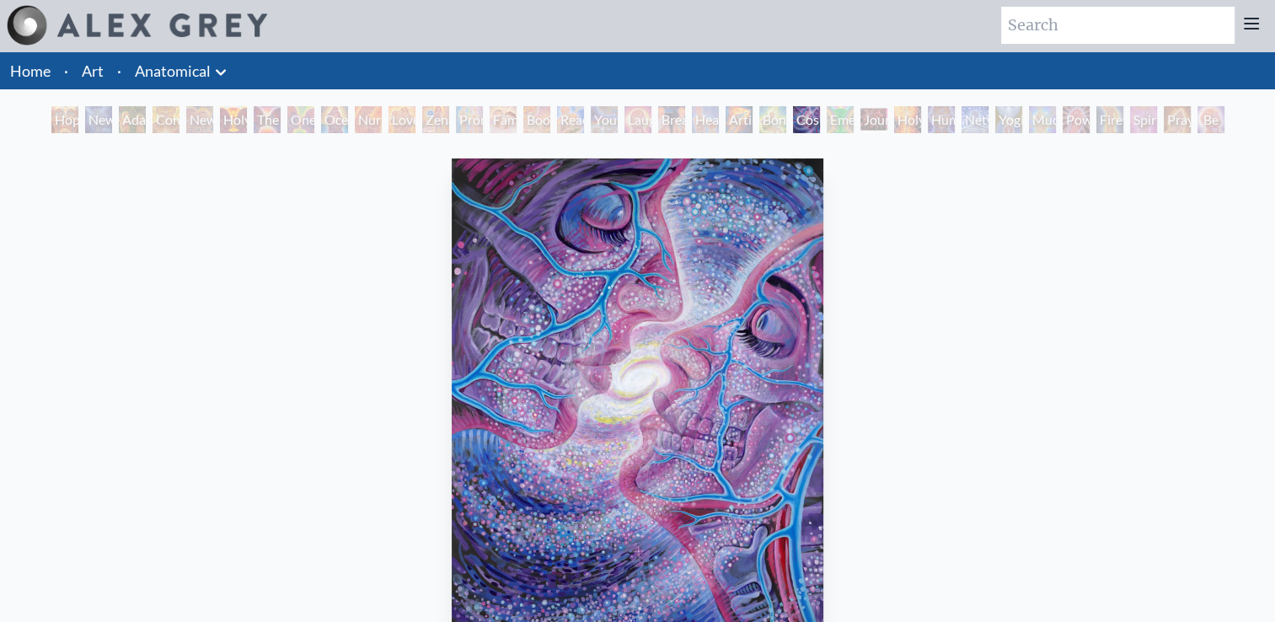
click at [864, 126] on div "Journey of the Wounded Healer" at bounding box center [873, 119] width 27 height 27
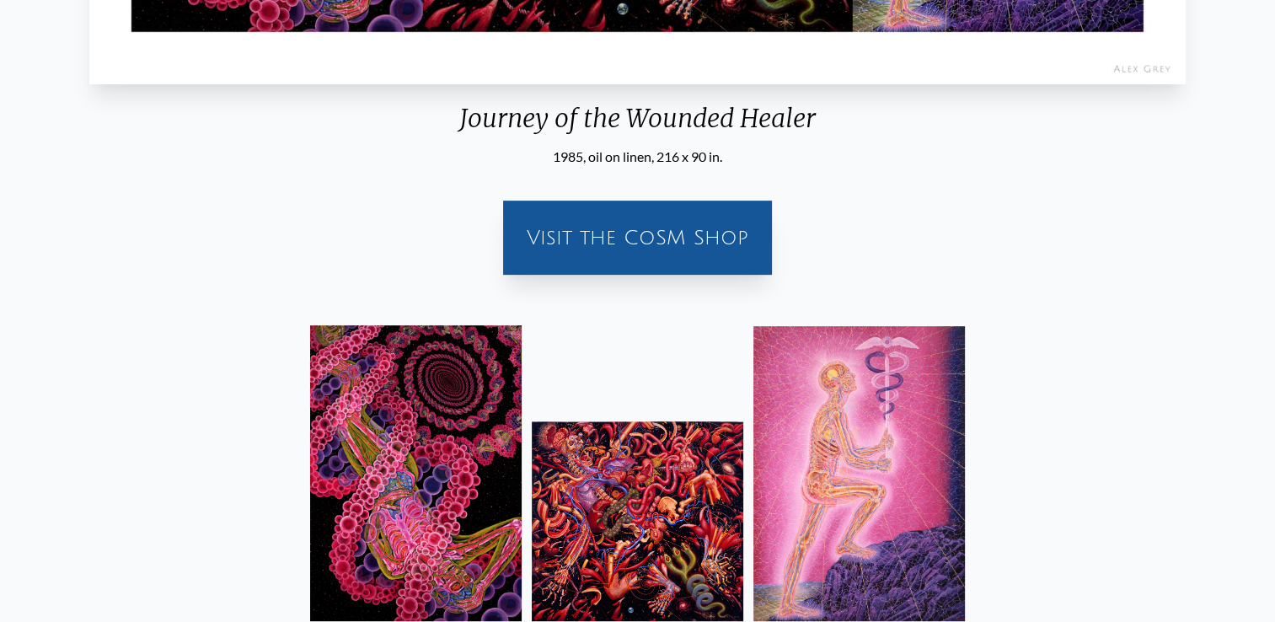
scroll to position [659, 0]
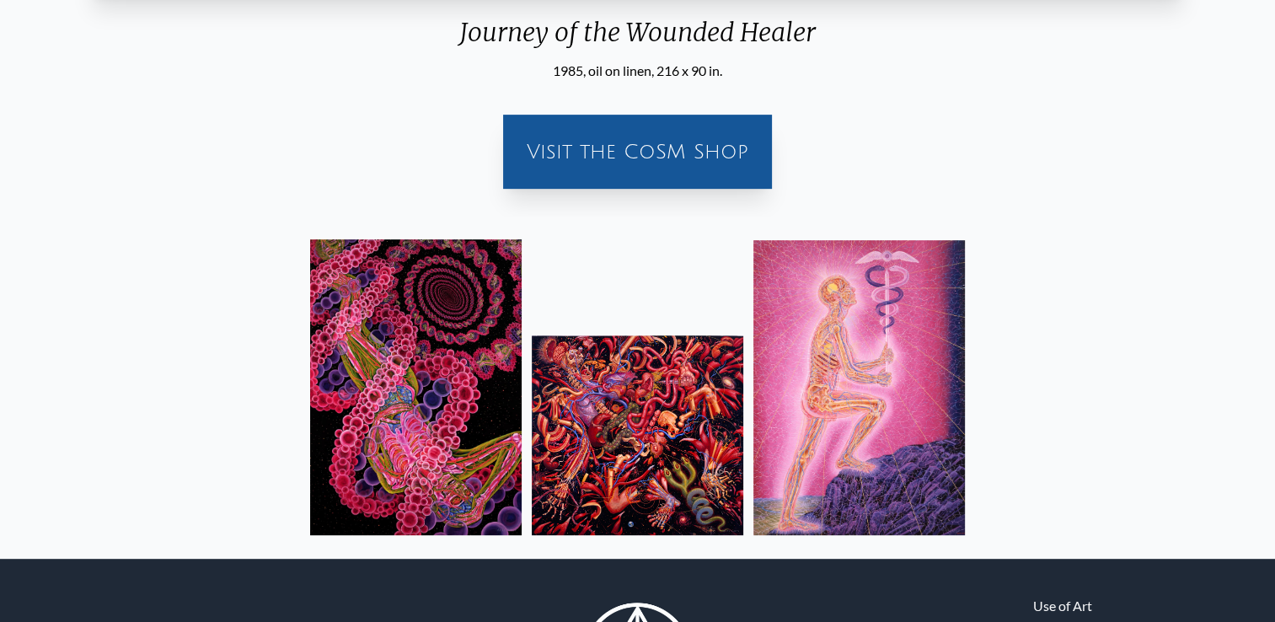
click at [629, 424] on img at bounding box center [637, 435] width 211 height 200
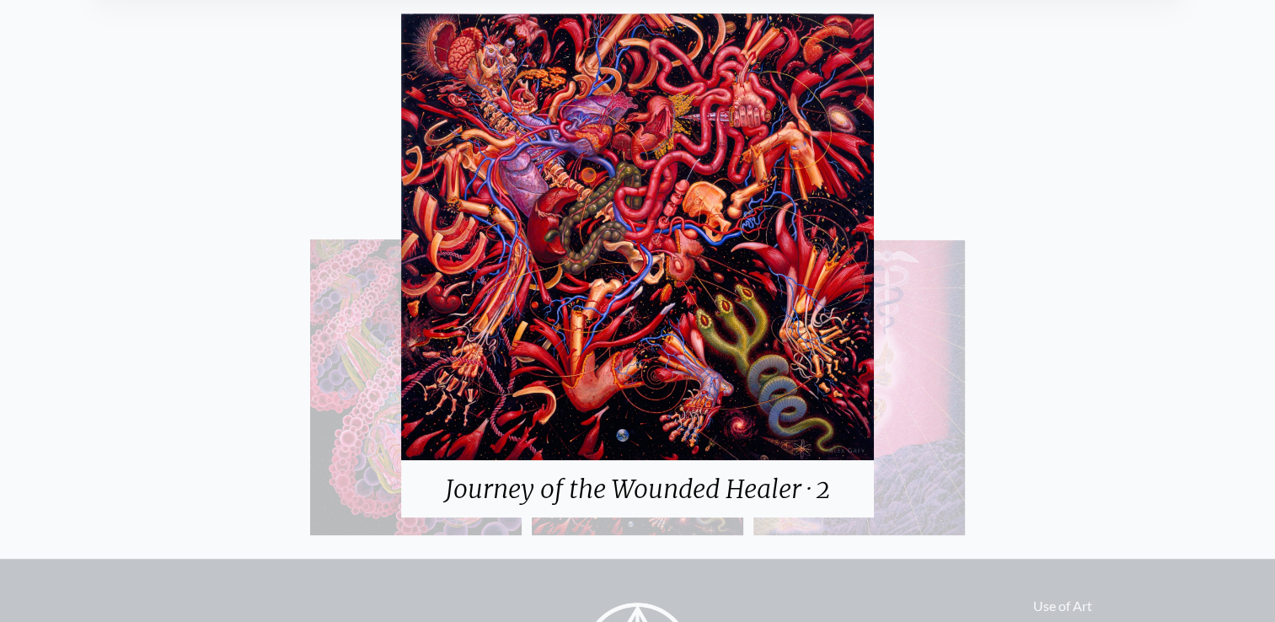
click at [360, 377] on div "Journey of the Wounded Healer · 2" at bounding box center [637, 311] width 1275 height 622
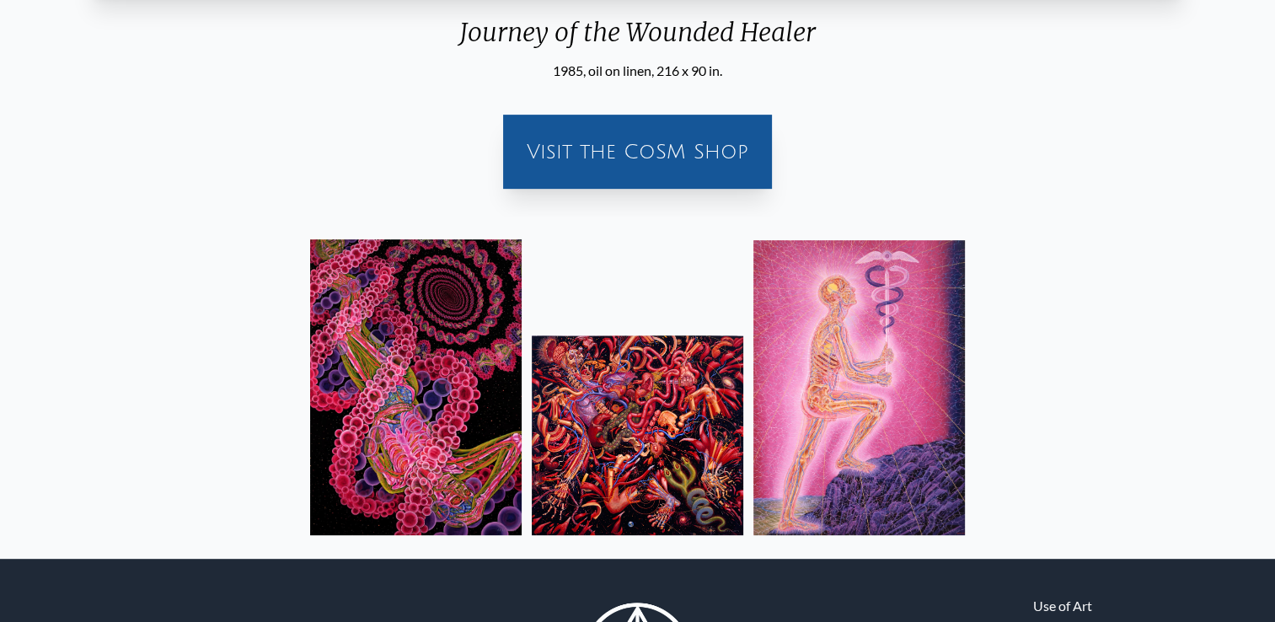
click at [411, 397] on img at bounding box center [415, 387] width 211 height 296
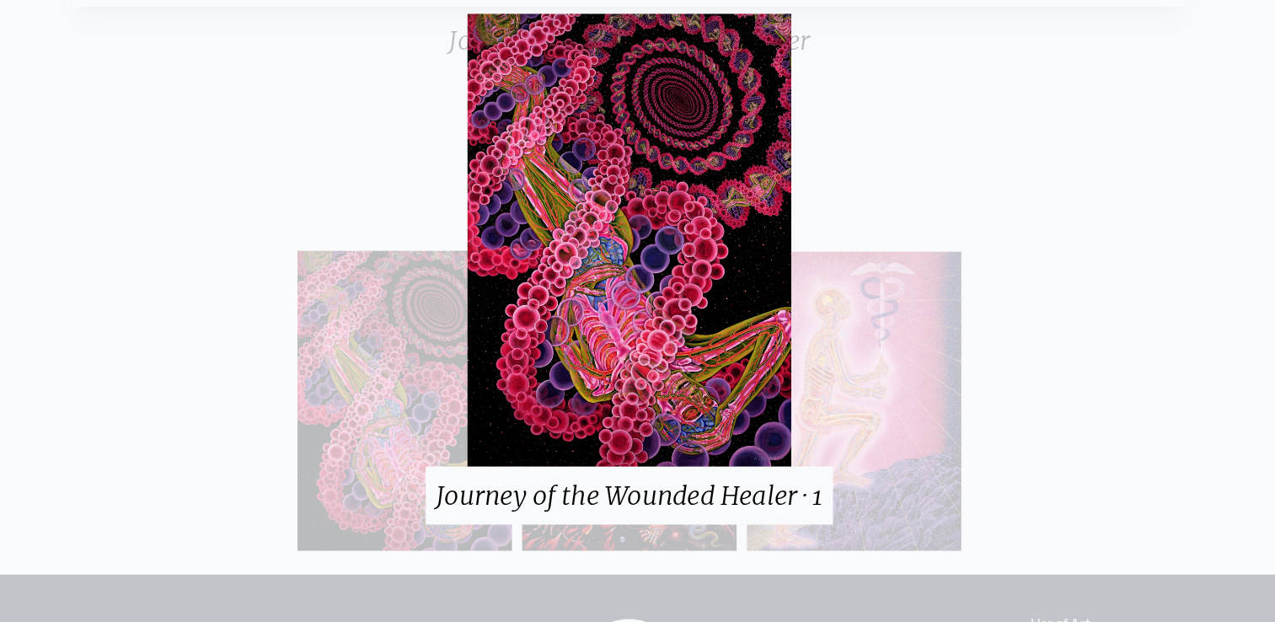
scroll to position [647, 0]
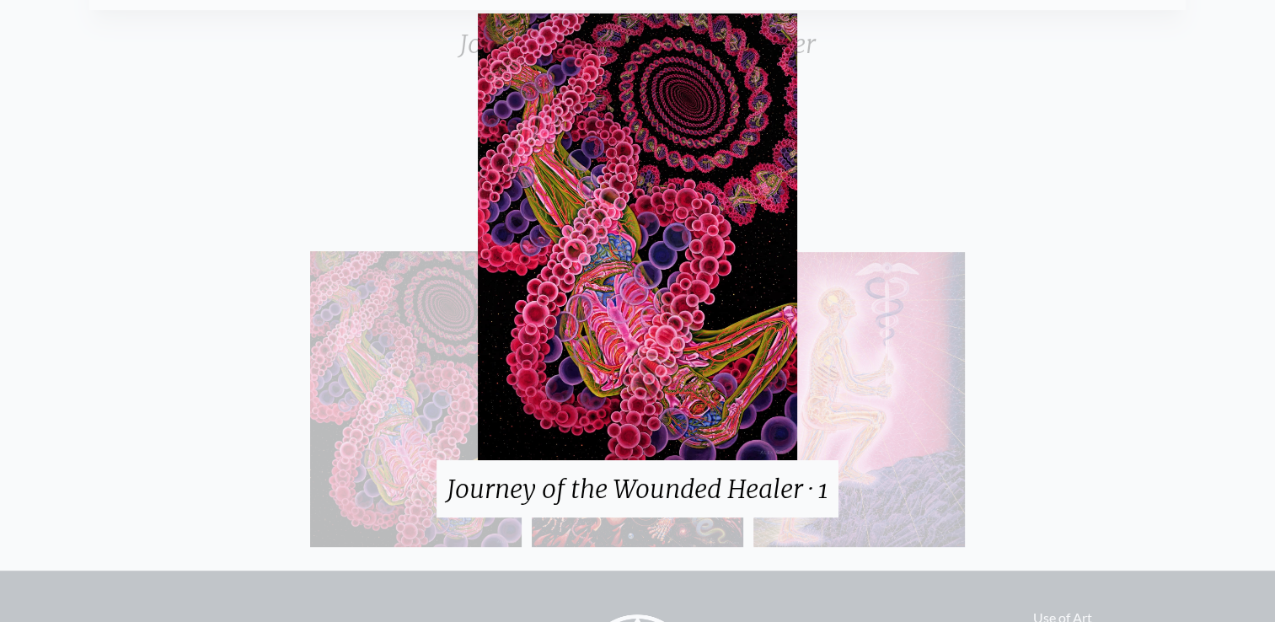
click at [828, 187] on div "Journey of the Wounded Healer · 1" at bounding box center [637, 310] width 402 height 595
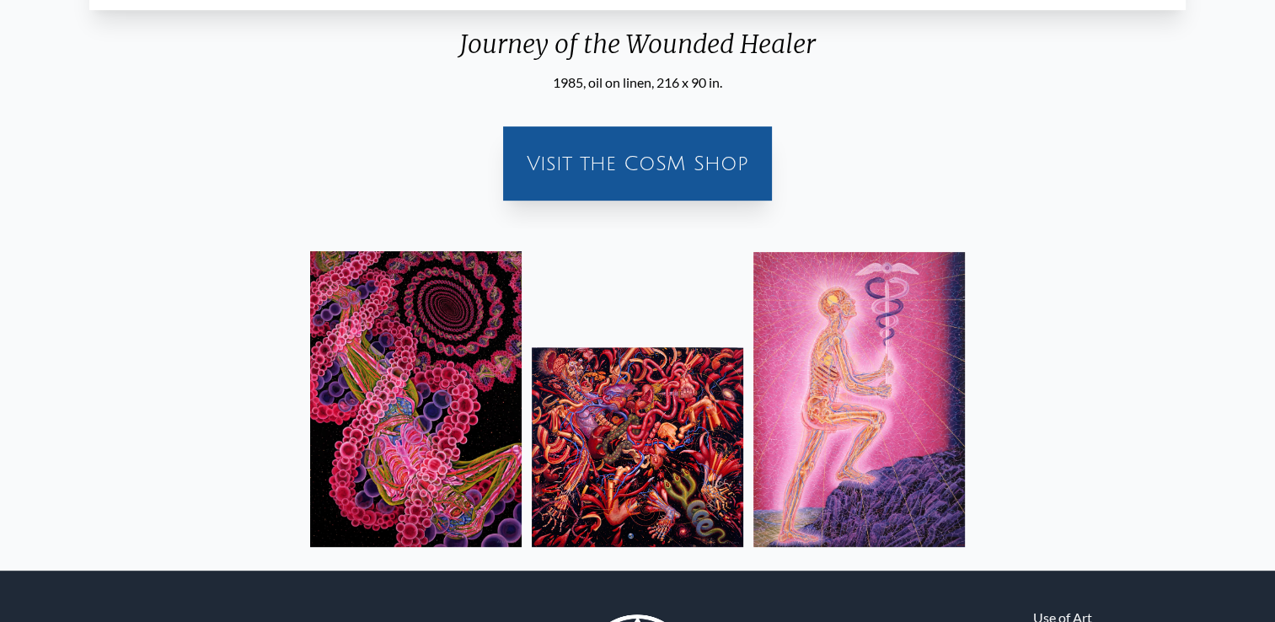
click at [861, 377] on img at bounding box center [858, 399] width 211 height 295
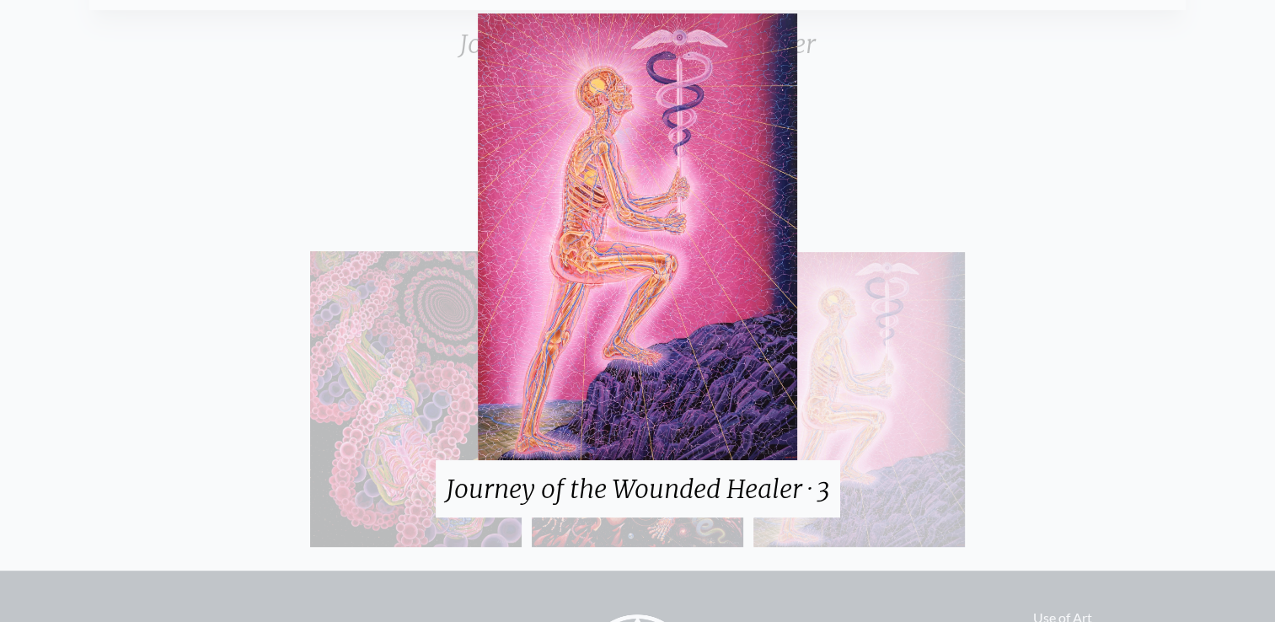
click at [988, 87] on div "Journey of the Wounded Healer · 3" at bounding box center [637, 311] width 1275 height 622
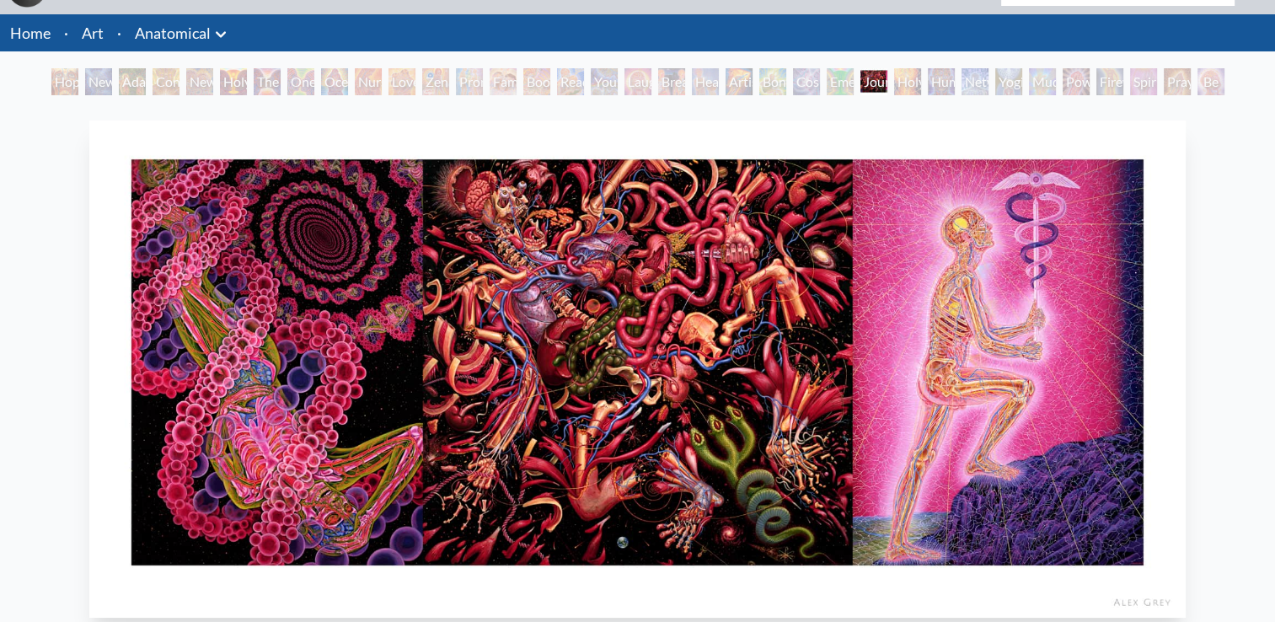
scroll to position [0, 0]
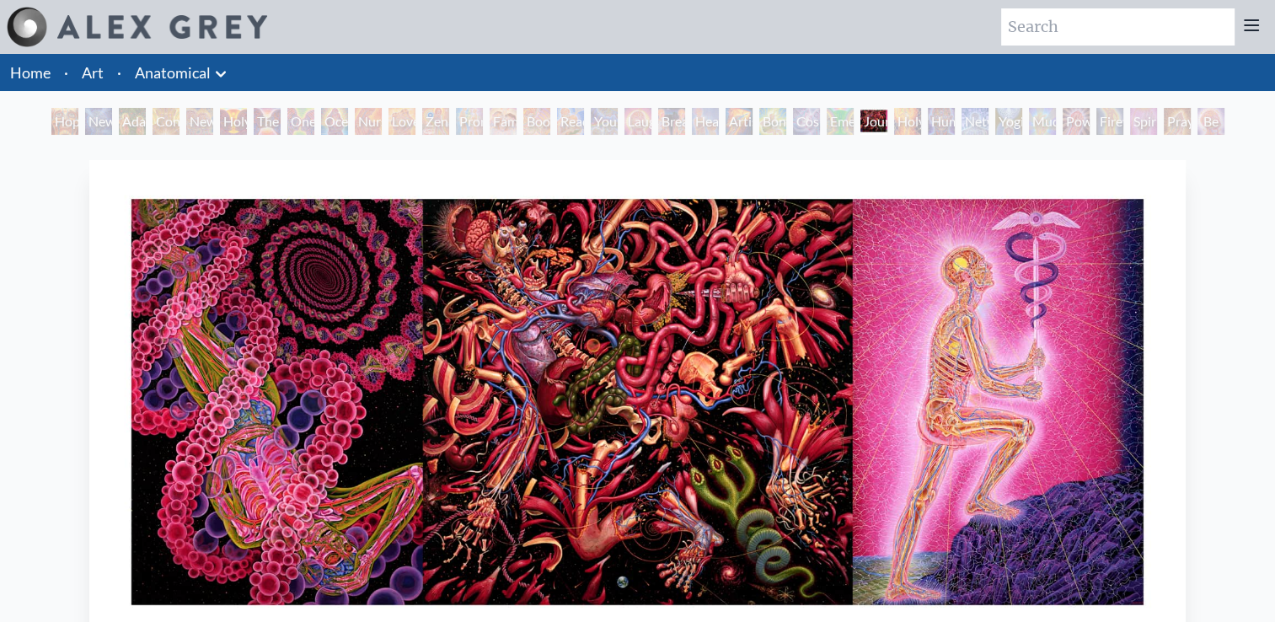
click at [902, 130] on div "Holy Fire" at bounding box center [907, 121] width 27 height 27
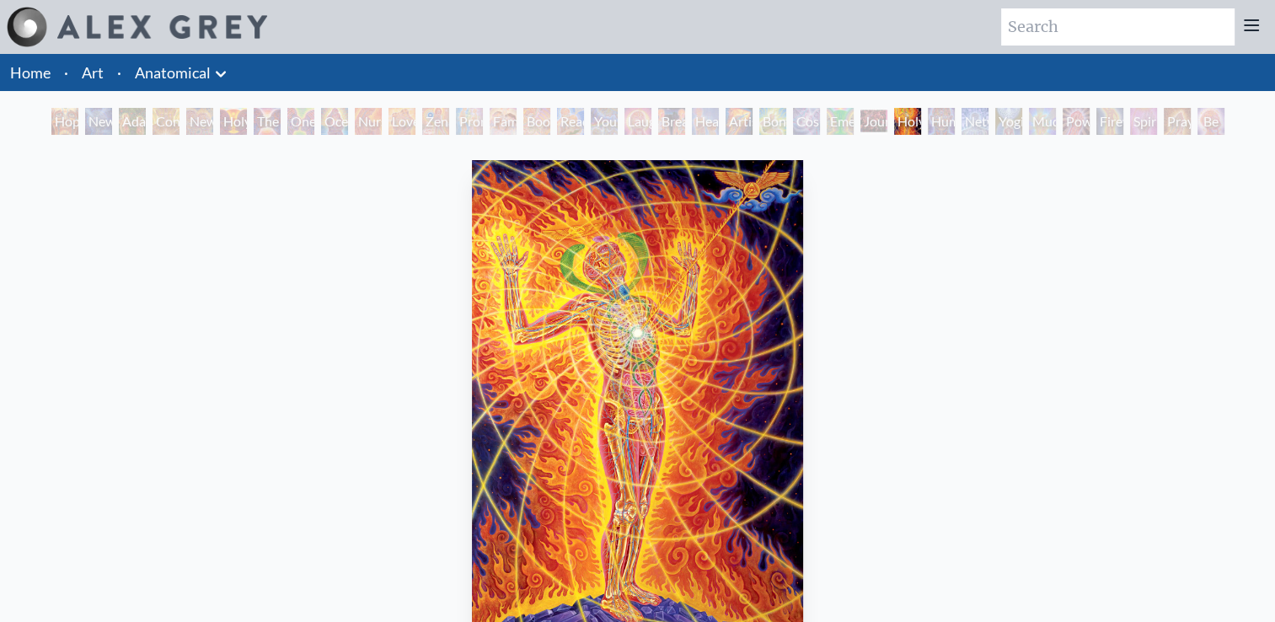
click at [937, 125] on div "Human Geometry" at bounding box center [941, 121] width 27 height 27
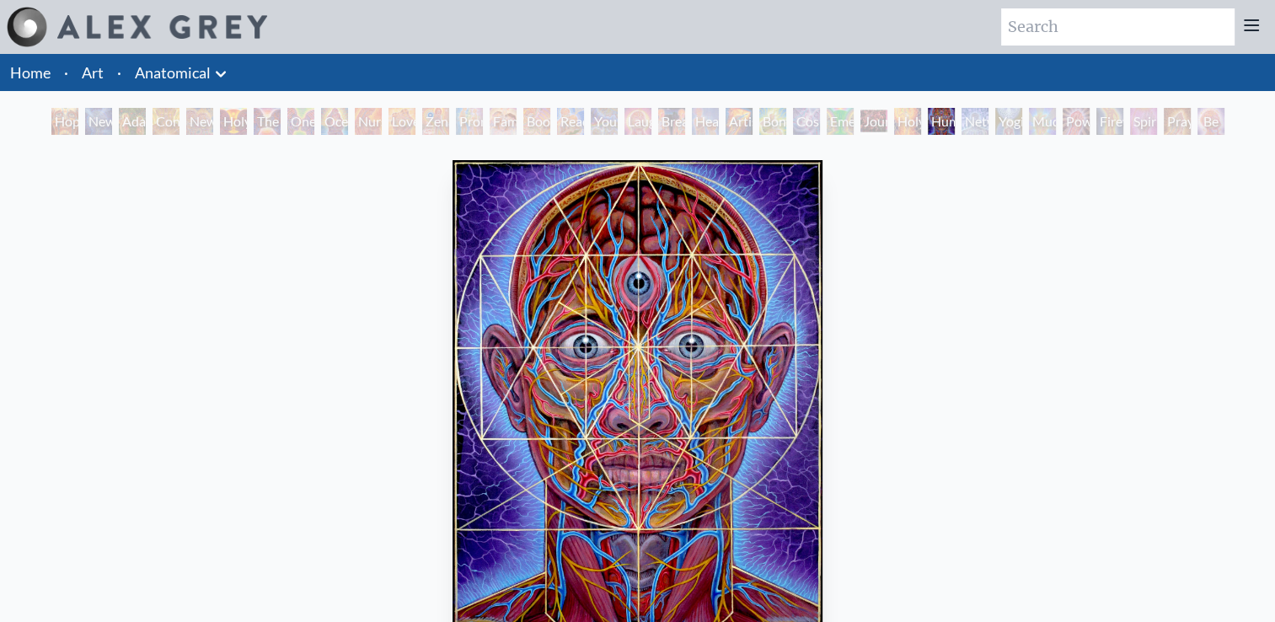
click at [998, 120] on div "Yogi & the Möbius Sphere" at bounding box center [1008, 121] width 27 height 27
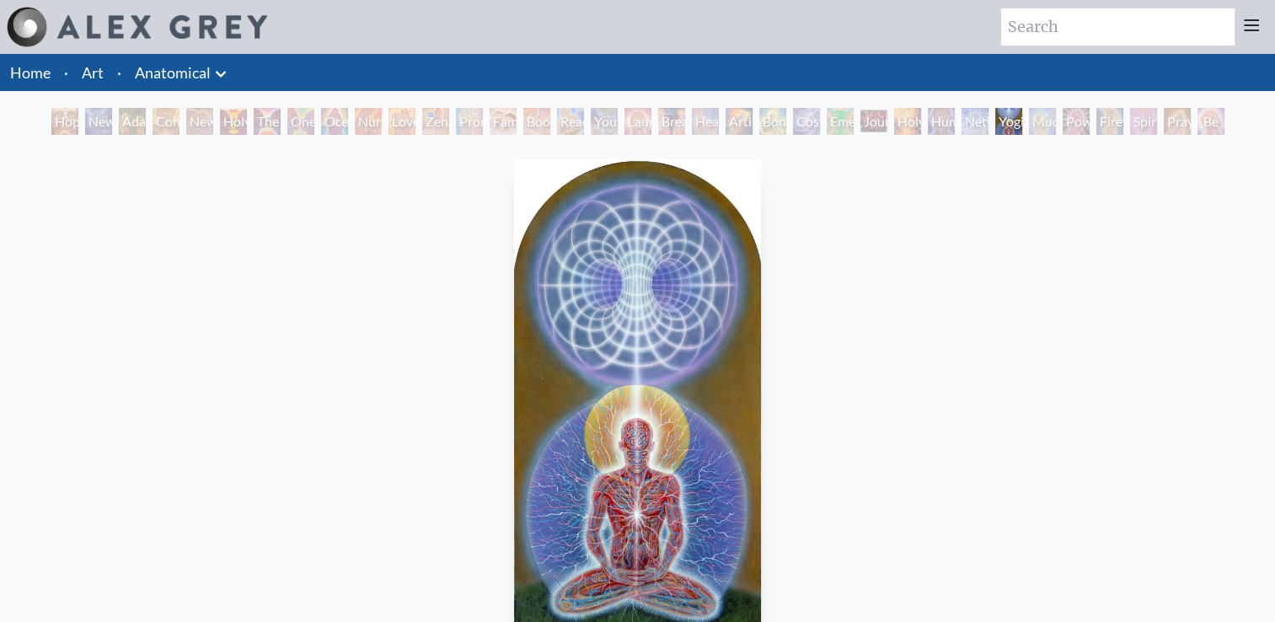
scroll to position [74, 0]
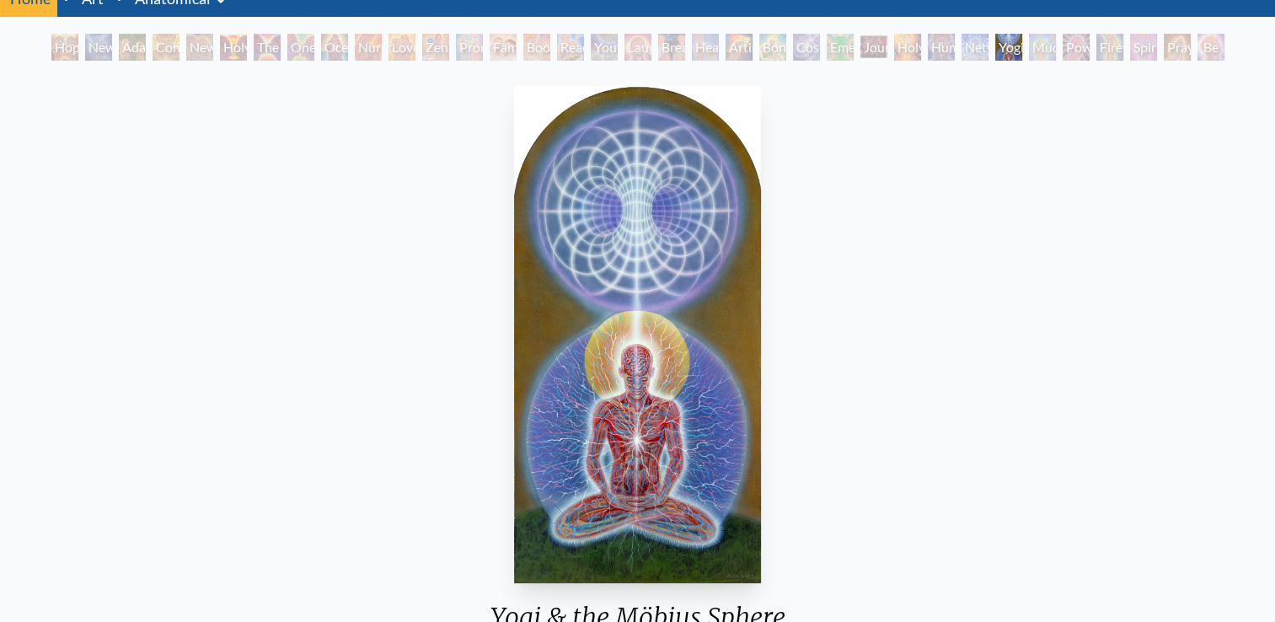
click at [1035, 49] on div "Mudra" at bounding box center [1042, 47] width 27 height 27
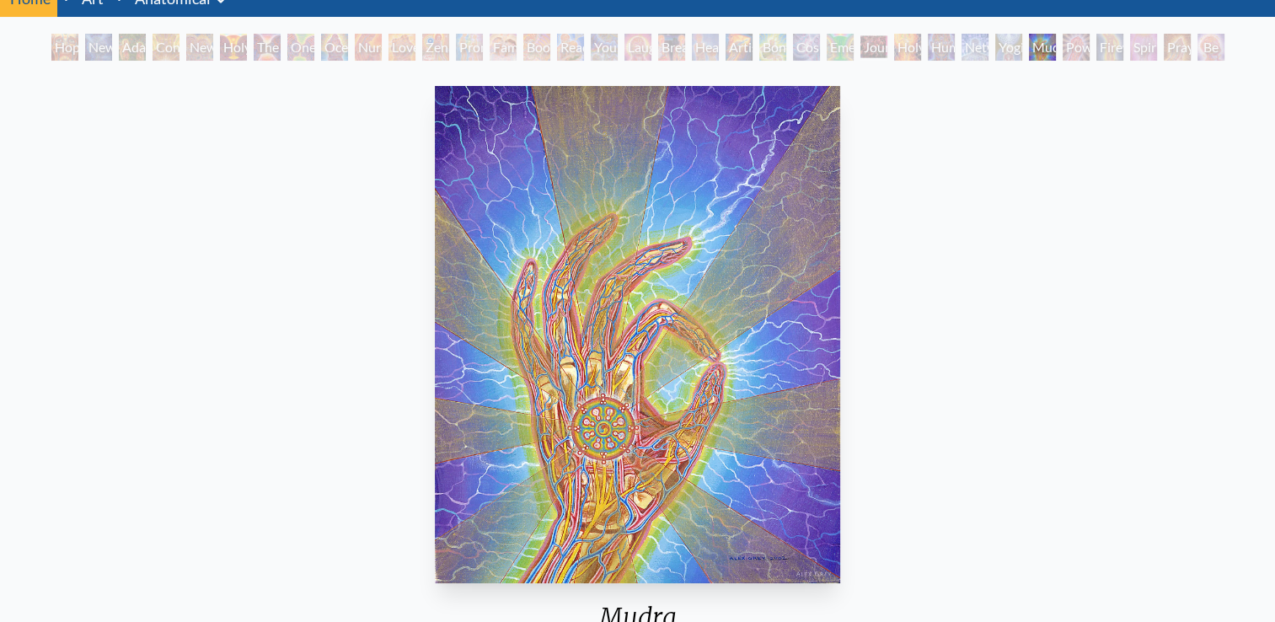
click at [1068, 45] on div "Power to the Peaceful" at bounding box center [1075, 47] width 27 height 27
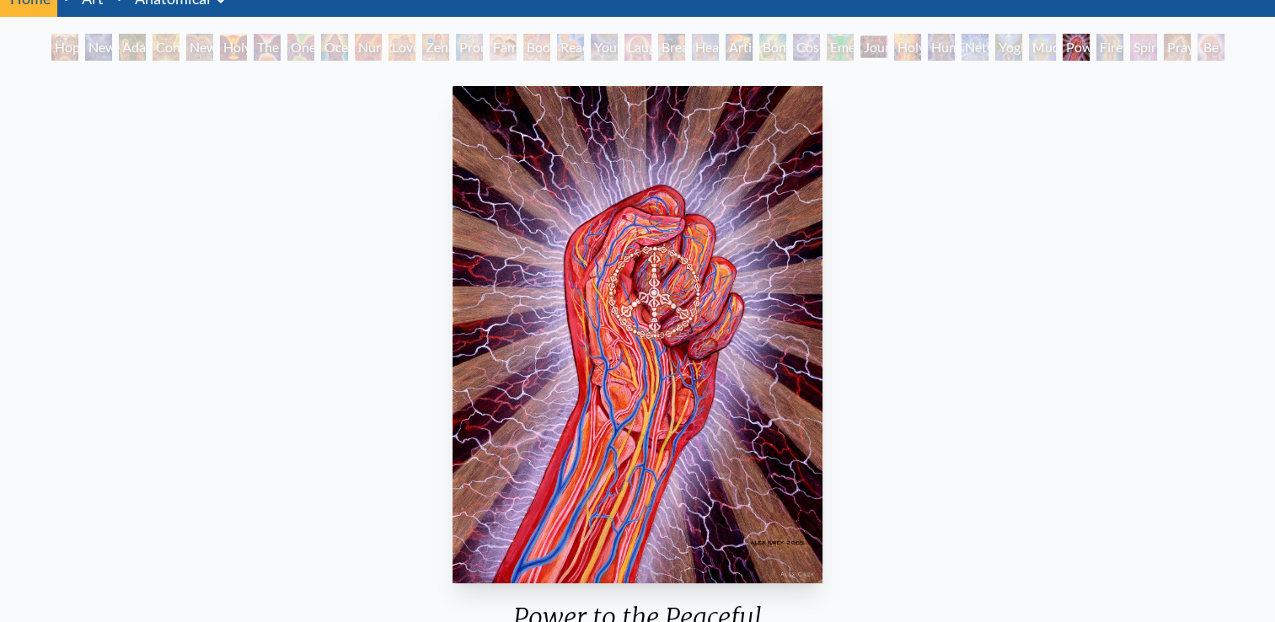
click at [1103, 40] on div "Firewalking" at bounding box center [1109, 47] width 27 height 27
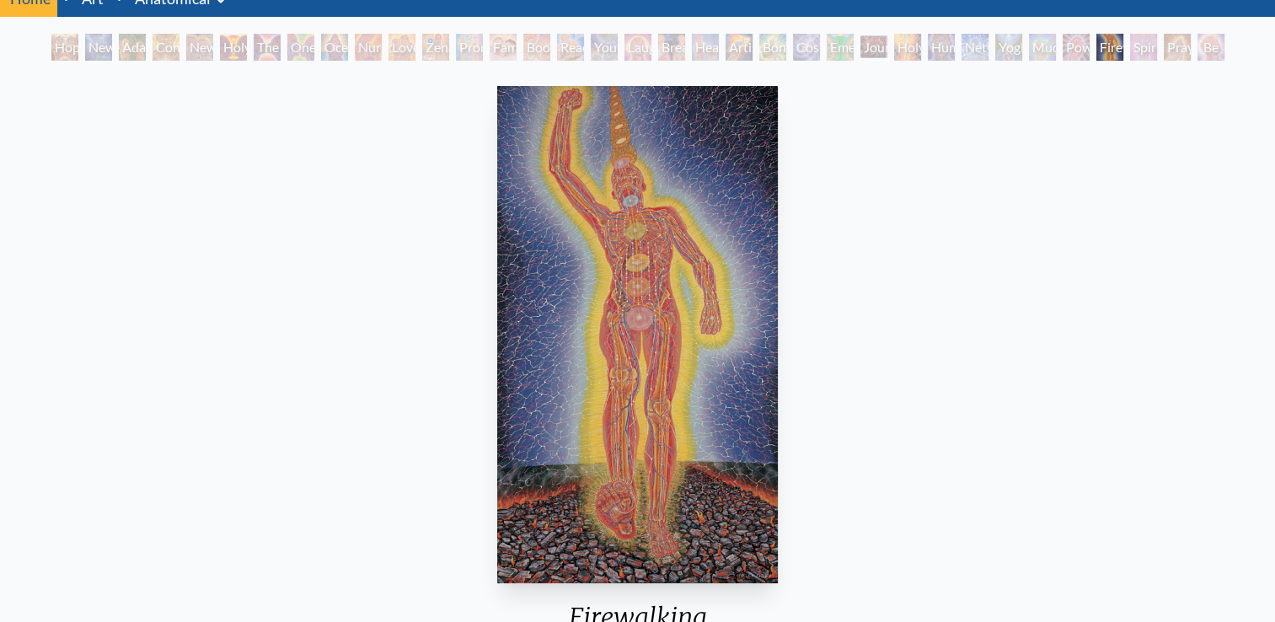
click at [1134, 52] on div "Spirit Animates the Flesh" at bounding box center [1143, 47] width 27 height 27
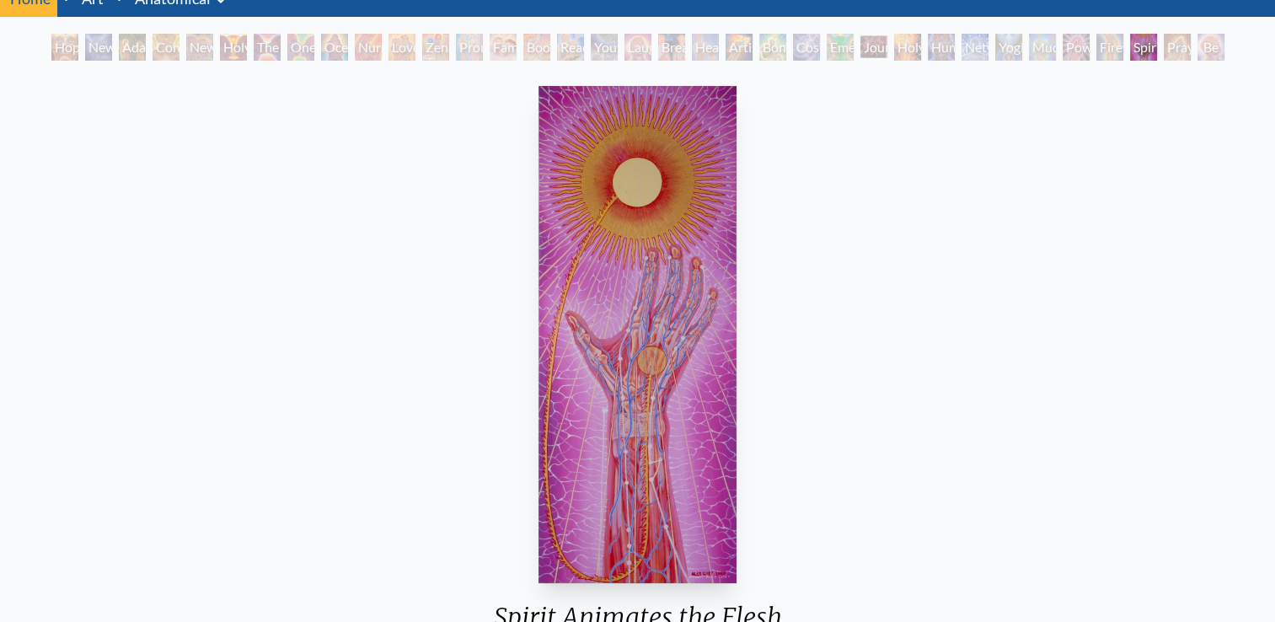
click at [1177, 35] on div "Praying Hands" at bounding box center [1177, 47] width 27 height 27
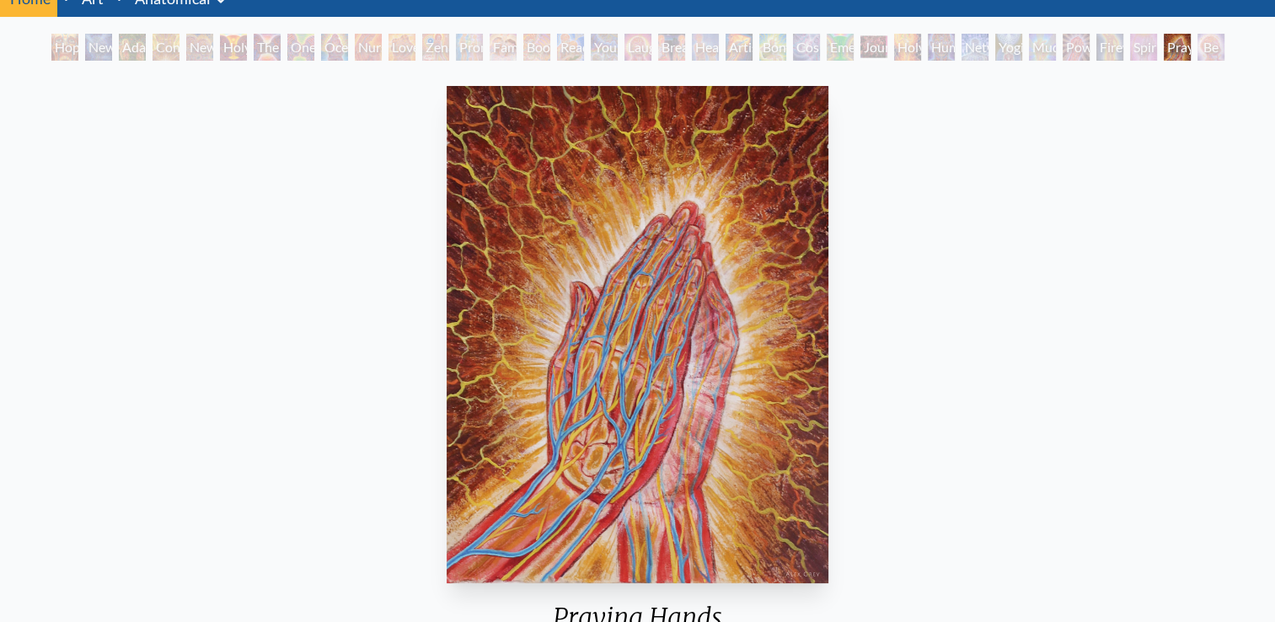
click at [1191, 52] on div "Praying Hands" at bounding box center [1177, 47] width 27 height 27
click at [1218, 50] on div "Hope New Man [DEMOGRAPHIC_DATA]: [PERSON_NAME] Mind [PERSON_NAME] & Eve Contemp…" at bounding box center [638, 50] width 1180 height 32
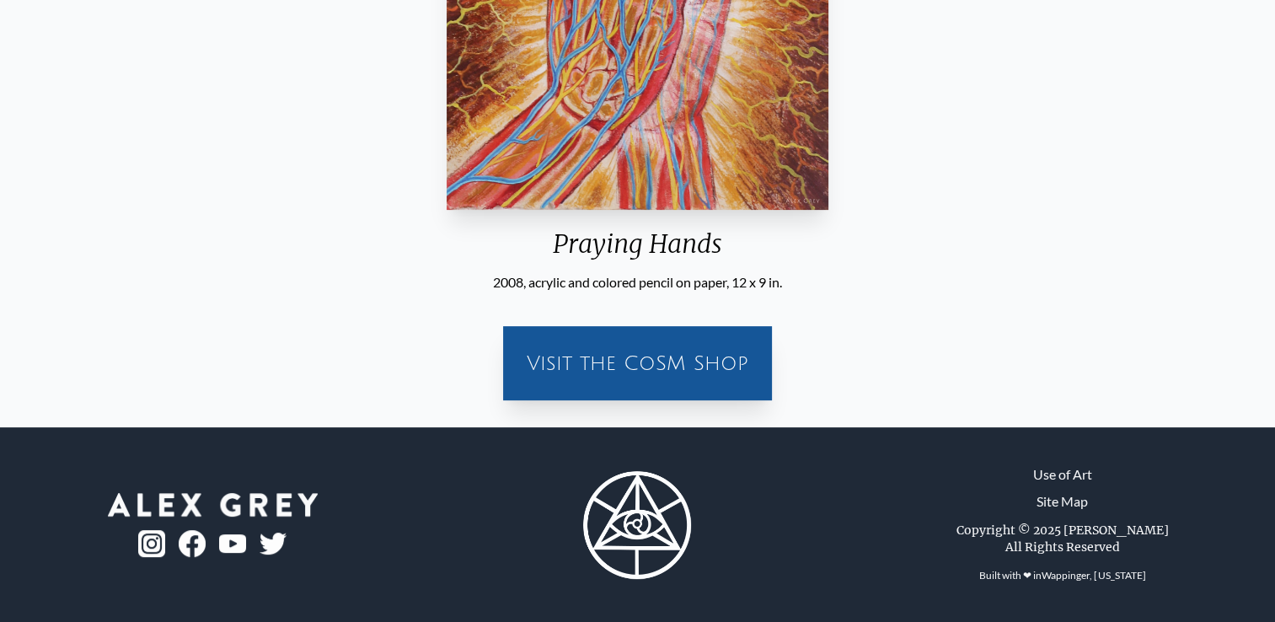
scroll to position [418, 0]
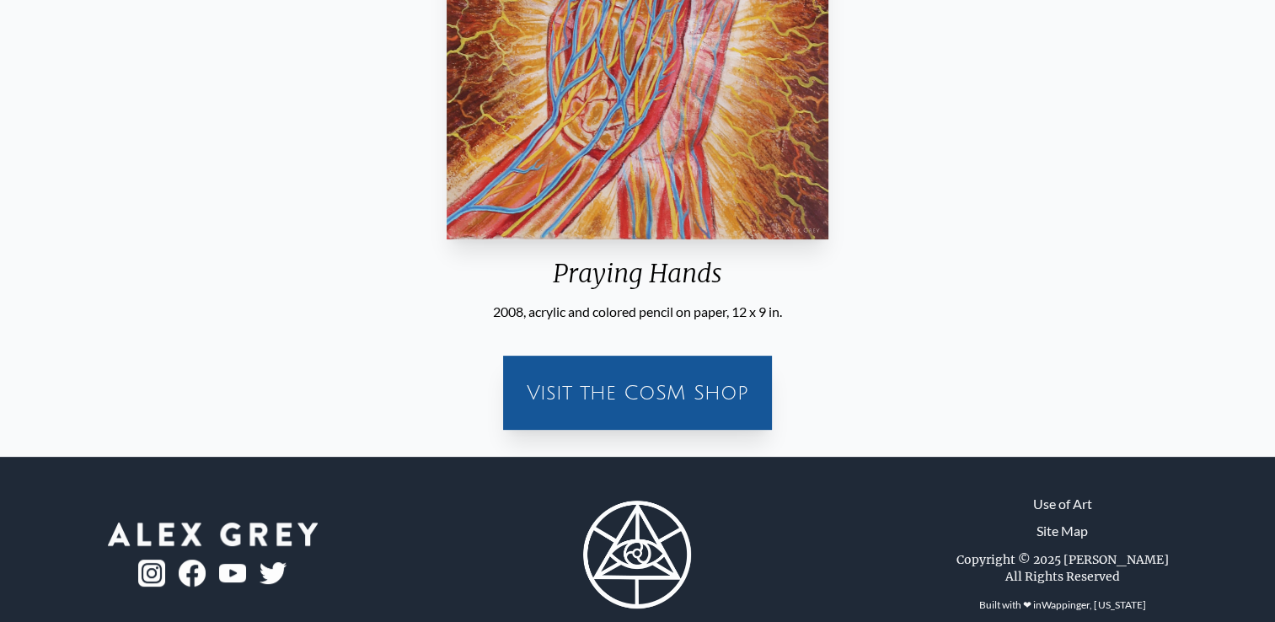
click at [754, 389] on div "Visit the CoSM Shop" at bounding box center [637, 393] width 249 height 54
